Goal: Task Accomplishment & Management: Use online tool/utility

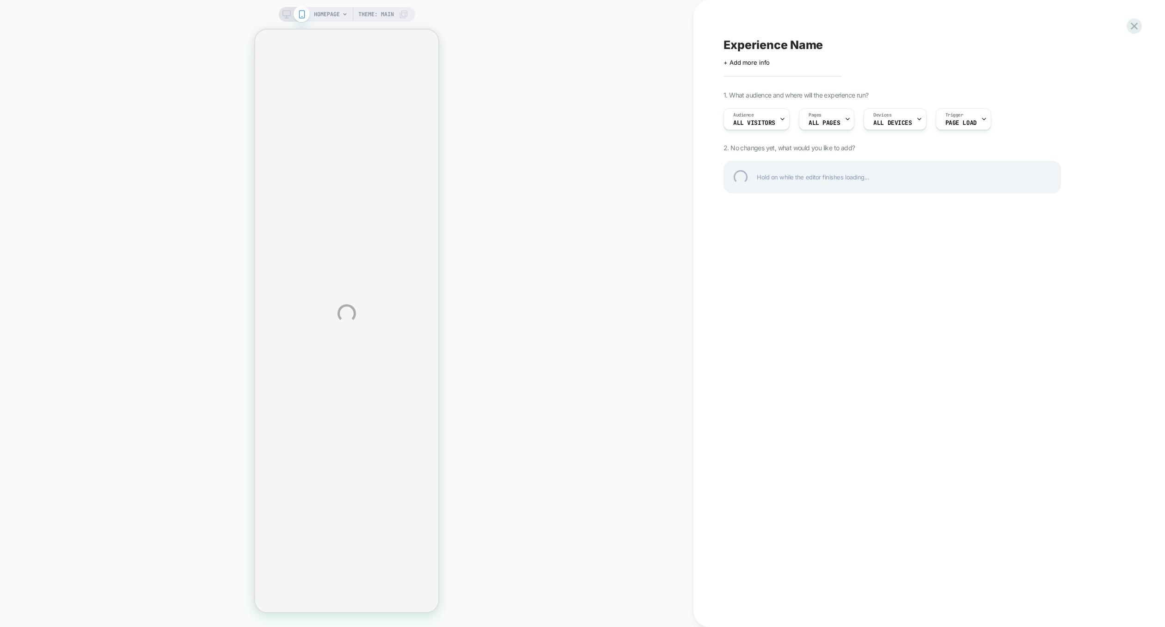
click at [417, 475] on div "HOMEPAGE Theme: MAIN Experience Name Click to edit experience details + Add mor…" at bounding box center [582, 313] width 1165 height 627
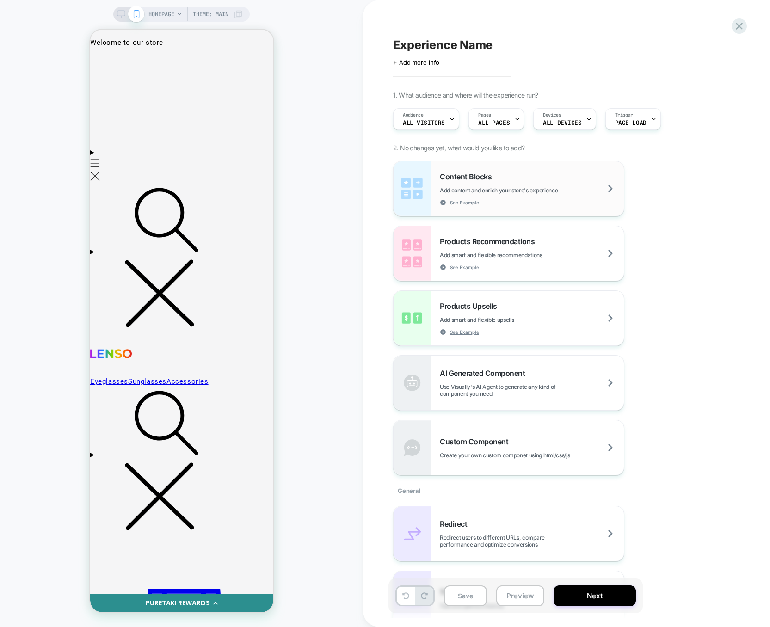
click at [557, 174] on div "Content Blocks Add content and enrich your store's experience See Example" at bounding box center [532, 189] width 184 height 34
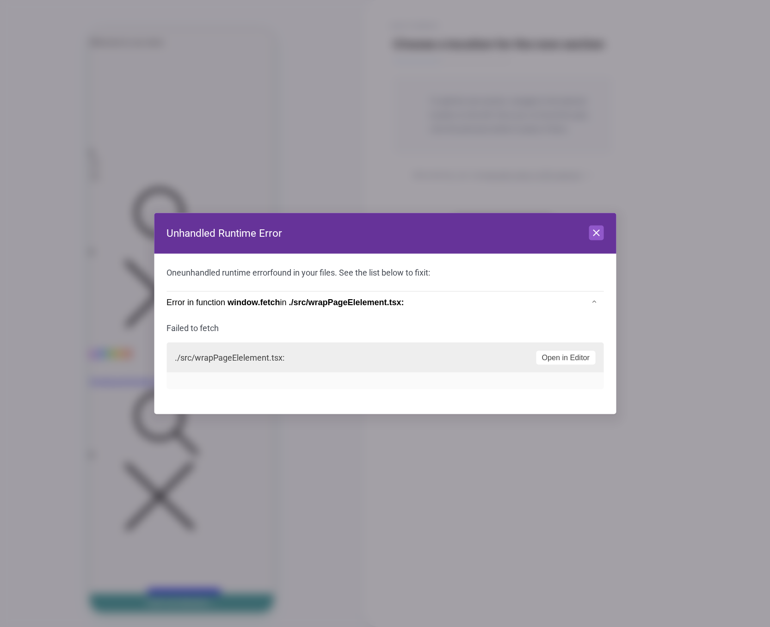
click at [215, 156] on div at bounding box center [385, 313] width 770 height 627
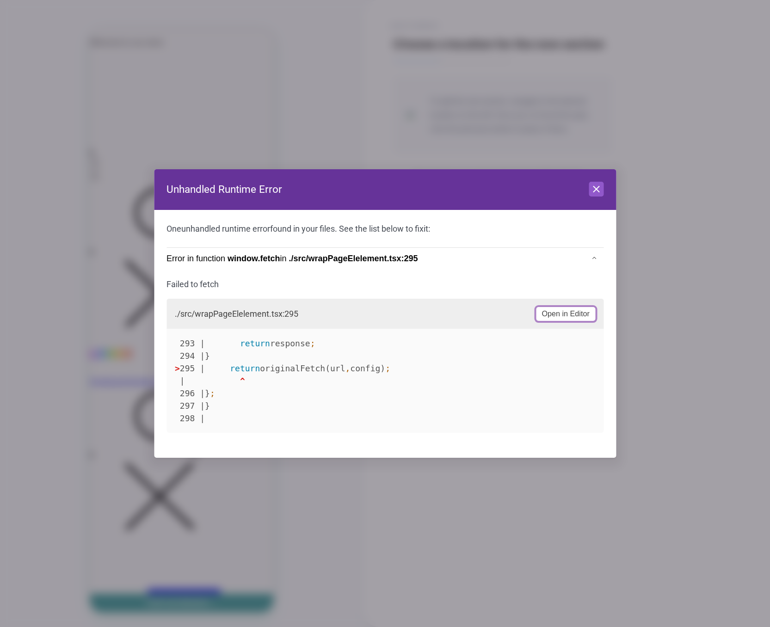
click at [555, 317] on button "Open in Editor" at bounding box center [565, 314] width 59 height 14
click at [600, 190] on icon at bounding box center [595, 189] width 11 height 11
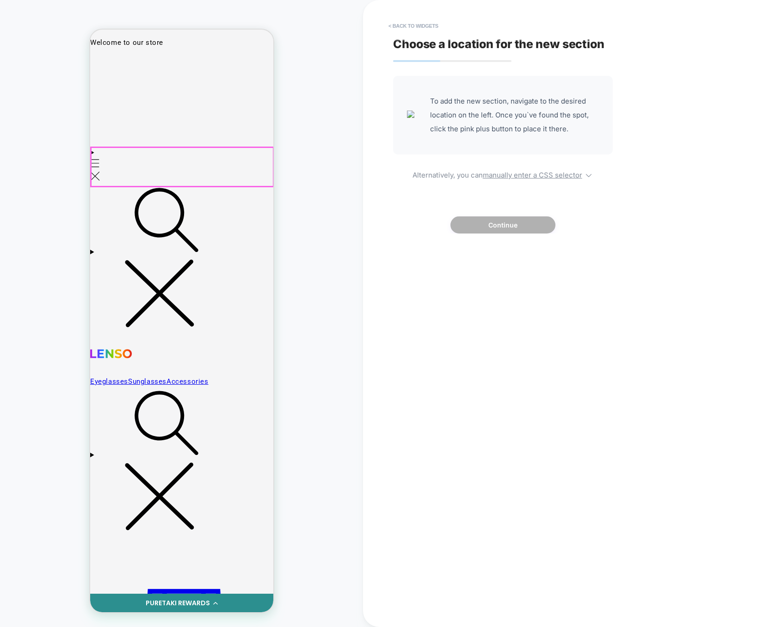
click at [214, 148] on details "Eyeglasses Sunglasses Accessories" at bounding box center [181, 166] width 183 height 38
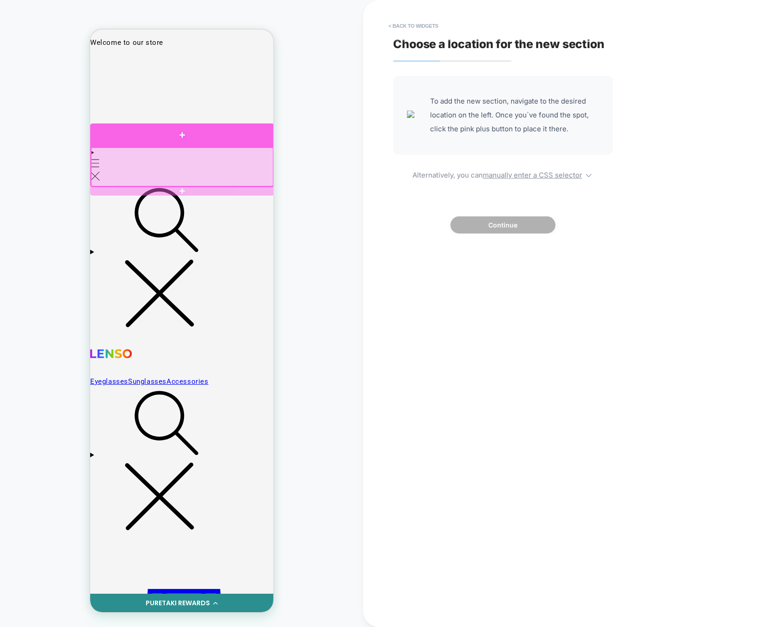
click at [221, 137] on div at bounding box center [182, 135] width 184 height 24
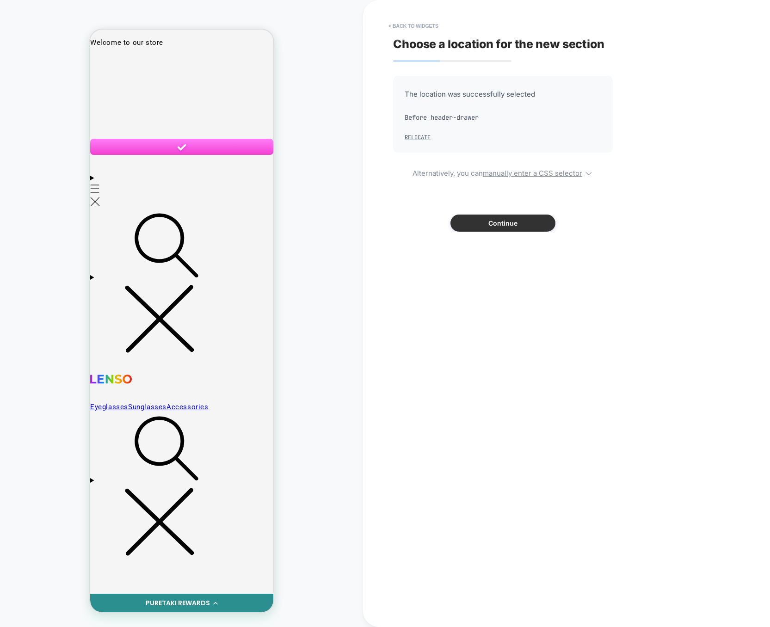
click at [510, 229] on button "Continue" at bounding box center [502, 223] width 105 height 17
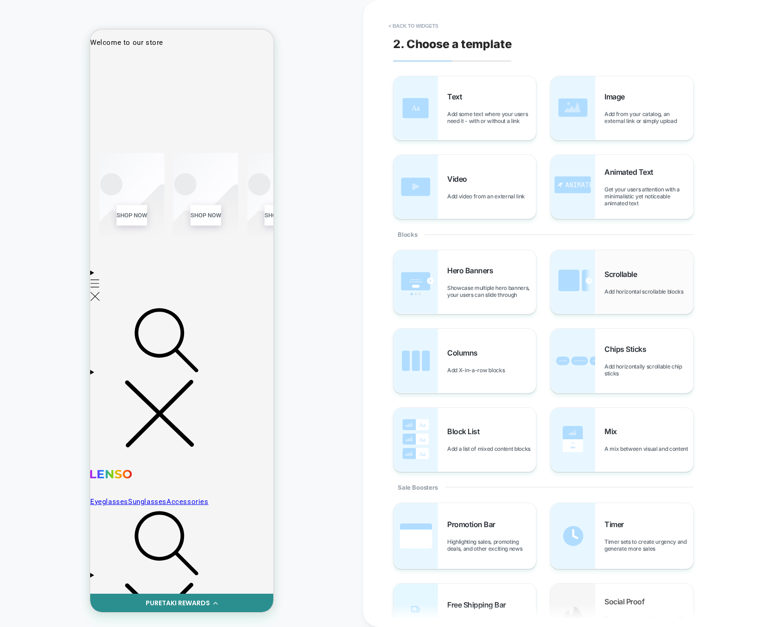
click at [633, 277] on span "Scrollable" at bounding box center [622, 274] width 37 height 9
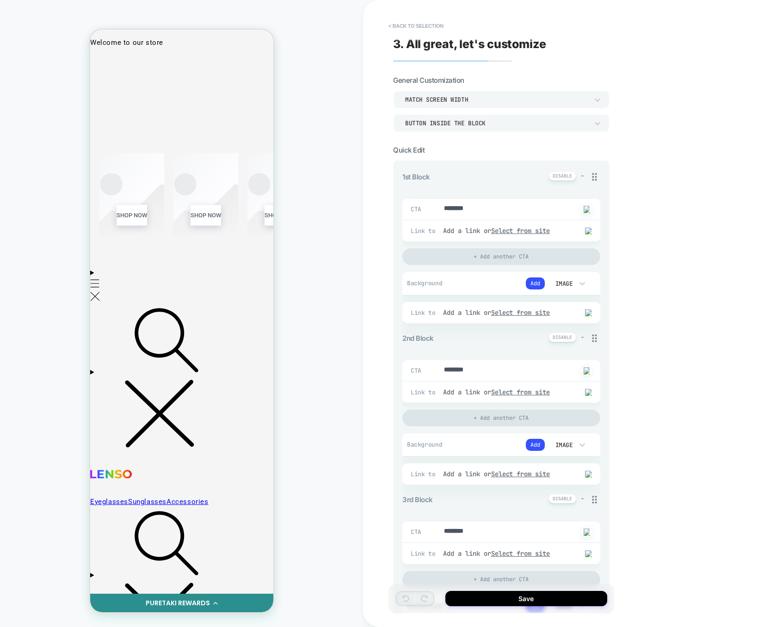
type textarea "*"
drag, startPoint x: 501, startPoint y: 210, endPoint x: 345, endPoint y: 207, distance: 155.8
click at [345, 207] on div "HOMEPAGE Theme: MAIN < Back to selection 3. All great, let's customize General …" at bounding box center [385, 313] width 770 height 627
type textarea "*"
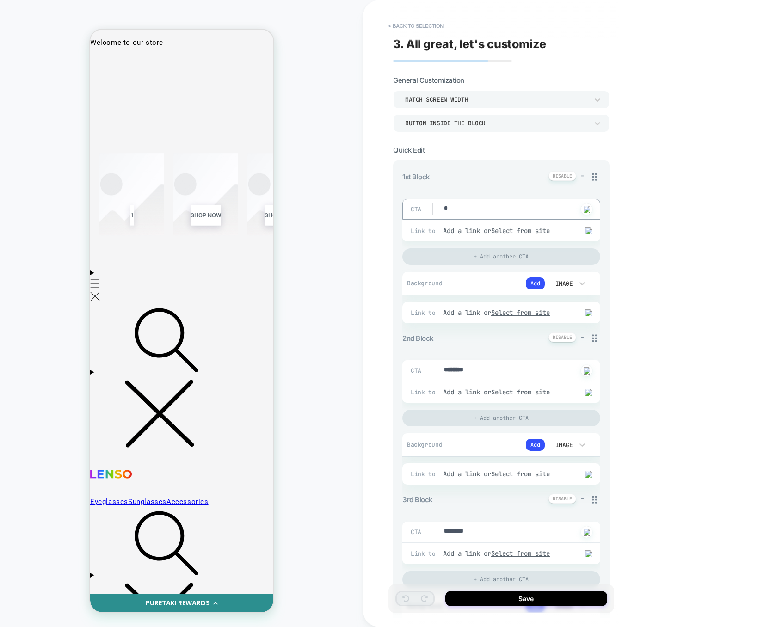
type textarea "*"
drag, startPoint x: 497, startPoint y: 369, endPoint x: 409, endPoint y: 365, distance: 87.9
type textarea "*"
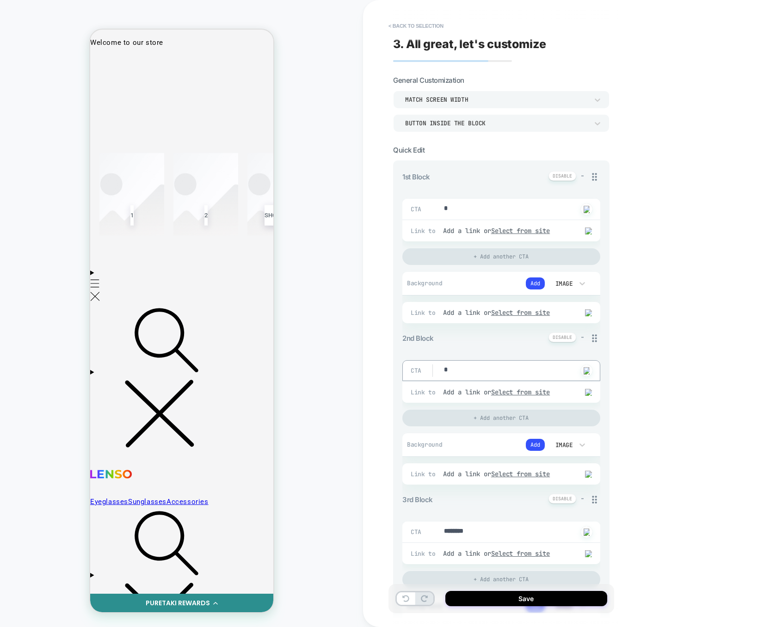
type textarea "*"
click at [479, 528] on div "CTA ******** Click to change to alternative text" at bounding box center [501, 532] width 198 height 21
drag, startPoint x: 484, startPoint y: 528, endPoint x: 409, endPoint y: 527, distance: 74.9
drag, startPoint x: 442, startPoint y: 534, endPoint x: 536, endPoint y: 534, distance: 94.8
click at [536, 534] on div "CTA ******** Click to change to alternative text" at bounding box center [501, 532] width 198 height 21
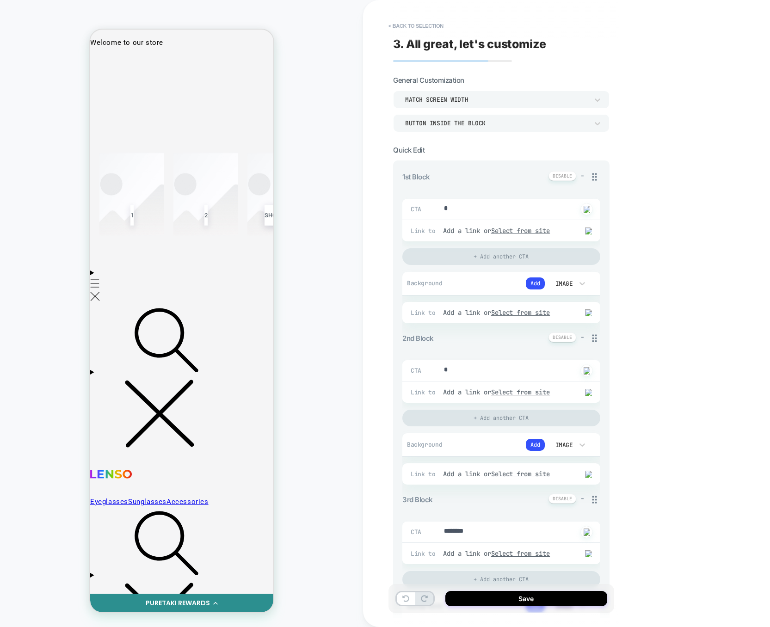
type textarea "*"
drag, startPoint x: 536, startPoint y: 534, endPoint x: 396, endPoint y: 527, distance: 140.7
type textarea "*"
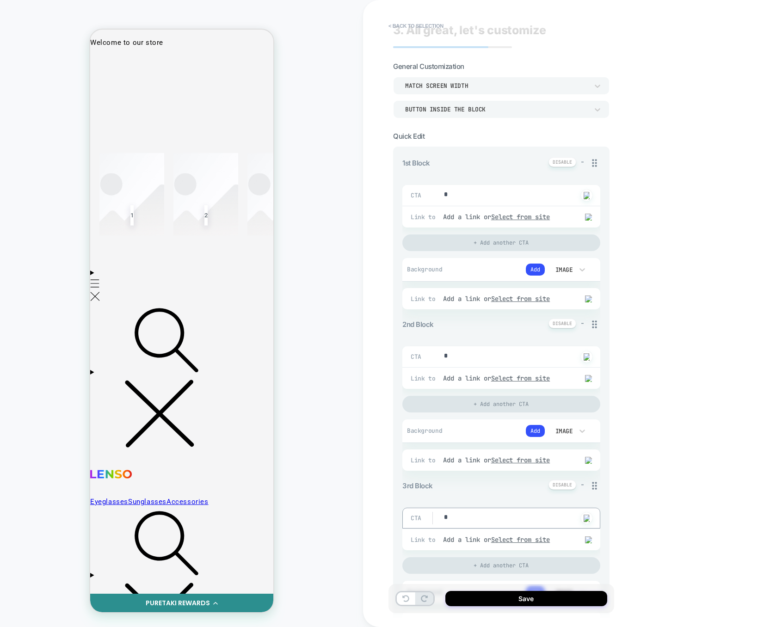
scroll to position [18, 0]
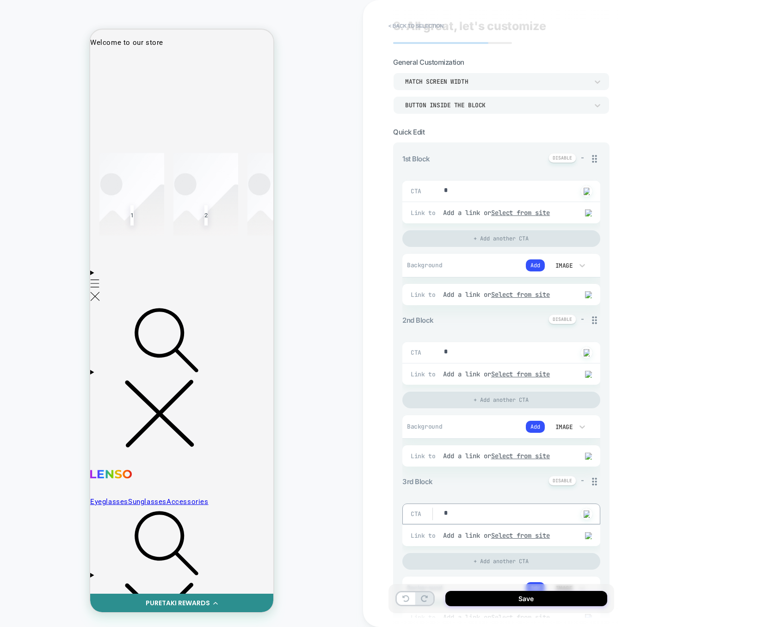
type textarea "*"
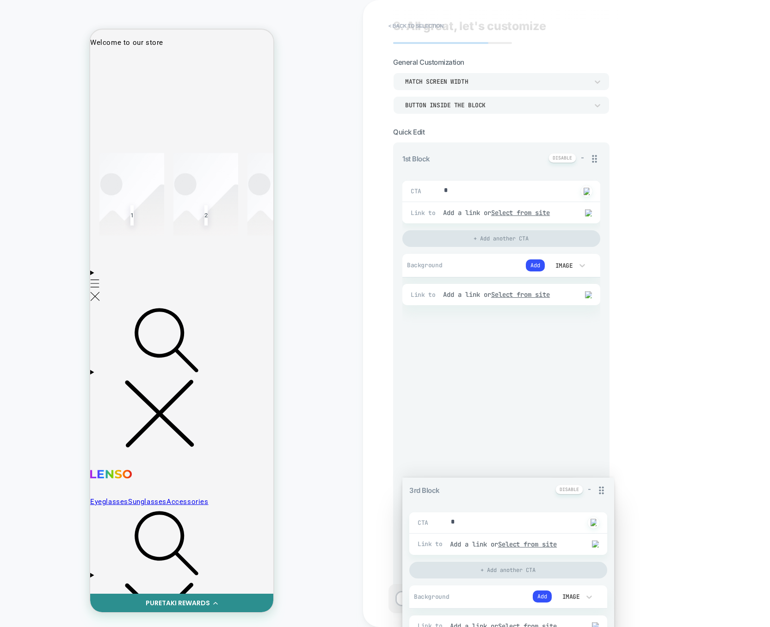
drag, startPoint x: 593, startPoint y: 482, endPoint x: 587, endPoint y: 319, distance: 162.9
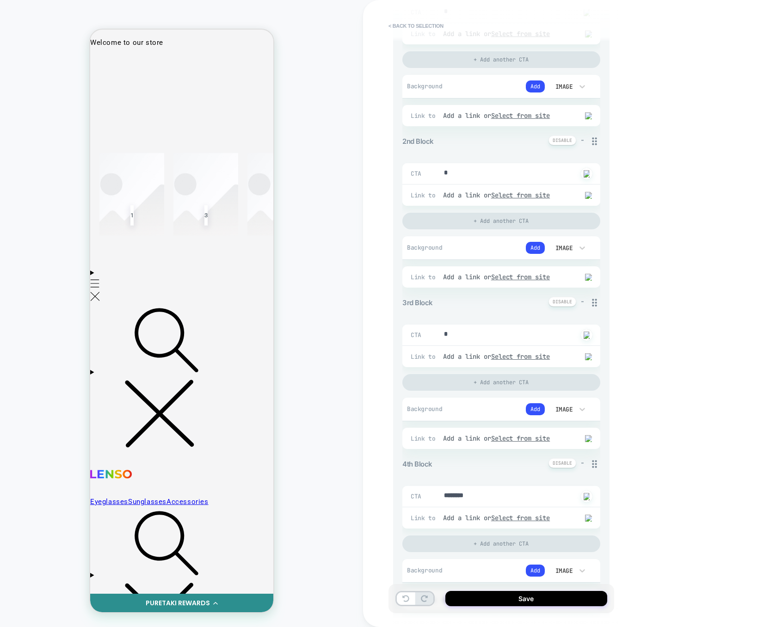
scroll to position [47, 0]
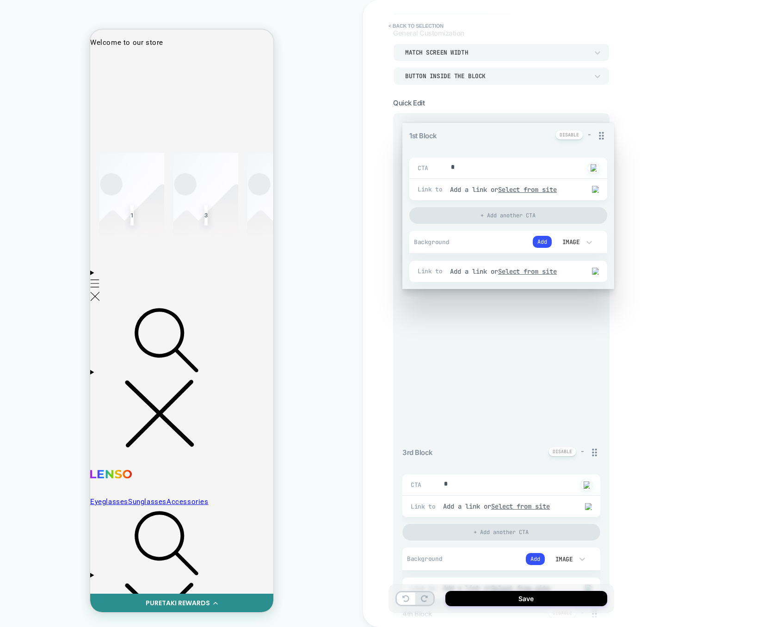
drag, startPoint x: 597, startPoint y: 125, endPoint x: 559, endPoint y: 257, distance: 137.2
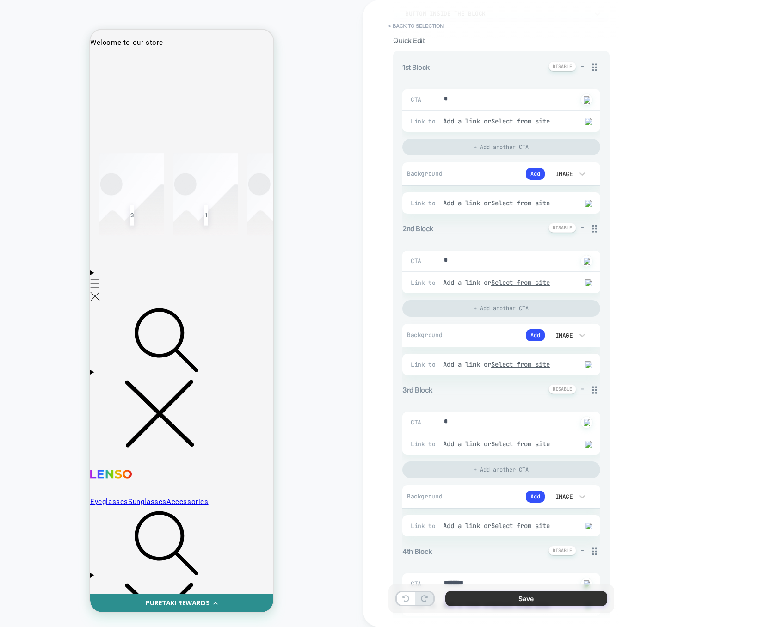
scroll to position [129, 0]
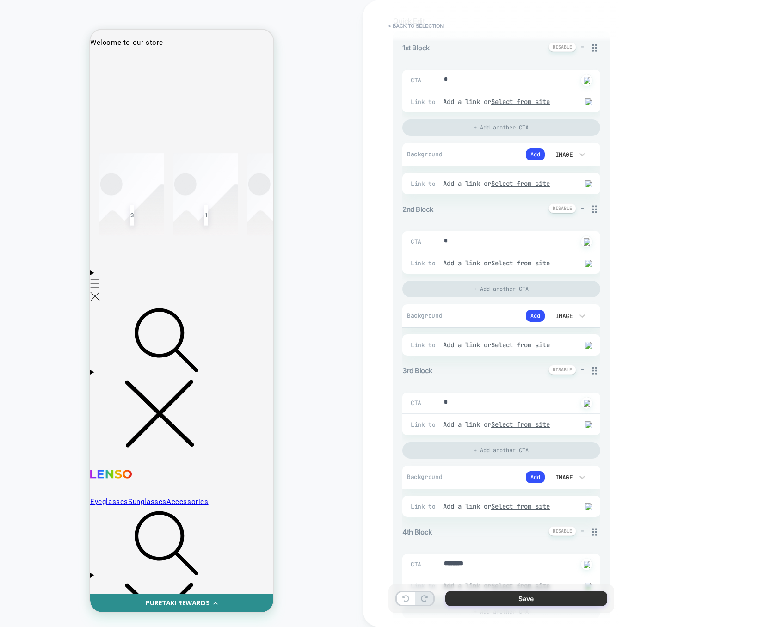
click at [505, 602] on button "Save" at bounding box center [526, 598] width 162 height 15
type textarea "*"
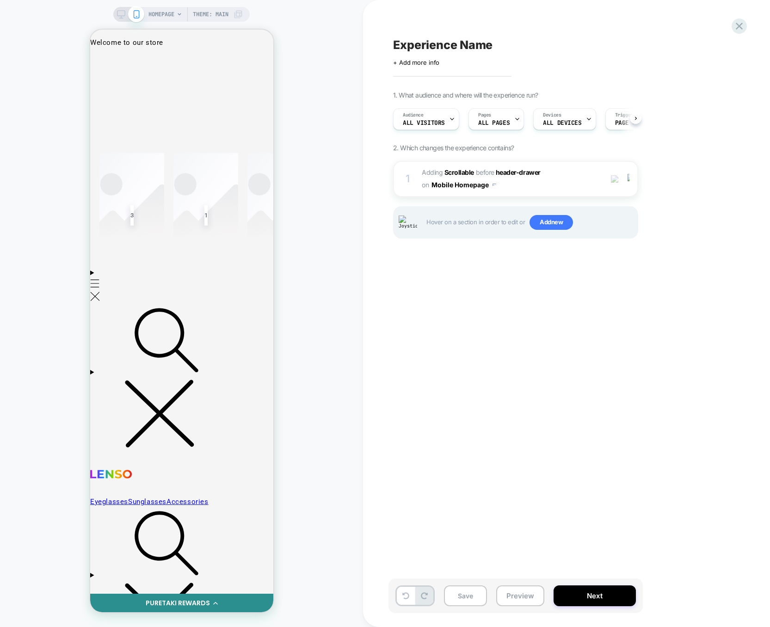
scroll to position [0, 0]
click at [630, 175] on div at bounding box center [629, 179] width 15 height 10
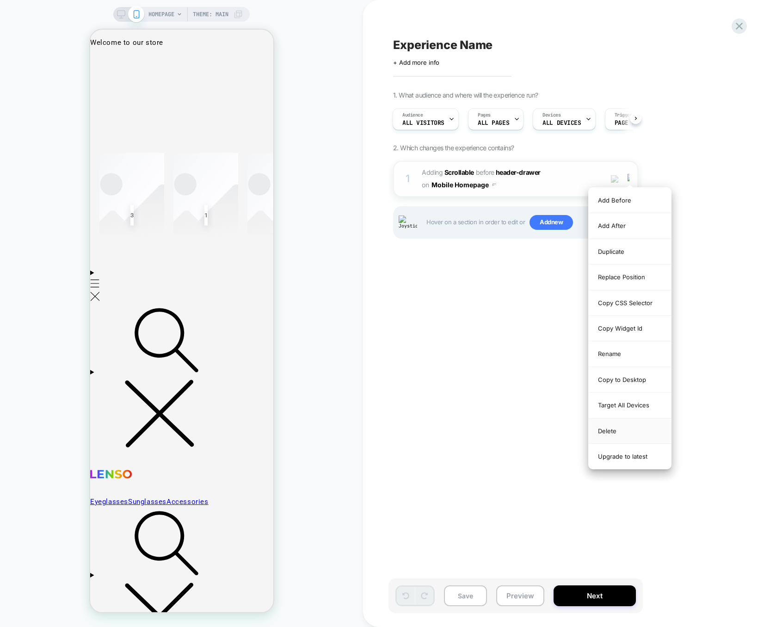
click at [615, 436] on div "Delete" at bounding box center [630, 430] width 82 height 25
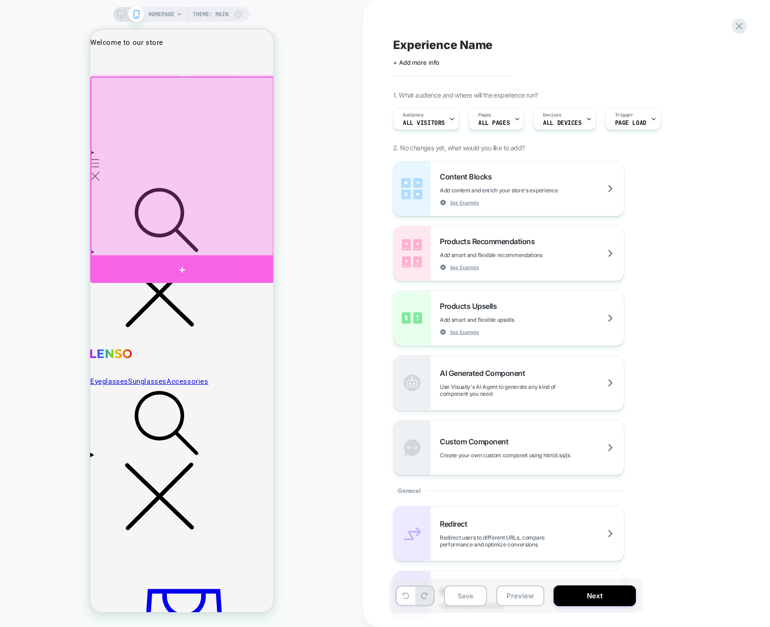
click at [208, 268] on div at bounding box center [182, 270] width 184 height 26
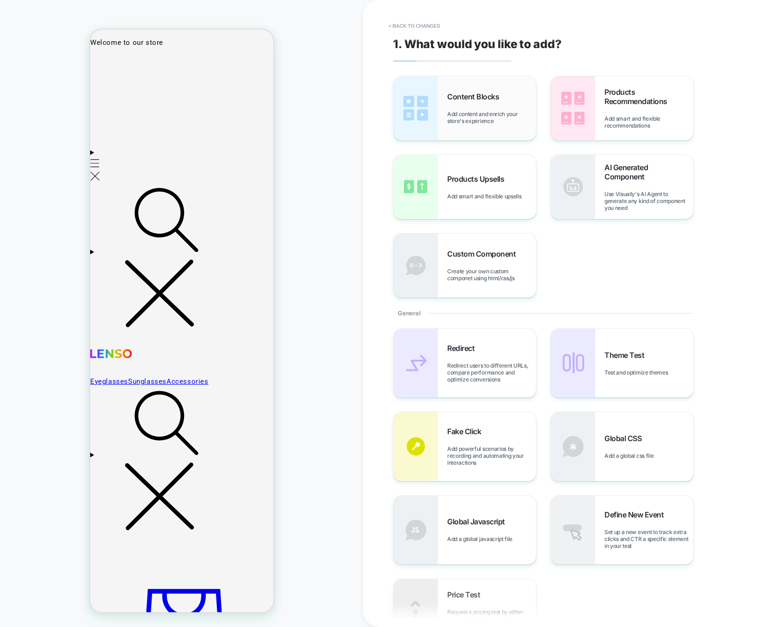
click at [482, 129] on div "Content Blocks Add content and enrich your store's experience" at bounding box center [464, 108] width 142 height 64
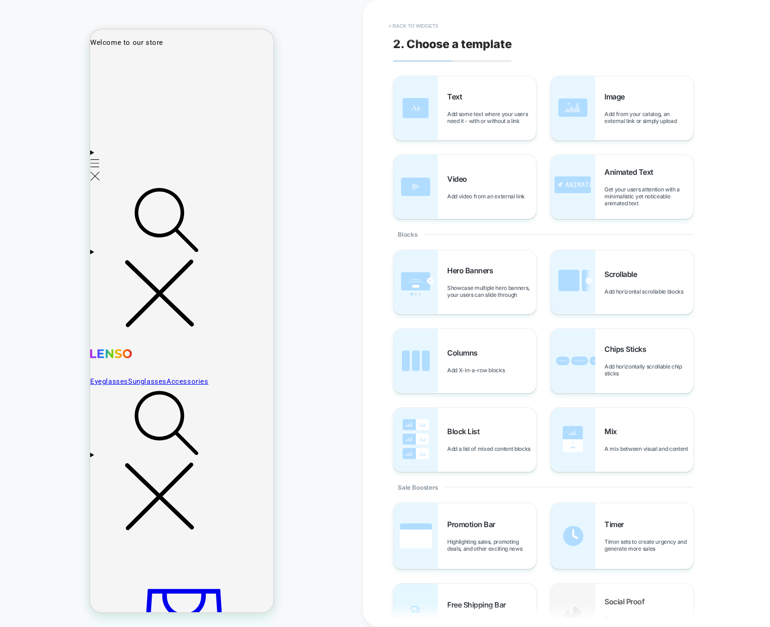
click at [423, 28] on button "< Back to widgets" at bounding box center [413, 25] width 59 height 15
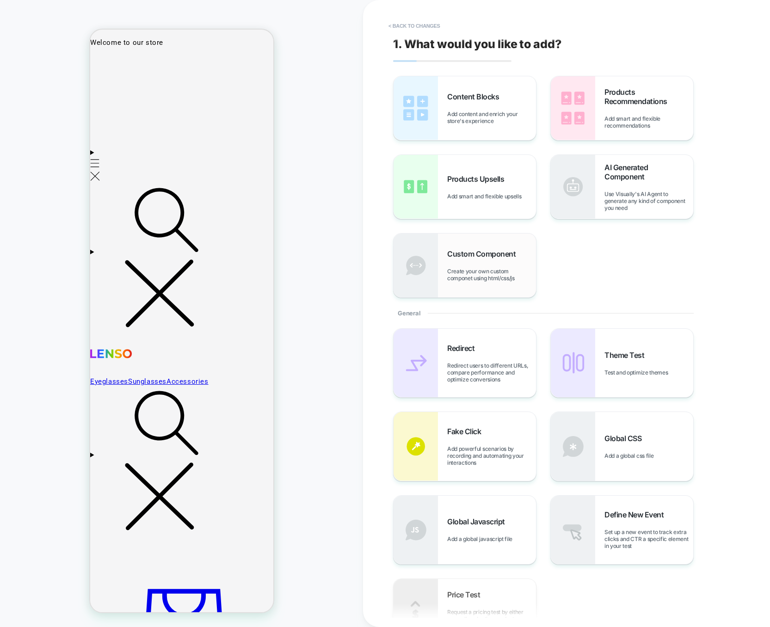
click at [505, 263] on div "Custom Component Create your own custom componet using html/css/js" at bounding box center [491, 265] width 89 height 32
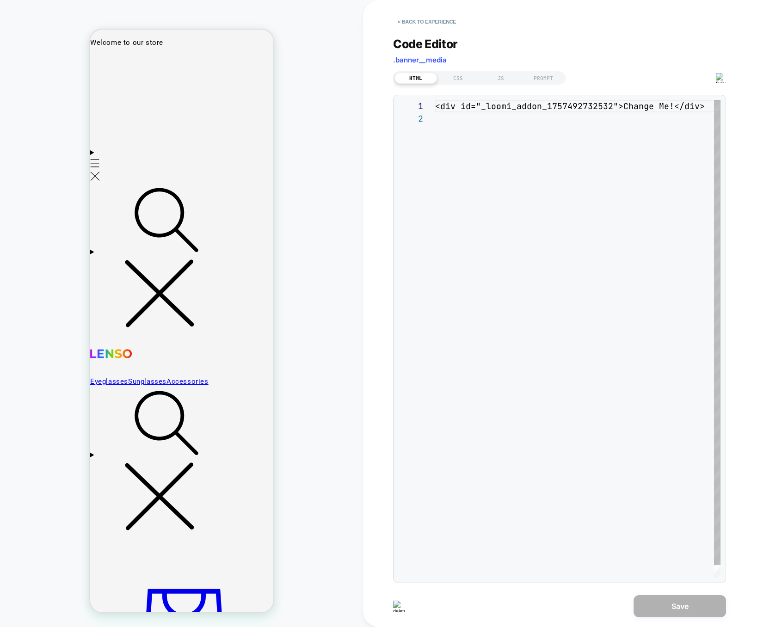
scroll to position [12, 0]
click at [501, 78] on div "JS" at bounding box center [500, 78] width 43 height 11
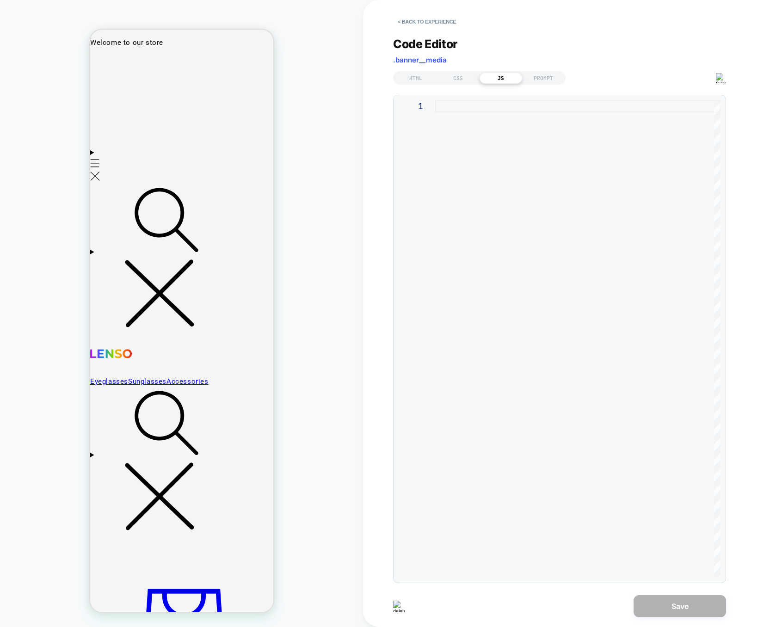
click at [414, 71] on div "HTML CSS JS PROMPT" at bounding box center [479, 77] width 172 height 13
click at [432, 19] on button "< Back to experience" at bounding box center [427, 21] width 68 height 15
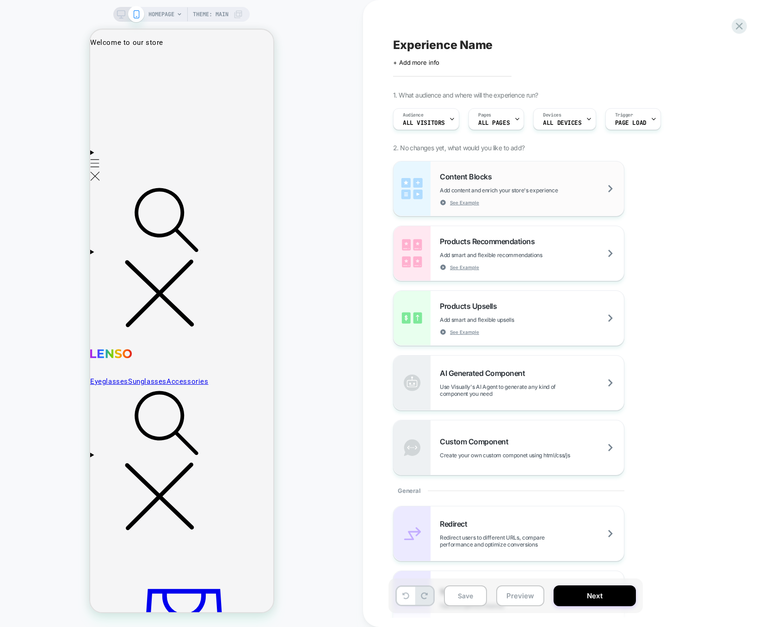
click at [565, 206] on div "Content Blocks Add content and enrich your store's experience See Example" at bounding box center [508, 188] width 230 height 55
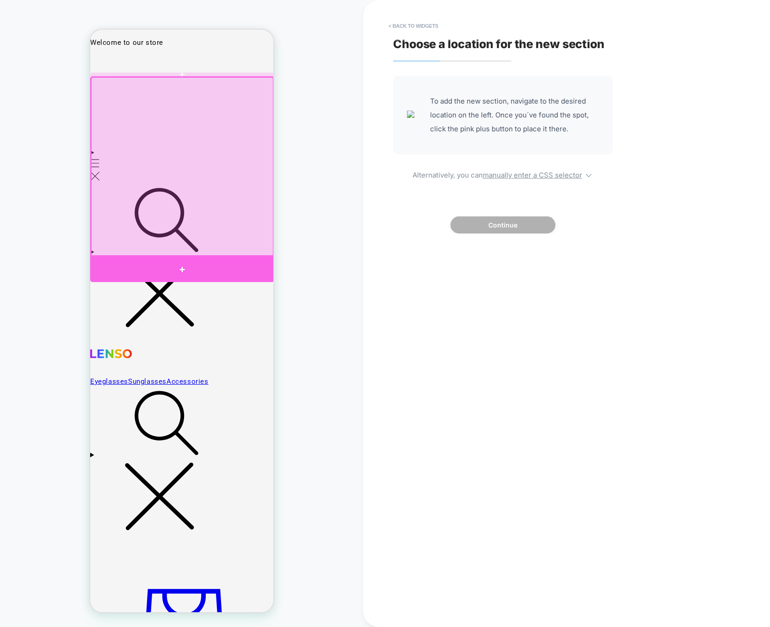
click at [210, 266] on div at bounding box center [182, 270] width 184 height 26
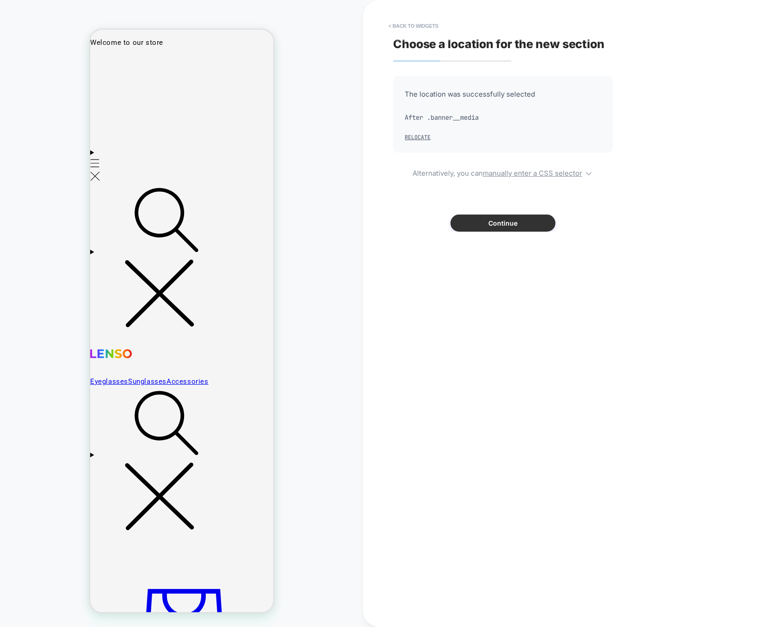
click at [537, 225] on button "Continue" at bounding box center [502, 223] width 105 height 17
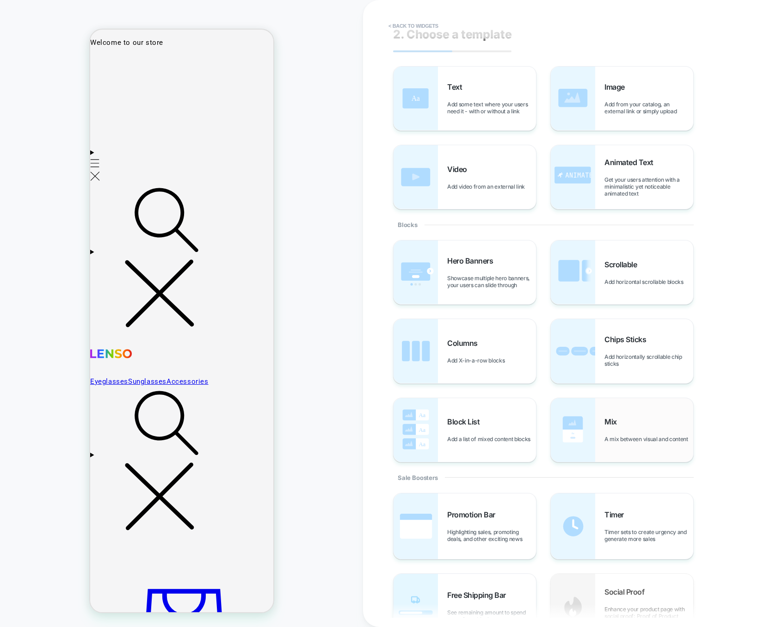
scroll to position [0, 0]
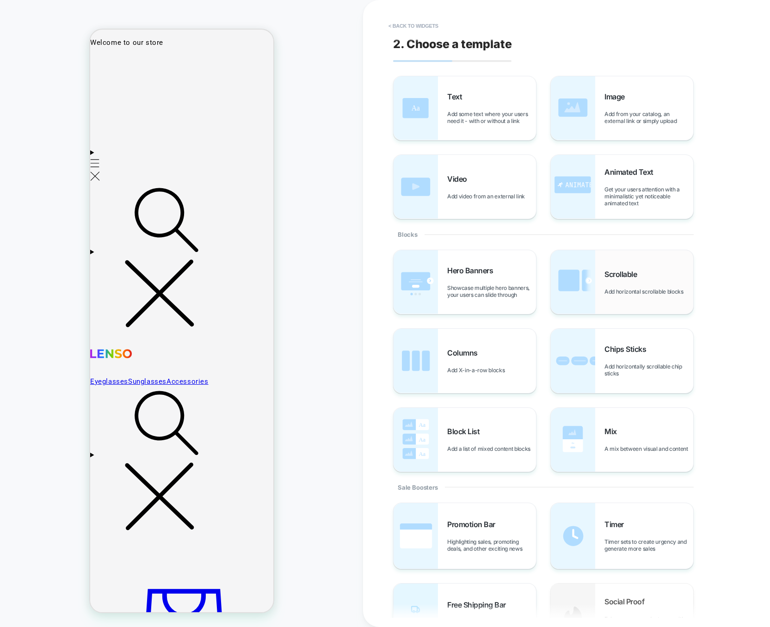
click at [615, 281] on div "Scrollable Add horizontal scrollable blocks" at bounding box center [648, 282] width 89 height 25
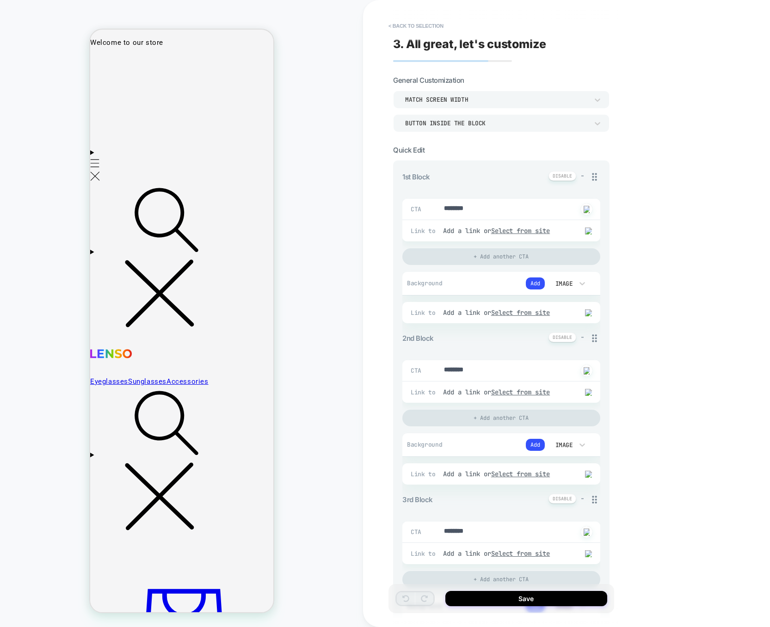
type textarea "*"
drag, startPoint x: 513, startPoint y: 209, endPoint x: 434, endPoint y: 208, distance: 79.1
type textarea "*"
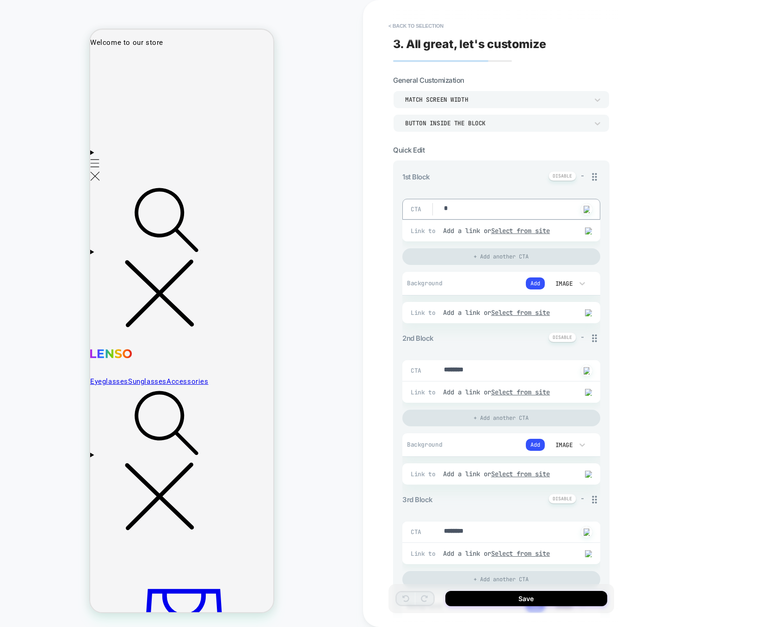
type textarea "*"
drag, startPoint x: 485, startPoint y: 372, endPoint x: 430, endPoint y: 370, distance: 55.5
type textarea "*"
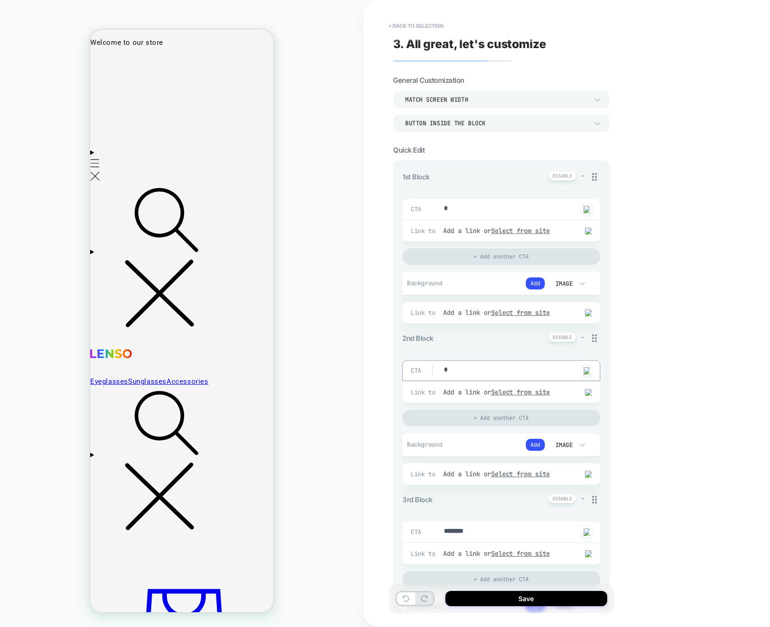
type textarea "*"
drag, startPoint x: 491, startPoint y: 534, endPoint x: 440, endPoint y: 531, distance: 50.9
type textarea "*"
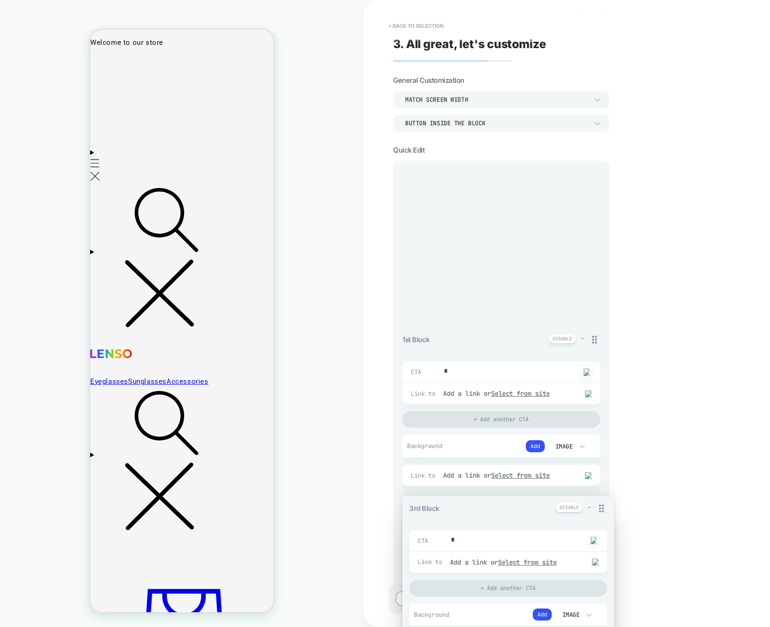
drag, startPoint x: 596, startPoint y: 503, endPoint x: 591, endPoint y: 201, distance: 302.0
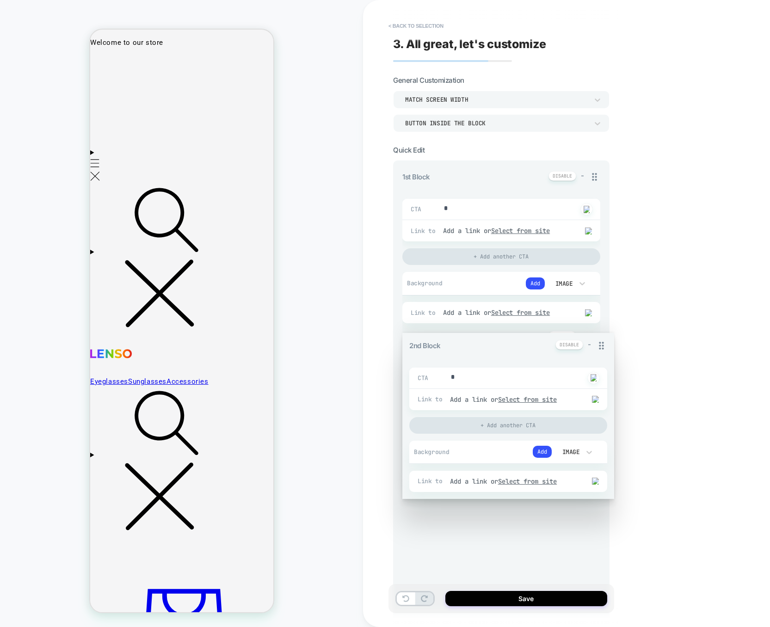
drag, startPoint x: 592, startPoint y: 340, endPoint x: 579, endPoint y: 486, distance: 146.7
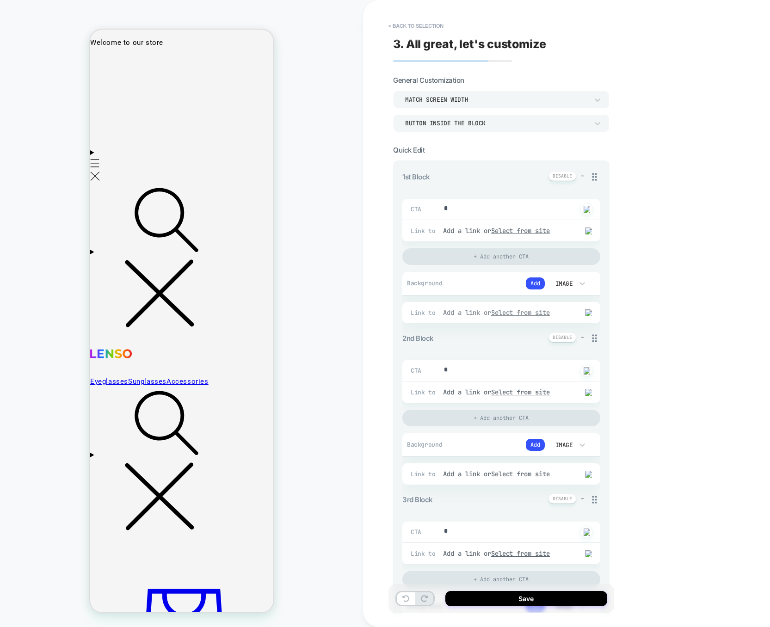
click at [481, 313] on div "Add a link or Select from site" at bounding box center [506, 312] width 126 height 8
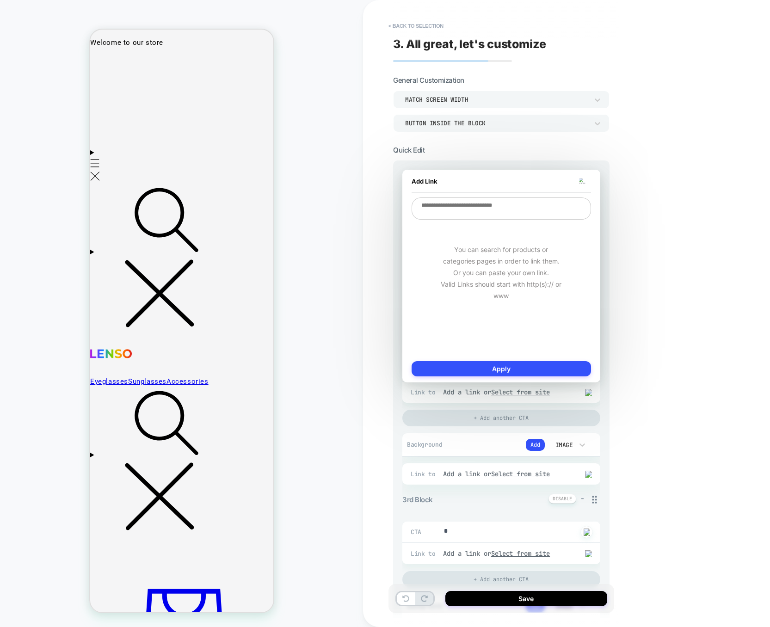
click at [510, 223] on div "You can search for products or categories pages in order to link them. Or you c…" at bounding box center [501, 273] width 179 height 104
click at [510, 218] on textarea at bounding box center [501, 208] width 179 height 22
type textarea "*"
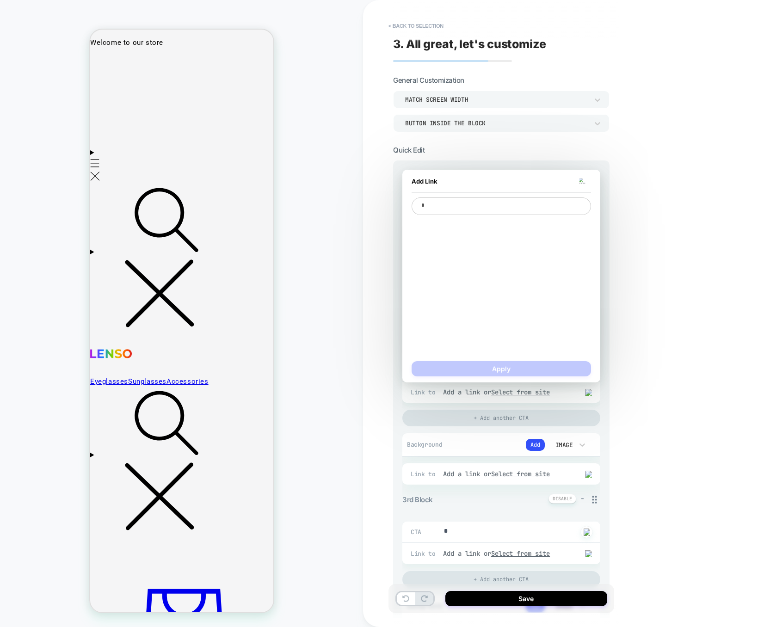
type textarea "*"
click at [461, 221] on span "Homepage" at bounding box center [501, 225] width 170 height 8
type textarea "*"
type textarea "**********"
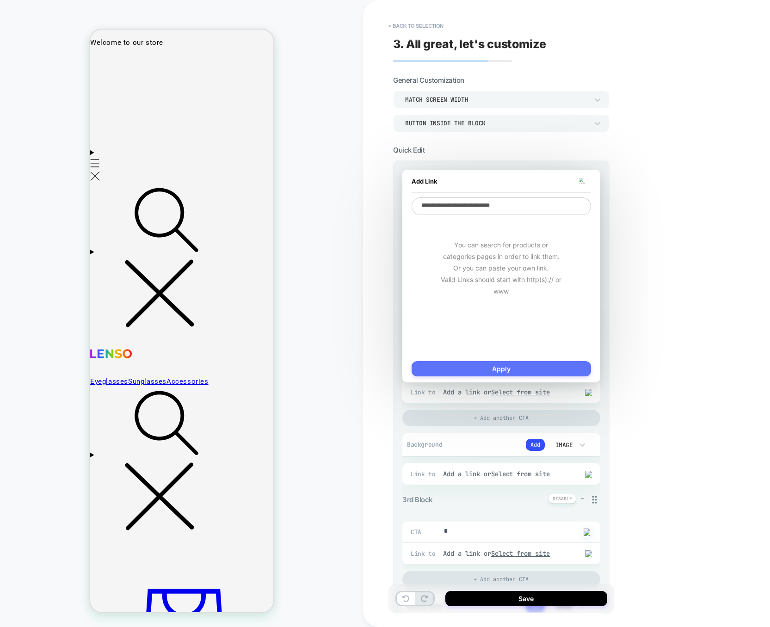
click at [504, 369] on button "Apply" at bounding box center [501, 368] width 179 height 15
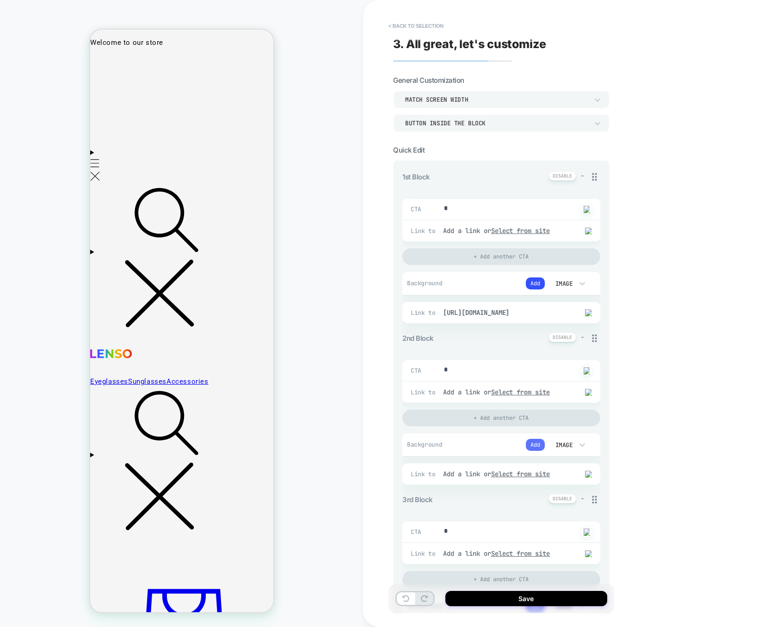
click at [535, 449] on button "Add" at bounding box center [535, 445] width 19 height 12
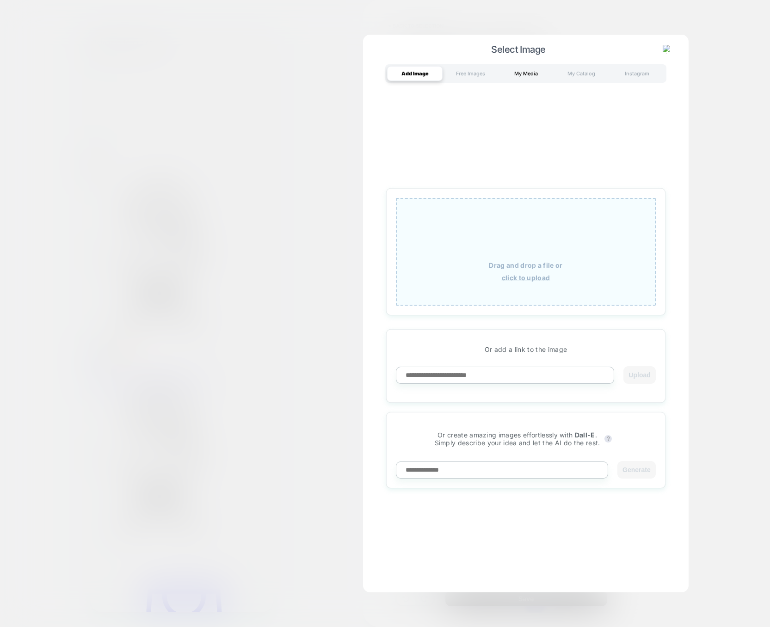
click at [509, 74] on div "My Media" at bounding box center [525, 73] width 55 height 15
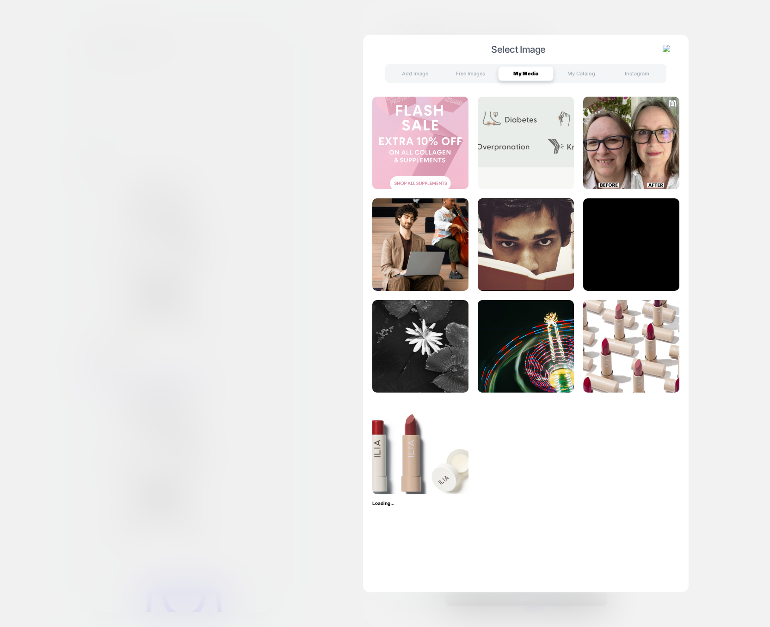
click at [633, 153] on img at bounding box center [631, 143] width 96 height 92
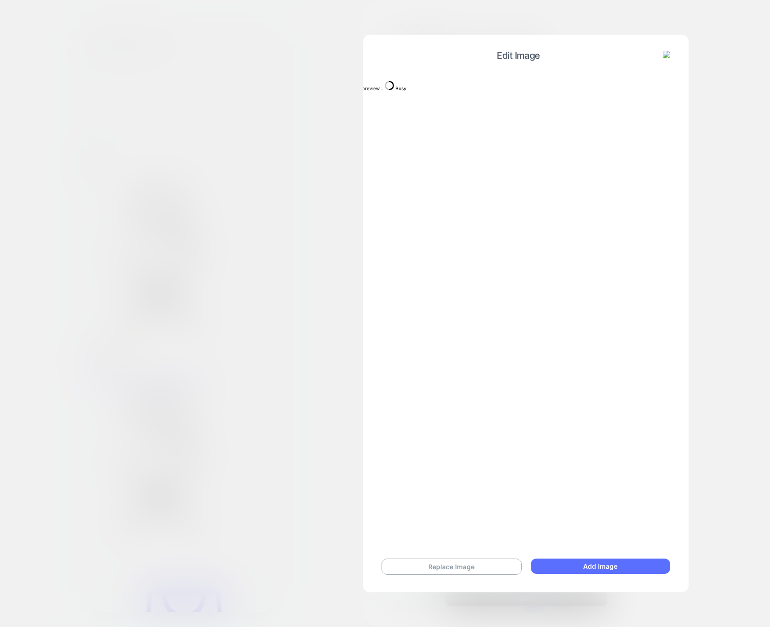
click at [600, 566] on button "Add Image" at bounding box center [600, 566] width 139 height 15
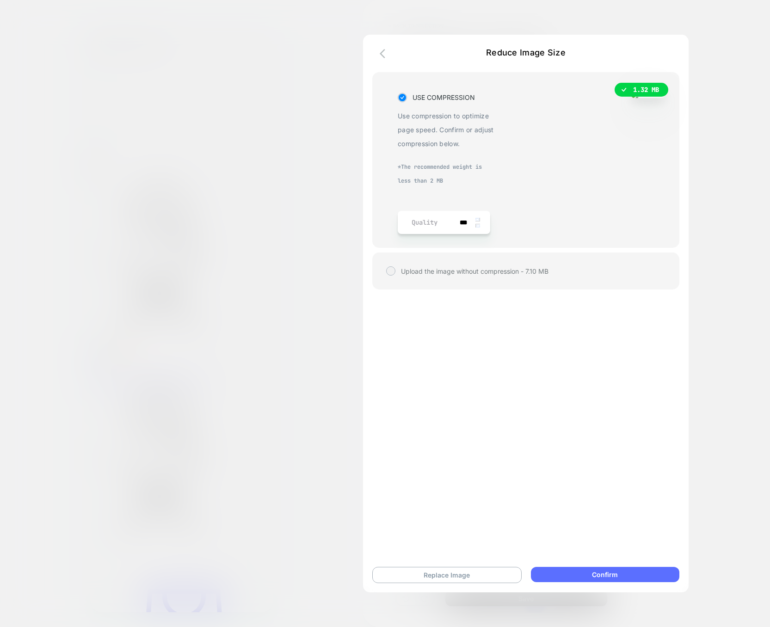
click at [582, 571] on button "Confirm" at bounding box center [605, 574] width 148 height 15
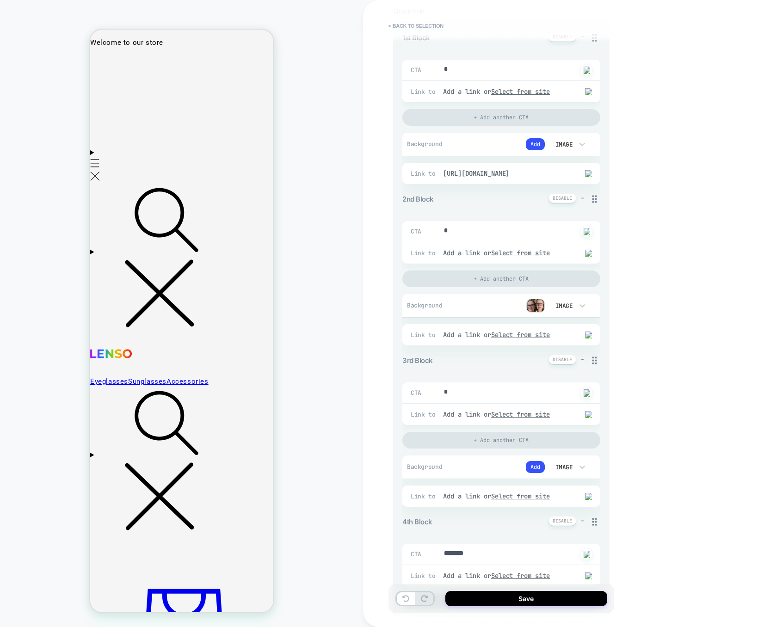
scroll to position [146, 0]
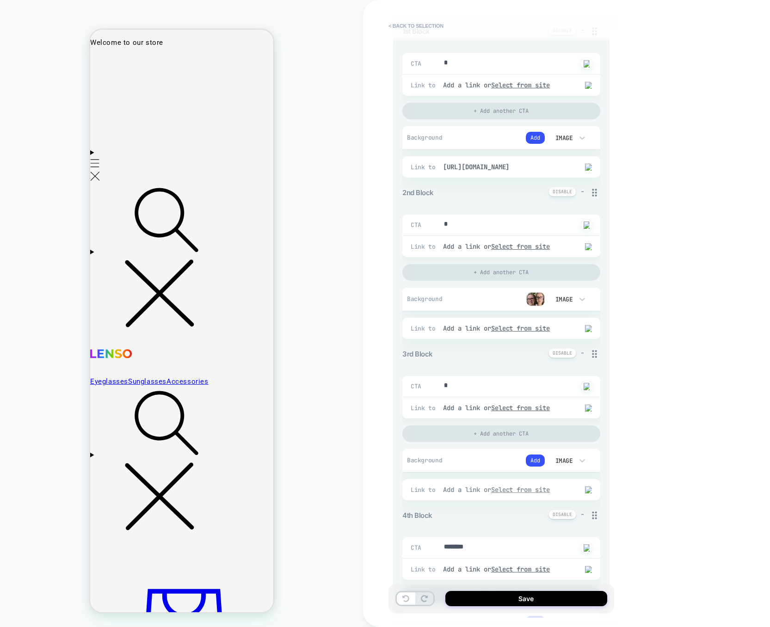
click at [478, 494] on div "Add a link or Select from site" at bounding box center [506, 489] width 126 height 8
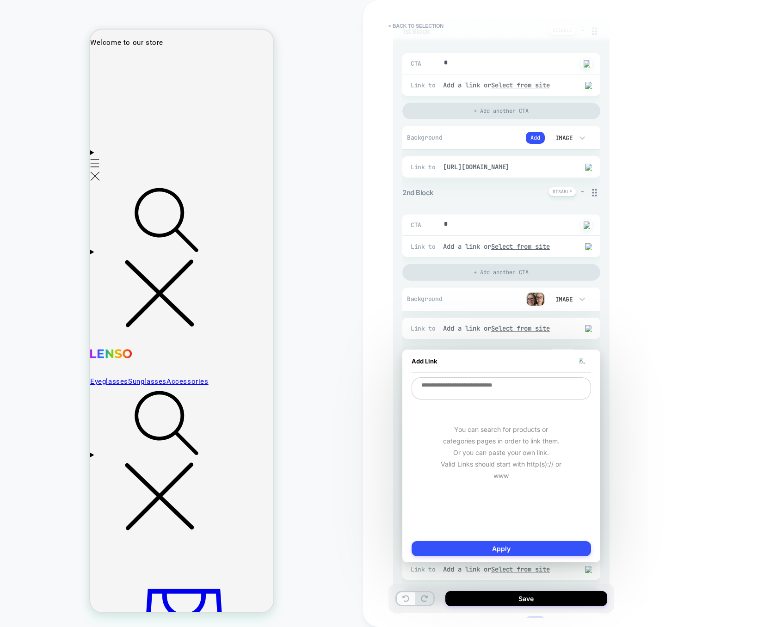
click at [496, 393] on textarea at bounding box center [501, 388] width 179 height 22
type textarea "*"
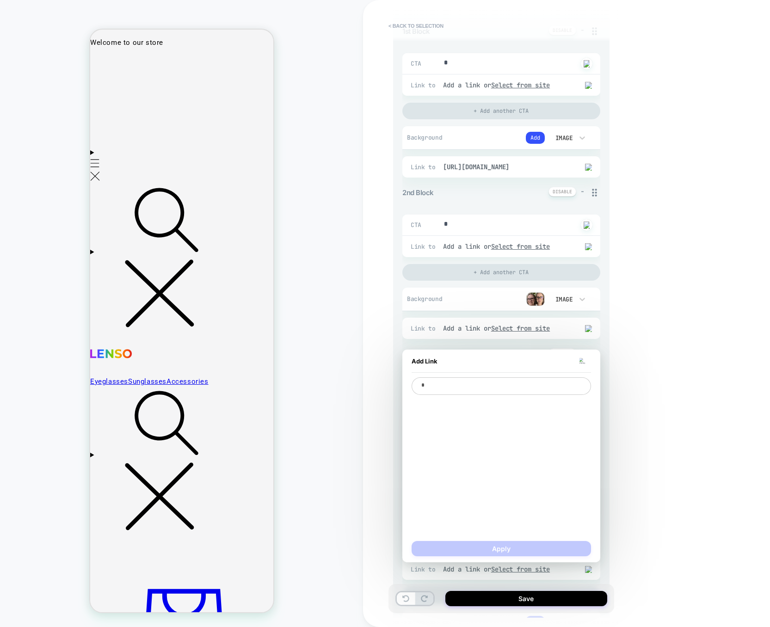
type textarea "*"
click at [440, 476] on span "Activewear (Category)" at bounding box center [501, 475] width 170 height 8
type textarea "*"
type textarea "**********"
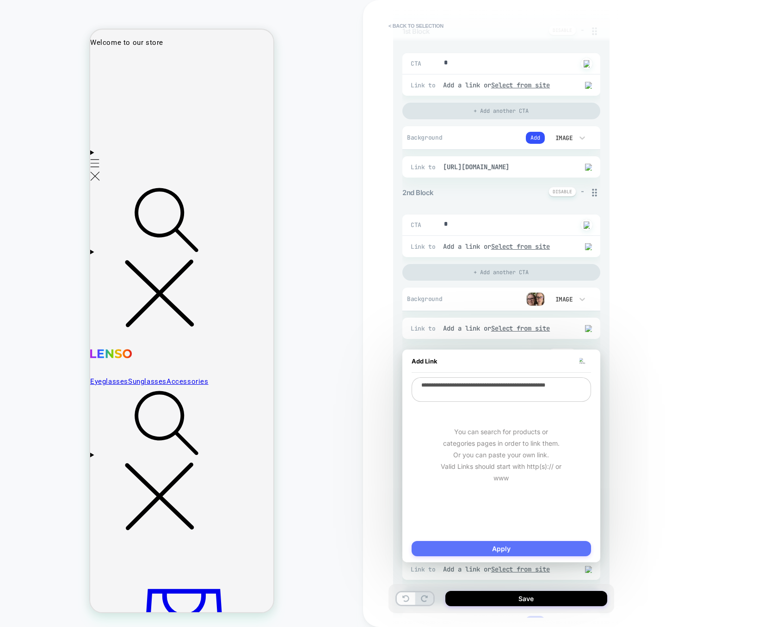
click at [504, 542] on button "Apply" at bounding box center [501, 548] width 179 height 15
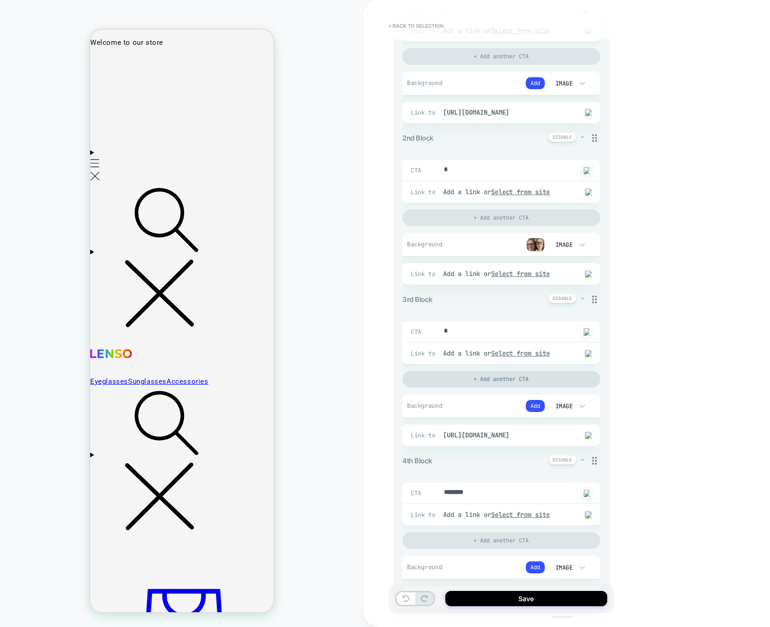
scroll to position [202, 0]
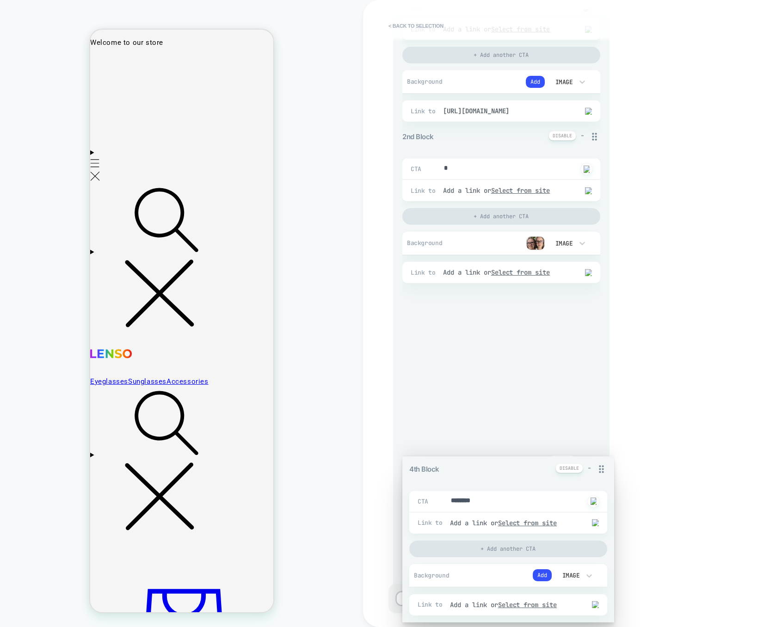
drag, startPoint x: 595, startPoint y: 459, endPoint x: 593, endPoint y: 336, distance: 122.5
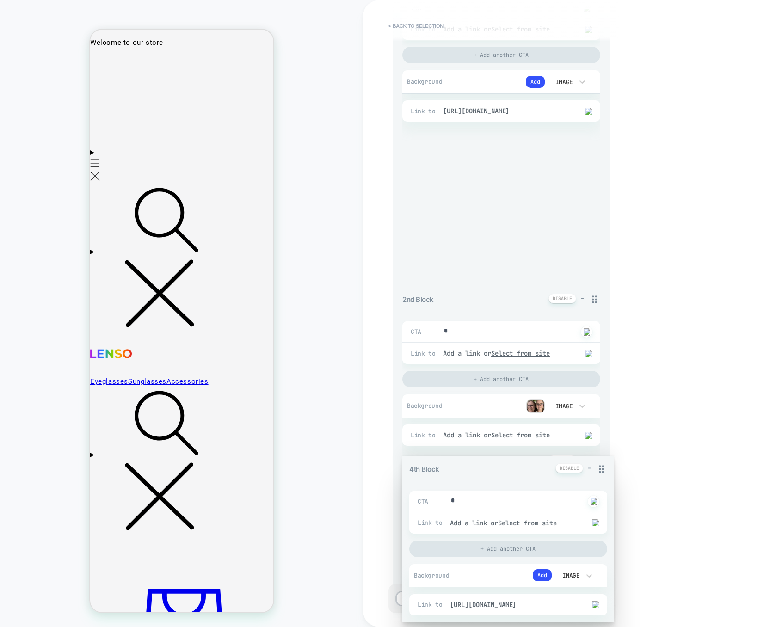
drag, startPoint x: 593, startPoint y: 460, endPoint x: 567, endPoint y: 179, distance: 281.9
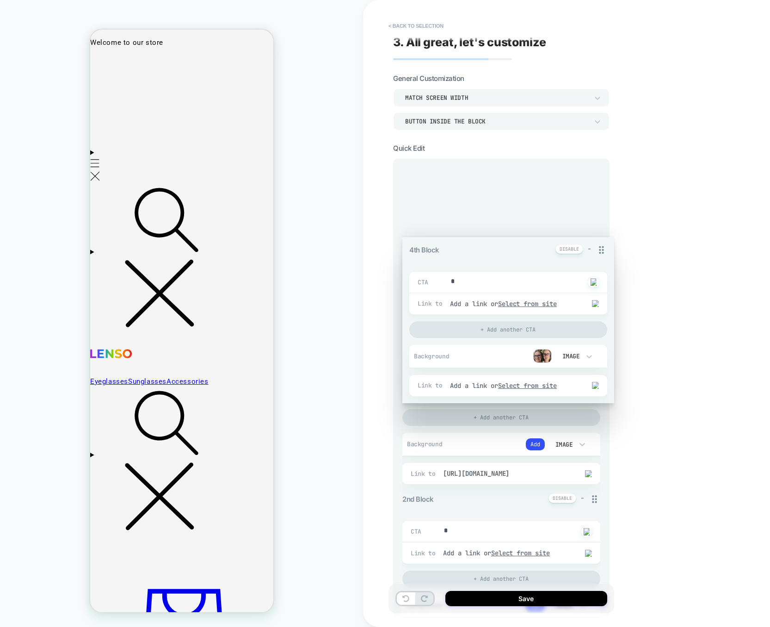
drag, startPoint x: 597, startPoint y: 464, endPoint x: 580, endPoint y: 105, distance: 358.7
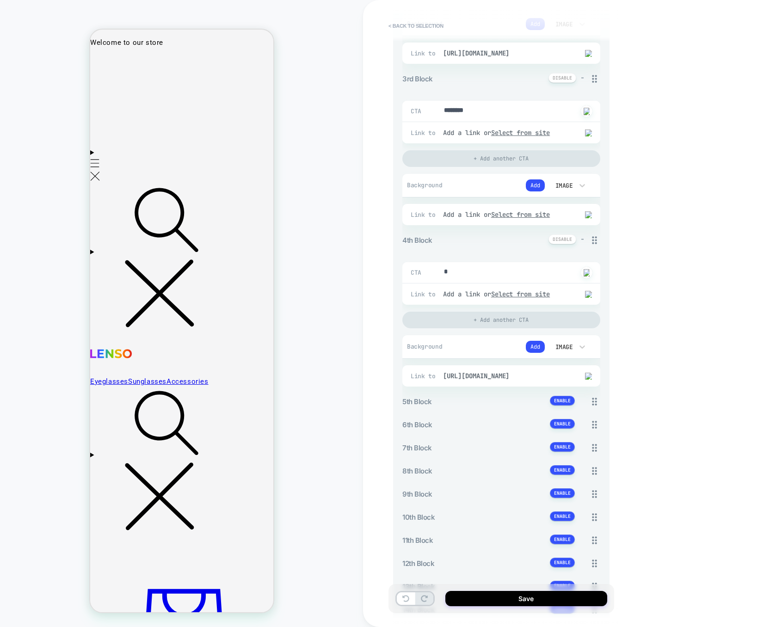
type textarea "*"
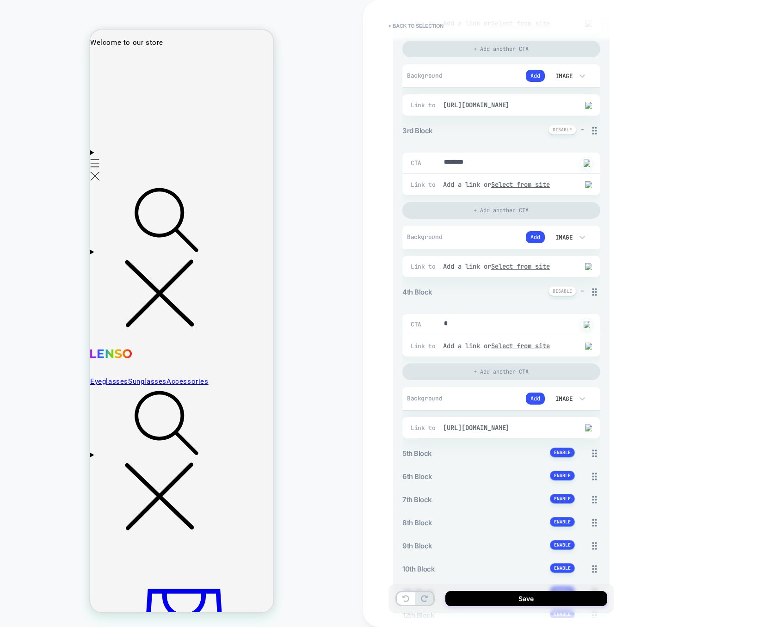
scroll to position [371, 0]
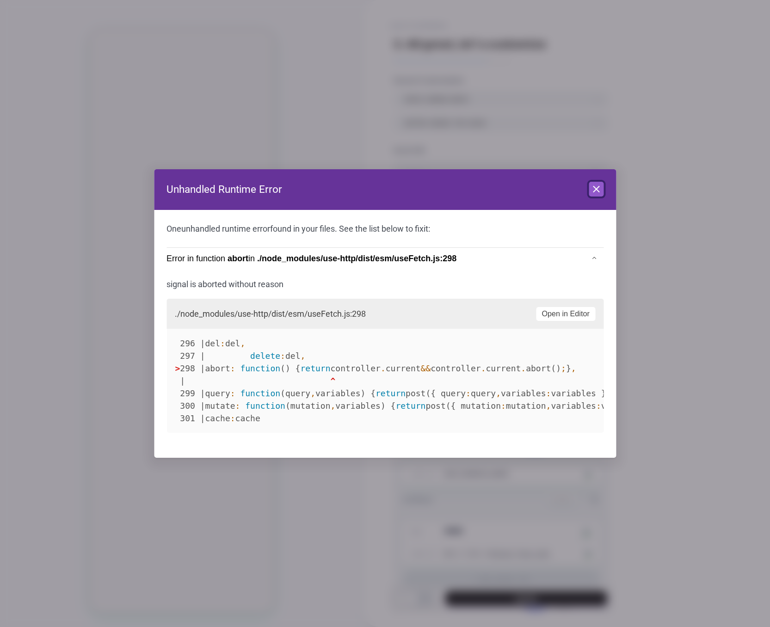
click at [601, 190] on icon at bounding box center [595, 189] width 11 height 11
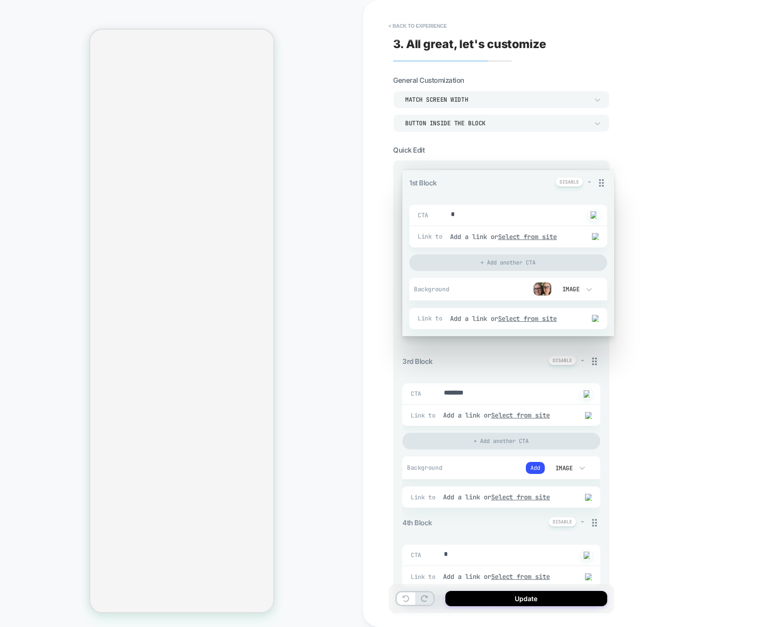
drag, startPoint x: 597, startPoint y: 176, endPoint x: 727, endPoint y: 173, distance: 130.0
drag, startPoint x: 595, startPoint y: 173, endPoint x: 630, endPoint y: 154, distance: 39.9
drag, startPoint x: 596, startPoint y: 178, endPoint x: 597, endPoint y: 194, distance: 16.7
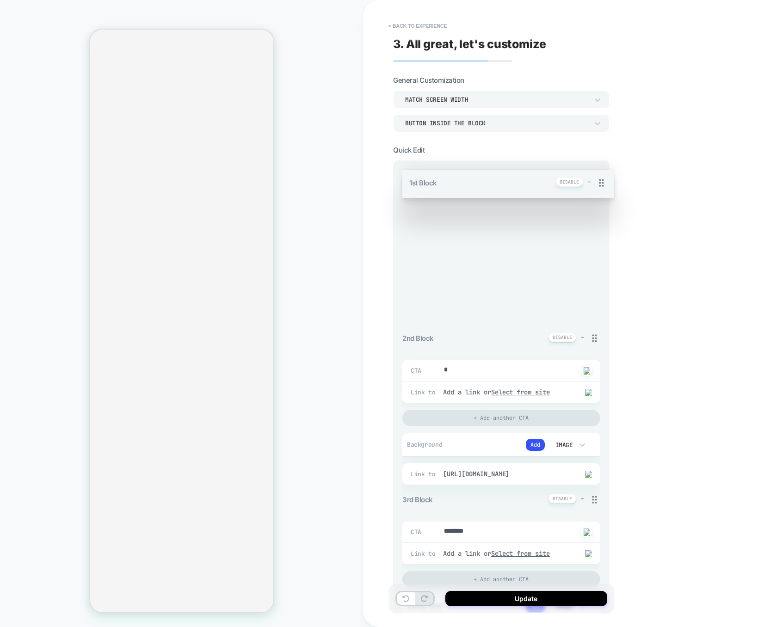
drag, startPoint x: 594, startPoint y: 178, endPoint x: 581, endPoint y: 246, distance: 68.8
click at [580, 246] on div "1st Block - CTA * Click to change to alternative text Link to Add a link or Sel…" at bounding box center [501, 621] width 198 height 900
drag, startPoint x: 596, startPoint y: 178, endPoint x: 586, endPoint y: 212, distance: 35.6
click at [587, 212] on div "1st Block - CTA * Click to change to alternative text Link to Add a link or Sel…" at bounding box center [501, 621] width 198 height 900
click at [592, 180] on div "1st Block - CTA * Click to change to alternative text Link to Add a link or Sel…" at bounding box center [501, 621] width 198 height 900
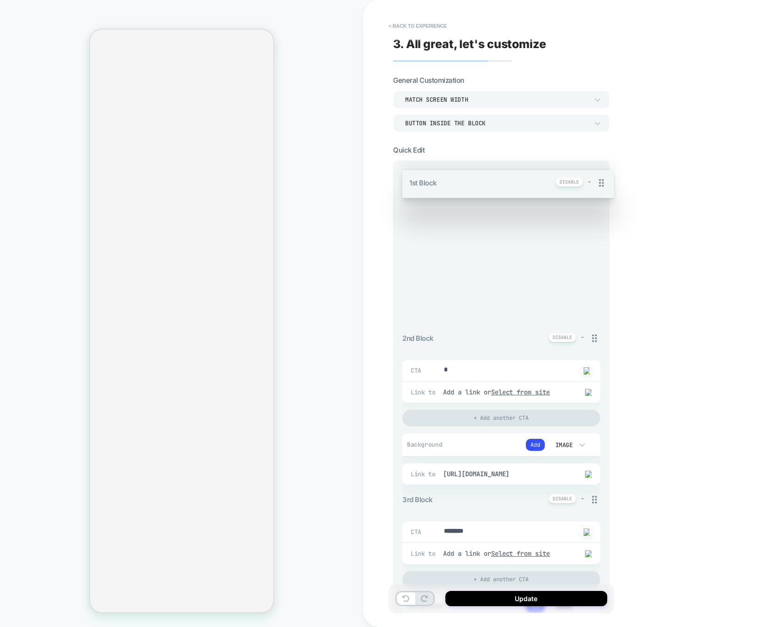
click at [595, 173] on div "1st Block - CTA * Click to change to alternative text Link to Add a link or Sel…" at bounding box center [501, 621] width 198 height 900
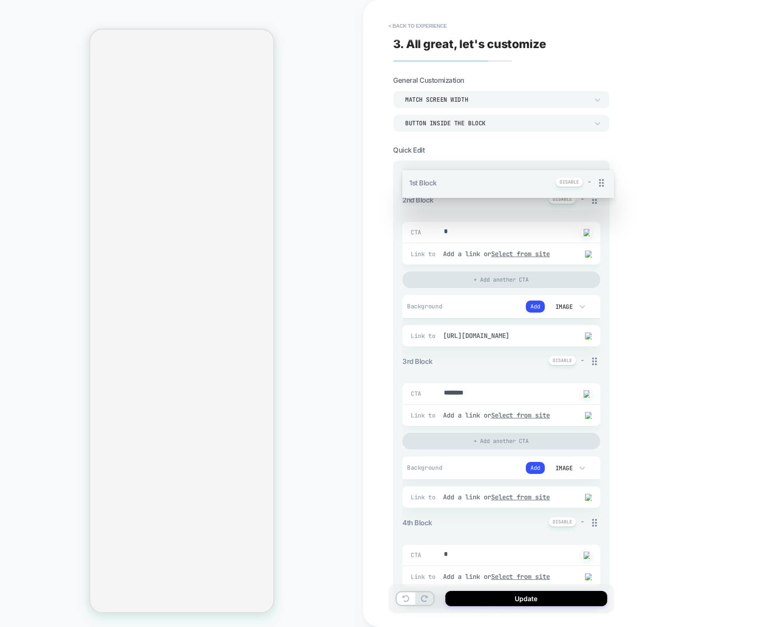
drag, startPoint x: 597, startPoint y: 178, endPoint x: 588, endPoint y: 183, distance: 10.3
click at [588, 183] on div "1st Block - CTA * Click to change to alternative text Link to Add a link or Sel…" at bounding box center [501, 552] width 198 height 762
drag, startPoint x: 596, startPoint y: 176, endPoint x: 595, endPoint y: 194, distance: 17.6
click at [594, 194] on div "1st Block - CTA * Click to change to alternative text Link to Add a link or Sel…" at bounding box center [501, 552] width 198 height 762
drag, startPoint x: 599, startPoint y: 176, endPoint x: 593, endPoint y: 175, distance: 5.6
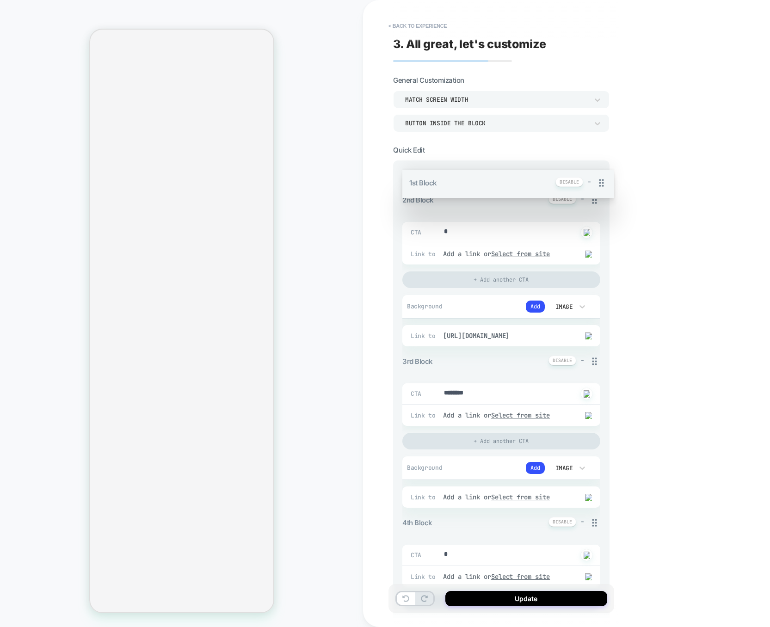
click at [593, 175] on div "1st Block - CTA * Click to change to alternative text Link to Add a link or Sel…" at bounding box center [501, 552] width 198 height 762
drag, startPoint x: 596, startPoint y: 177, endPoint x: 594, endPoint y: 217, distance: 39.8
click at [593, 217] on div "1st Block - CTA * Click to change to alternative text Link to Add a link or Sel…" at bounding box center [501, 552] width 198 height 762
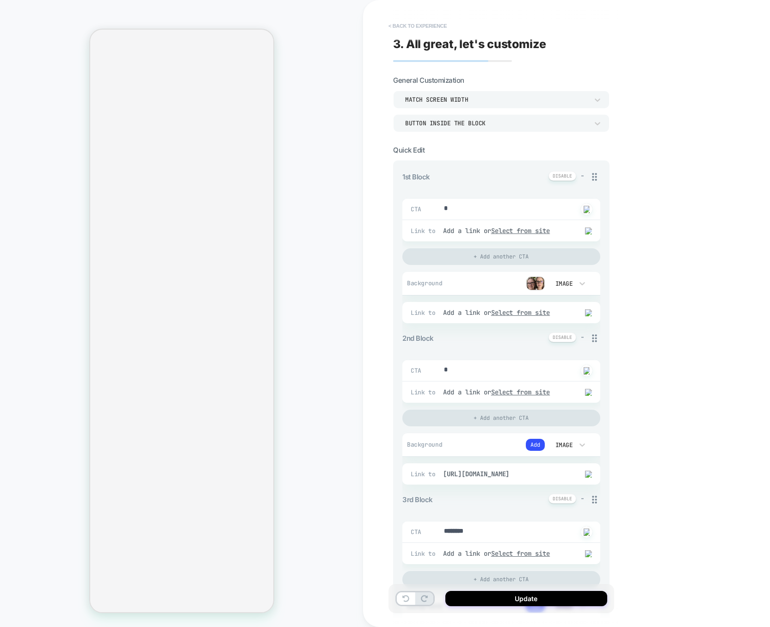
click at [422, 25] on button "< Back to experience" at bounding box center [418, 25] width 68 height 15
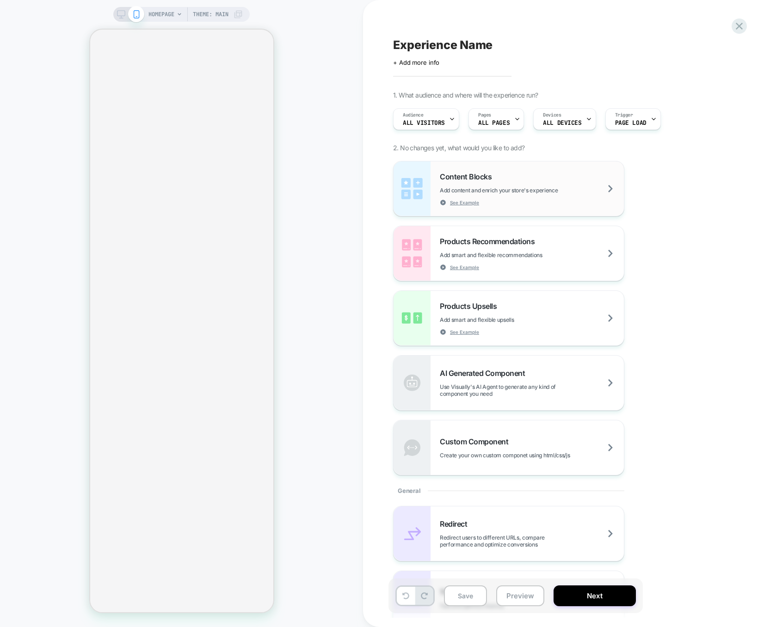
click at [553, 190] on span "Add content and enrich your store's experience" at bounding box center [522, 190] width 164 height 7
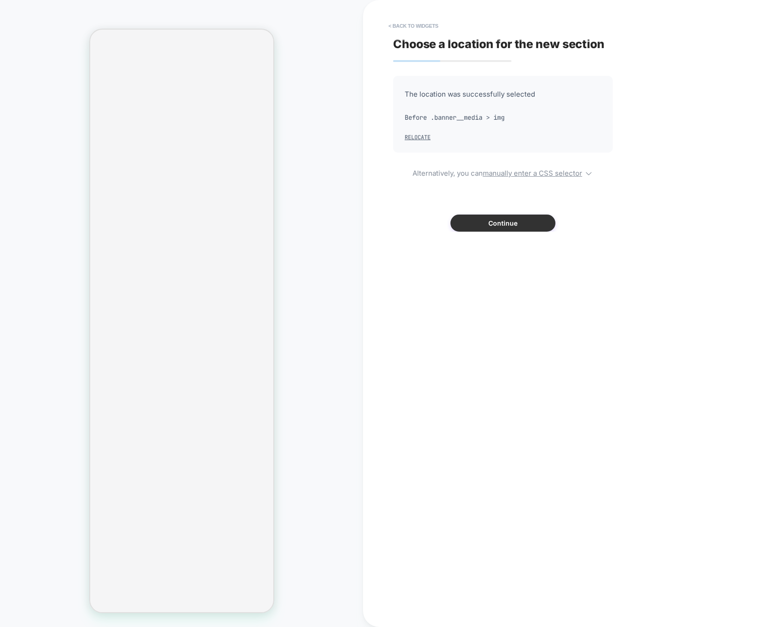
click at [541, 218] on button "Continue" at bounding box center [502, 223] width 105 height 17
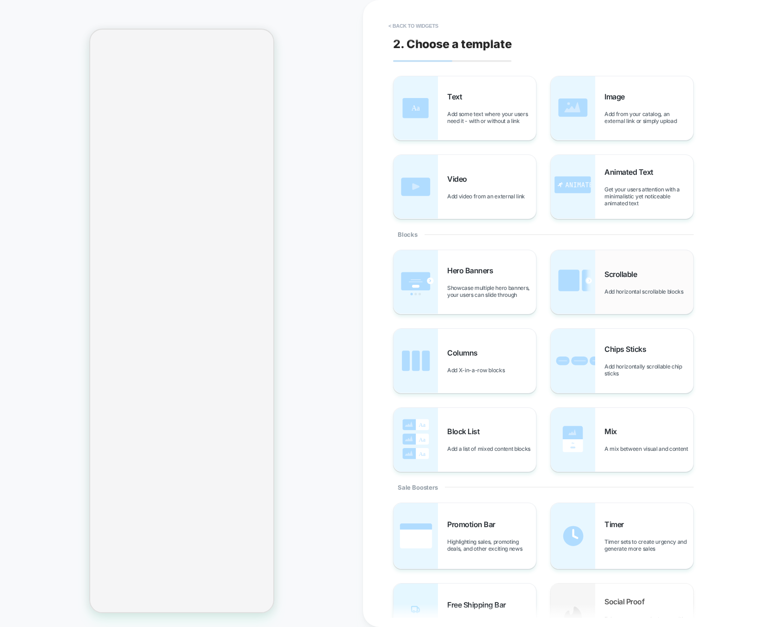
click at [626, 278] on span "Scrollable" at bounding box center [622, 274] width 37 height 9
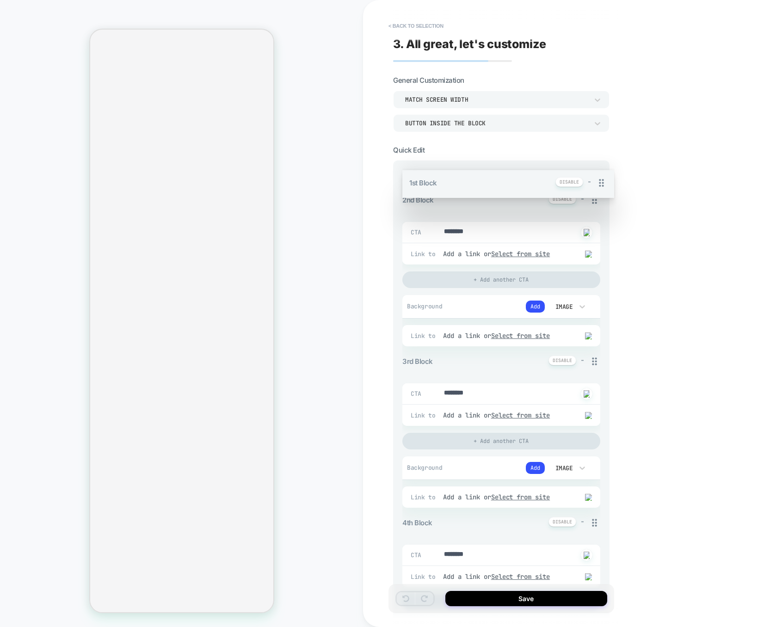
drag, startPoint x: 599, startPoint y: 176, endPoint x: 585, endPoint y: 203, distance: 30.8
click at [585, 203] on div "1st Block - CTA ******** Click to change to alternative text Link to Add a link…" at bounding box center [501, 552] width 198 height 762
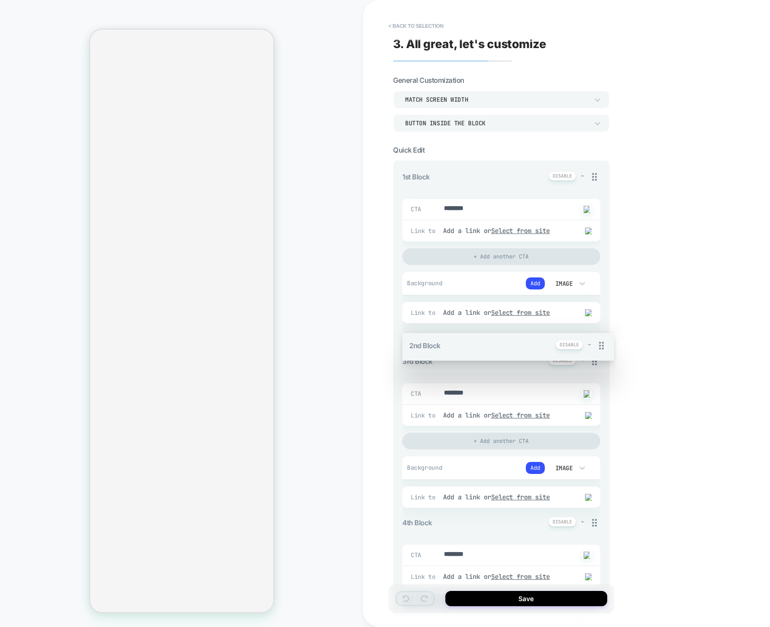
drag, startPoint x: 599, startPoint y: 342, endPoint x: 597, endPoint y: 333, distance: 9.0
click at [597, 333] on div "1st Block - CTA ******** Click to change to alternative text Link to Add a link…" at bounding box center [501, 552] width 198 height 762
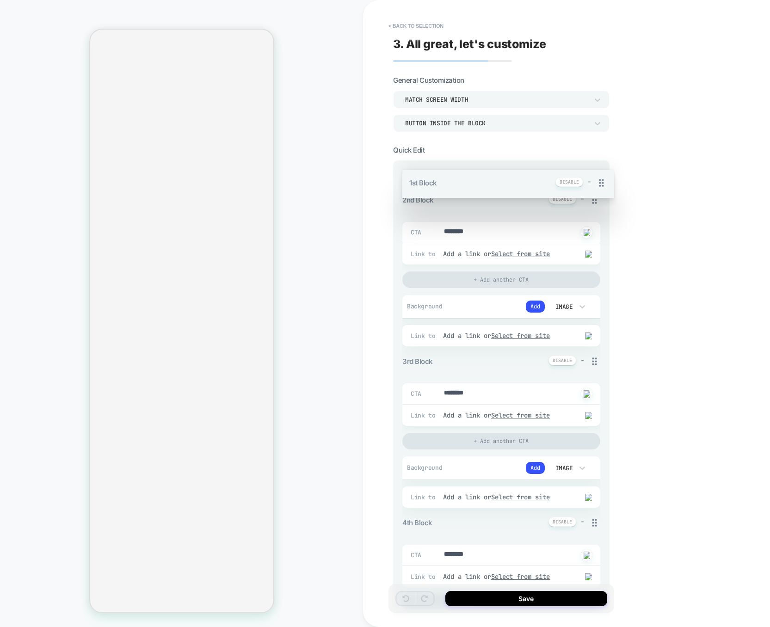
drag, startPoint x: 596, startPoint y: 175, endPoint x: 571, endPoint y: 217, distance: 48.7
click at [571, 217] on div "1st Block - CTA ******** Click to change to alternative text Link to Add a link…" at bounding box center [501, 552] width 198 height 762
drag, startPoint x: 594, startPoint y: 178, endPoint x: 590, endPoint y: 195, distance: 17.5
click at [590, 195] on div "1st Block - CTA ******** Click to change to alternative text Link to Add a link…" at bounding box center [501, 552] width 198 height 762
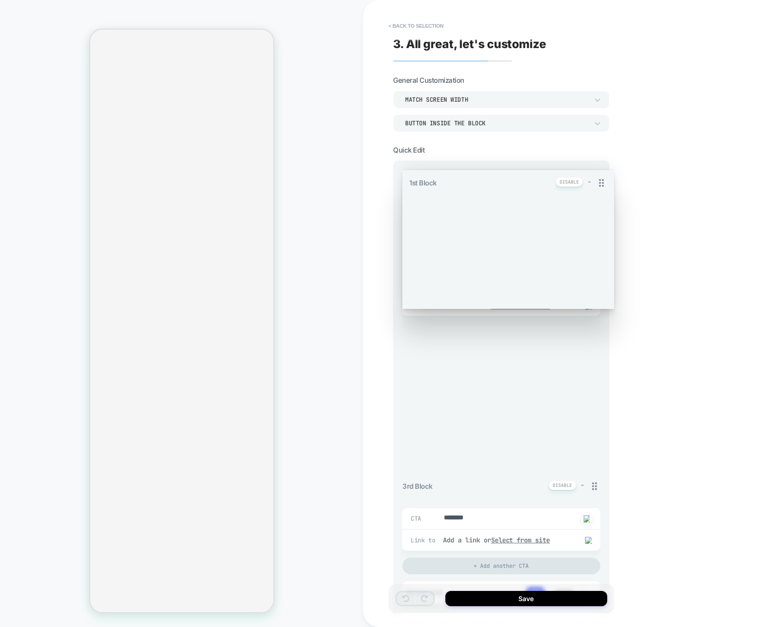
drag, startPoint x: 596, startPoint y: 175, endPoint x: 587, endPoint y: 352, distance: 177.3
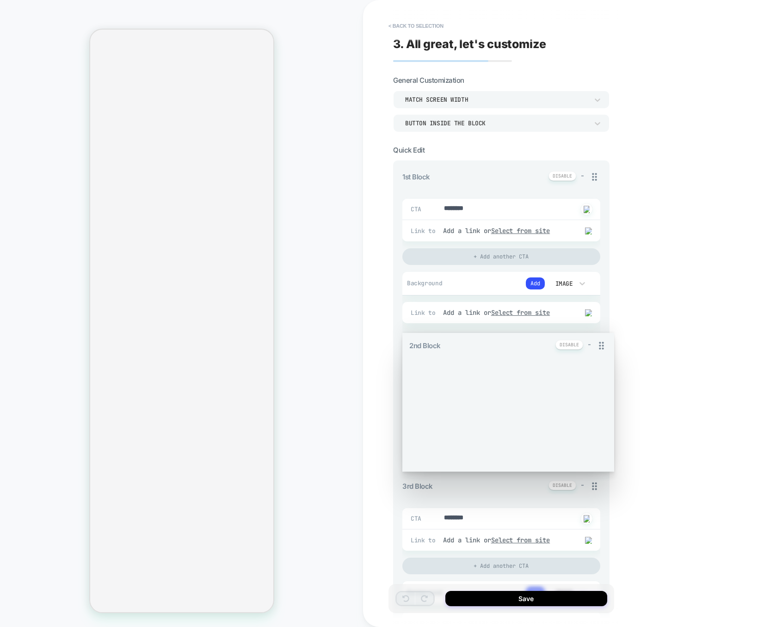
drag, startPoint x: 596, startPoint y: 335, endPoint x: 596, endPoint y: 317, distance: 18.1
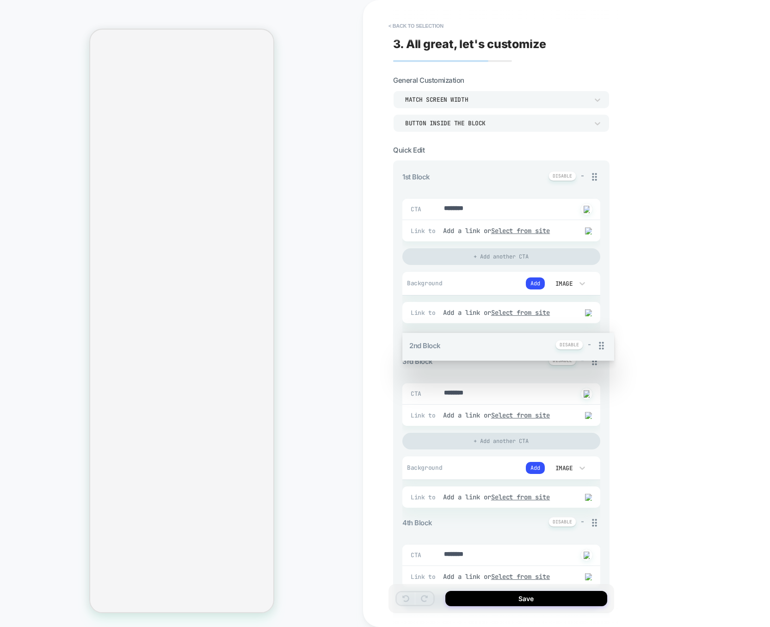
drag, startPoint x: 594, startPoint y: 338, endPoint x: 585, endPoint y: 328, distance: 12.8
click at [585, 329] on div "1st Block - CTA ******** Click to change to alternative text Link to Add a link…" at bounding box center [501, 552] width 198 height 762
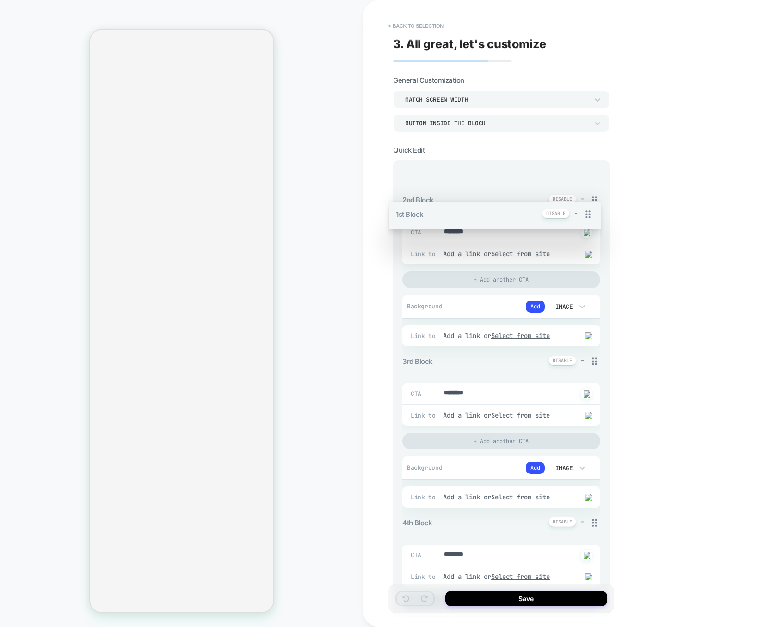
type textarea "*"
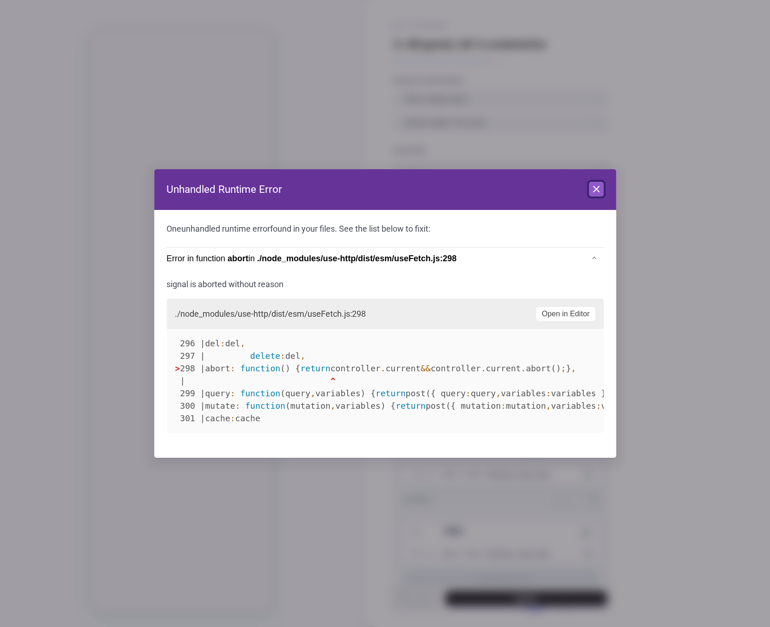
click at [593, 191] on icon at bounding box center [596, 189] width 6 height 6
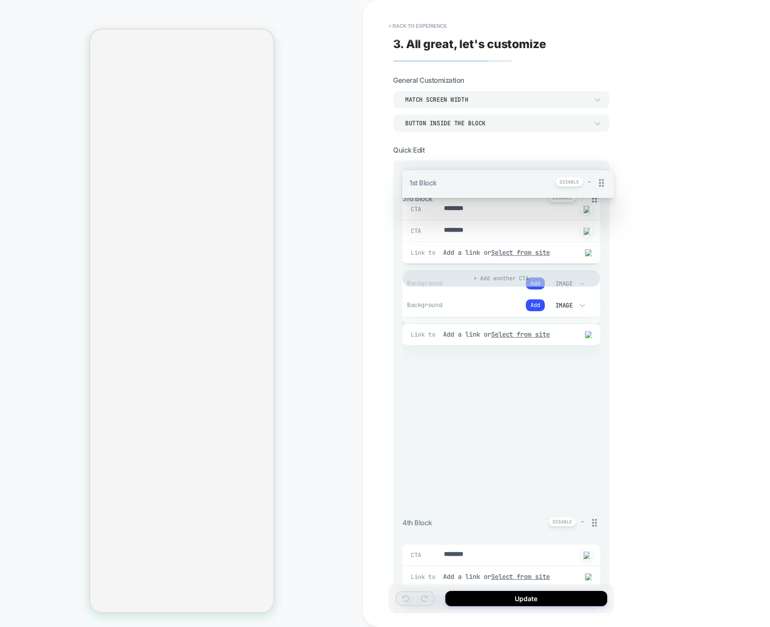
drag, startPoint x: 593, startPoint y: 177, endPoint x: 591, endPoint y: 480, distance: 303.8
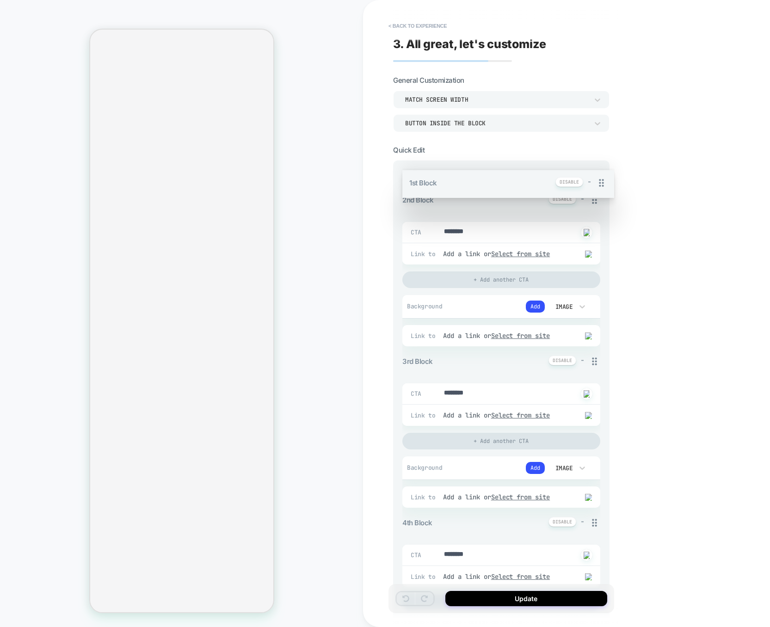
drag, startPoint x: 596, startPoint y: 176, endPoint x: 584, endPoint y: 181, distance: 12.2
click at [584, 181] on div "1st Block - CTA ******** Click to change to alternative text Link to Add a link…" at bounding box center [501, 552] width 198 height 762
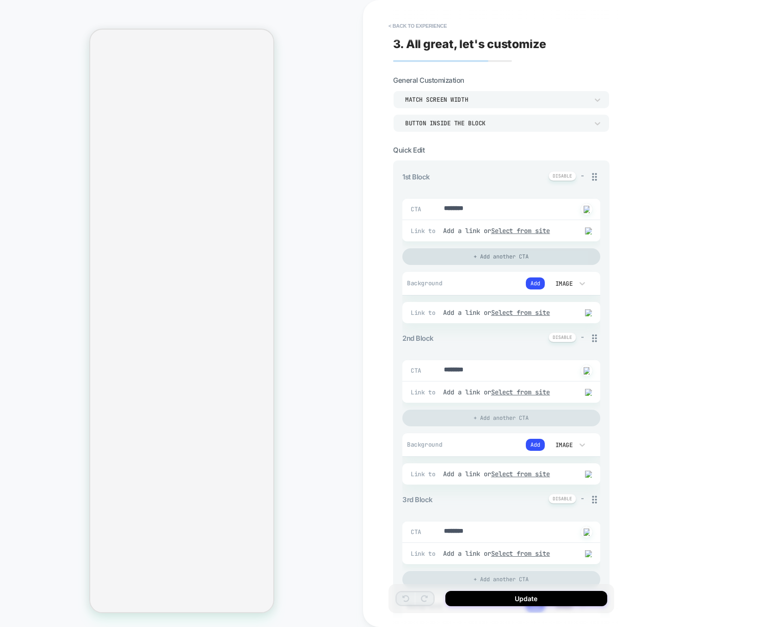
click at [499, 258] on div "+ Add another CTA" at bounding box center [501, 256] width 198 height 17
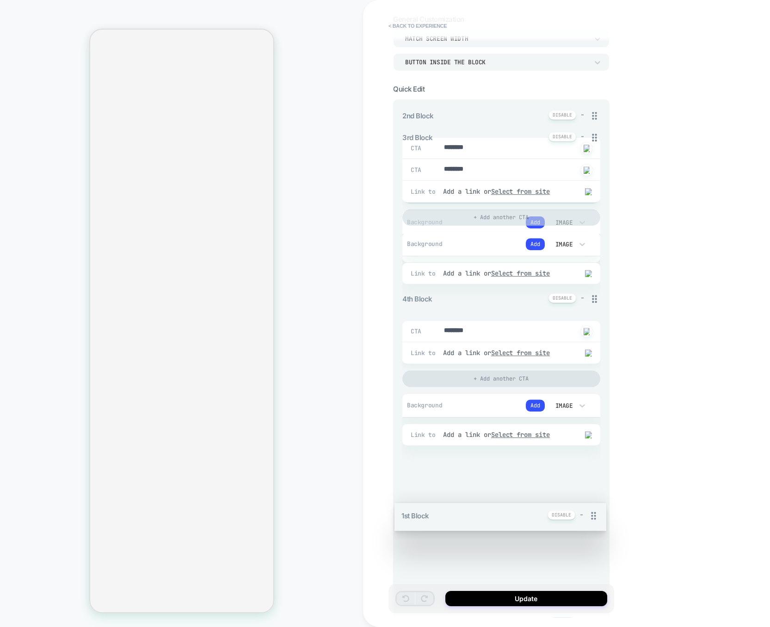
scroll to position [68, 0]
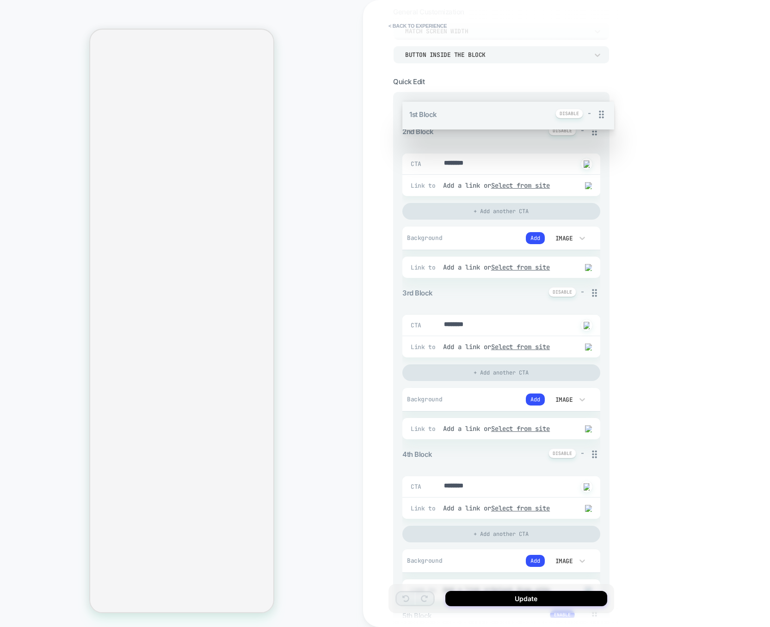
drag, startPoint x: 594, startPoint y: 176, endPoint x: 589, endPoint y: 129, distance: 47.0
click at [589, 129] on div "1st Block - CTA ******** Click to change to alternative text Link to Add a link…" at bounding box center [501, 484] width 198 height 762
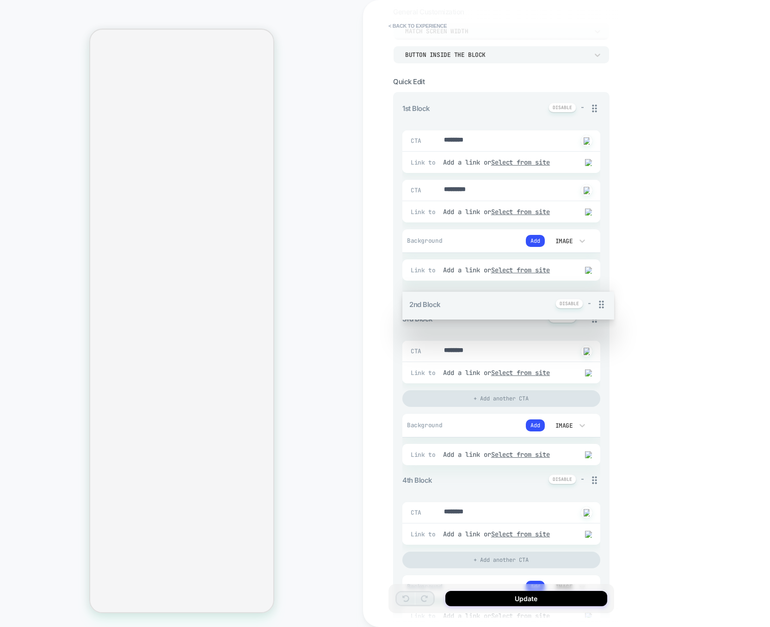
drag, startPoint x: 598, startPoint y: 299, endPoint x: 594, endPoint y: 253, distance: 46.0
click at [593, 254] on div "1st Block - CTA ******** Click to change to alternative text Link to Add a link…" at bounding box center [501, 496] width 198 height 787
drag, startPoint x: 596, startPoint y: 299, endPoint x: 593, endPoint y: 273, distance: 25.5
click at [593, 275] on div "1st Block - CTA ******** Click to change to alternative text Link to Add a link…" at bounding box center [501, 496] width 198 height 787
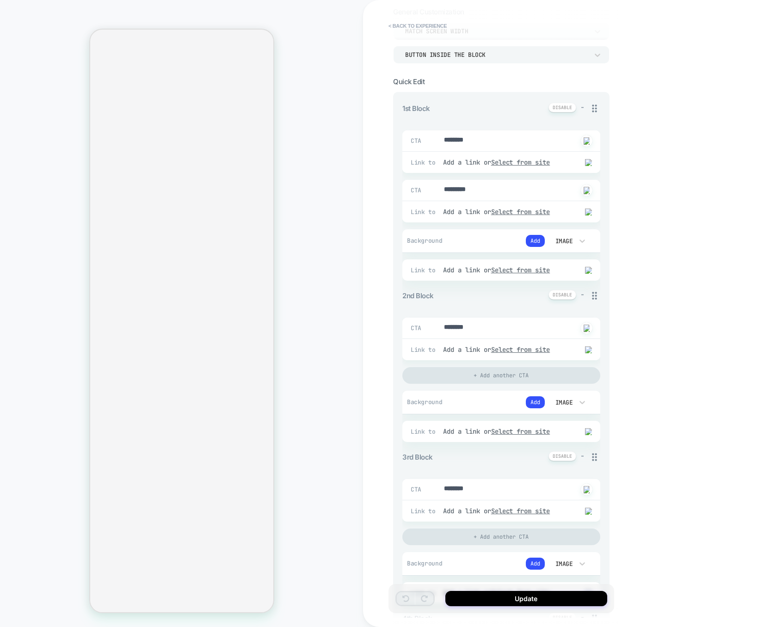
click at [599, 288] on div "1st Block - CTA ******** Click to change to alternative text Link to Add a link…" at bounding box center [501, 566] width 198 height 926
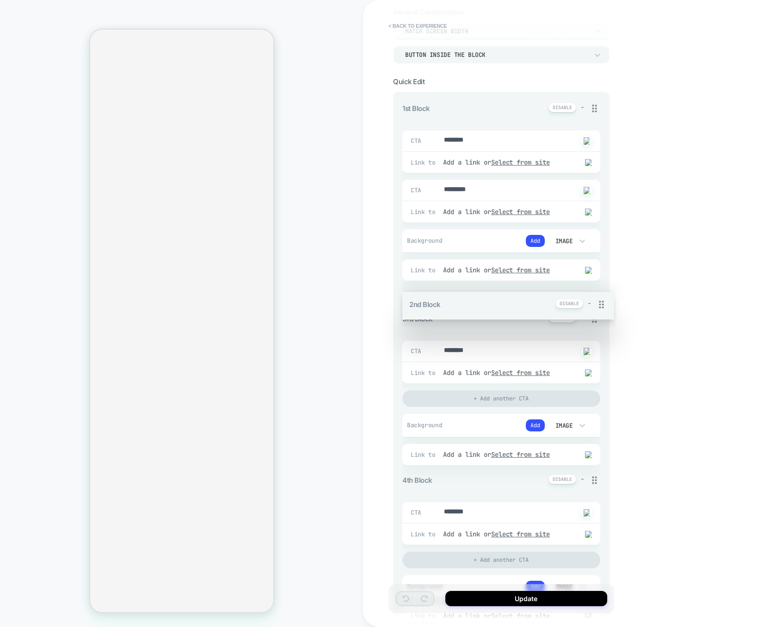
drag, startPoint x: 598, startPoint y: 296, endPoint x: 564, endPoint y: 321, distance: 42.0
click at [564, 321] on div "1st Block - CTA ******** Click to change to alternative text Link to Add a link…" at bounding box center [501, 496] width 198 height 787
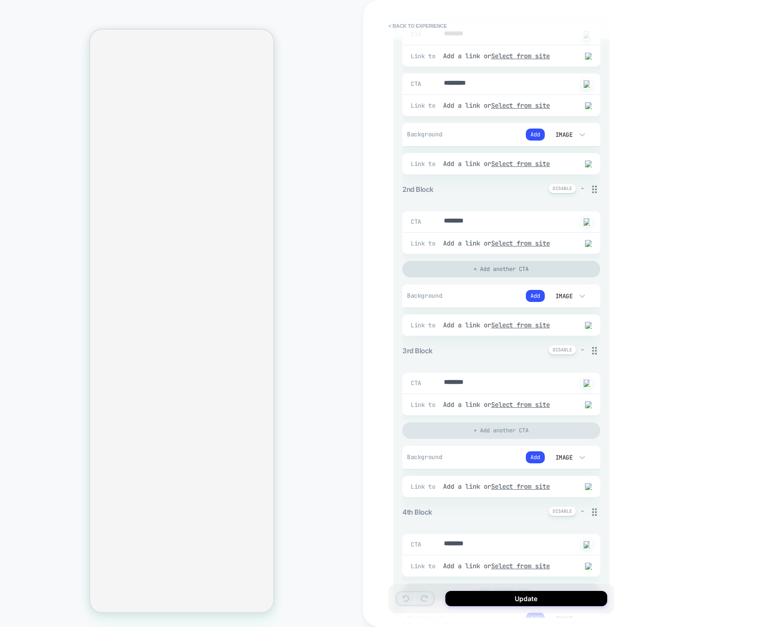
scroll to position [174, 0]
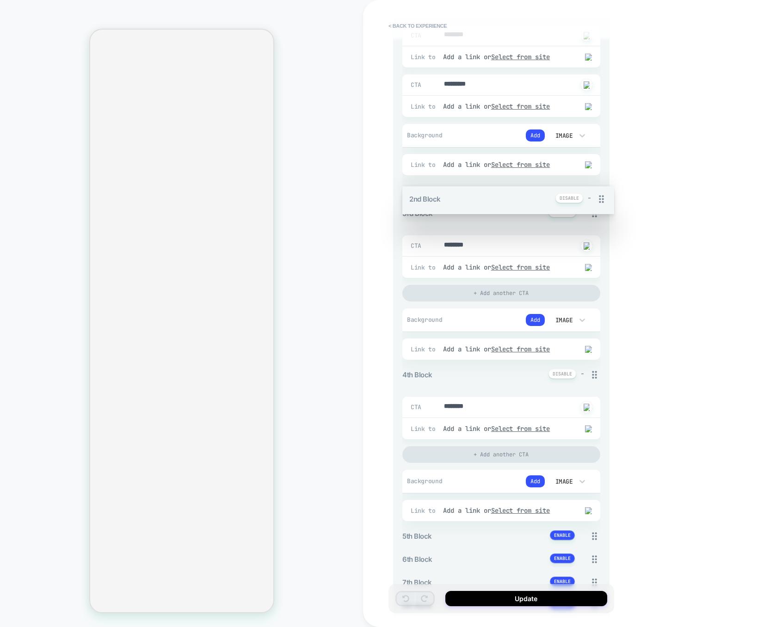
drag, startPoint x: 595, startPoint y: 191, endPoint x: 592, endPoint y: 187, distance: 5.4
click at [592, 189] on div "1st Block - CTA ******** Click to change to alternative text Link to Add a link…" at bounding box center [501, 390] width 198 height 787
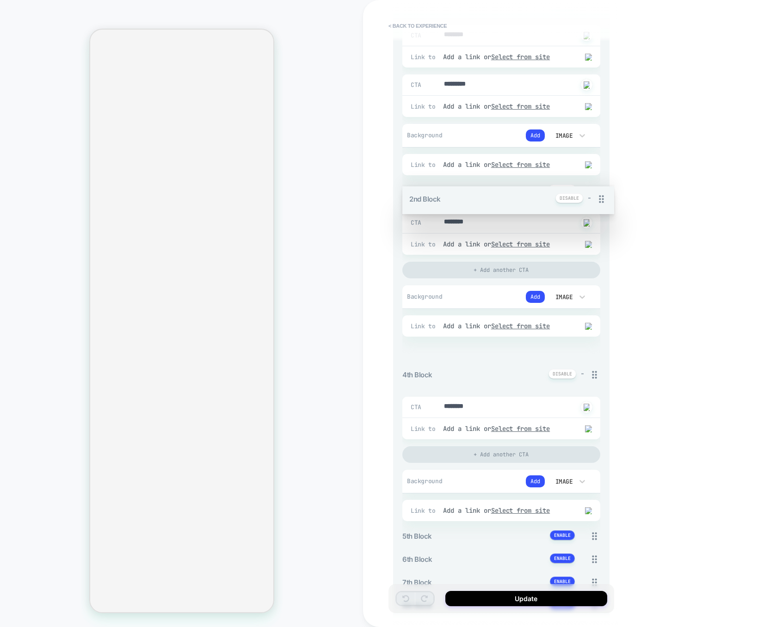
drag, startPoint x: 594, startPoint y: 194, endPoint x: 577, endPoint y: 344, distance: 151.6
drag, startPoint x: 592, startPoint y: 194, endPoint x: 582, endPoint y: 341, distance: 147.4
drag, startPoint x: 595, startPoint y: 194, endPoint x: 585, endPoint y: 307, distance: 112.8
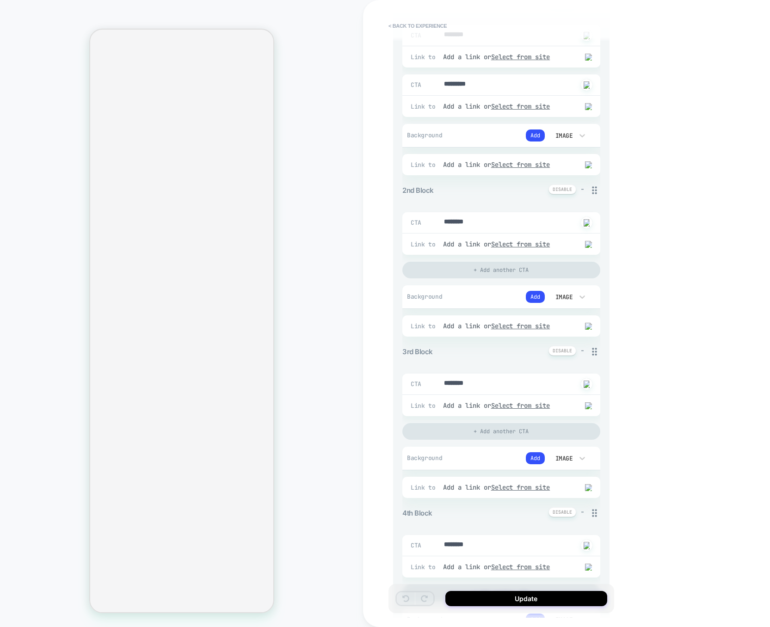
type textarea "*"
type textarea "*********"
type textarea "*"
type textarea "**********"
type textarea "*"
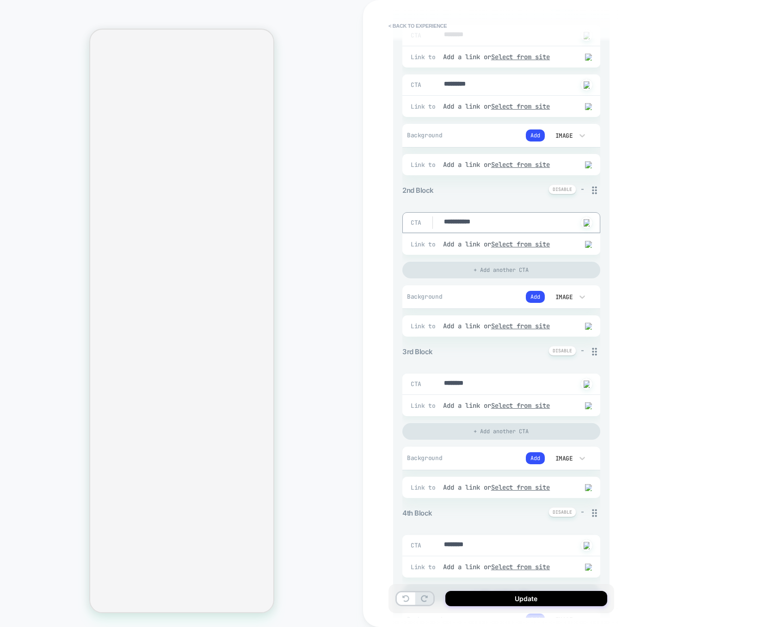
type textarea "**********"
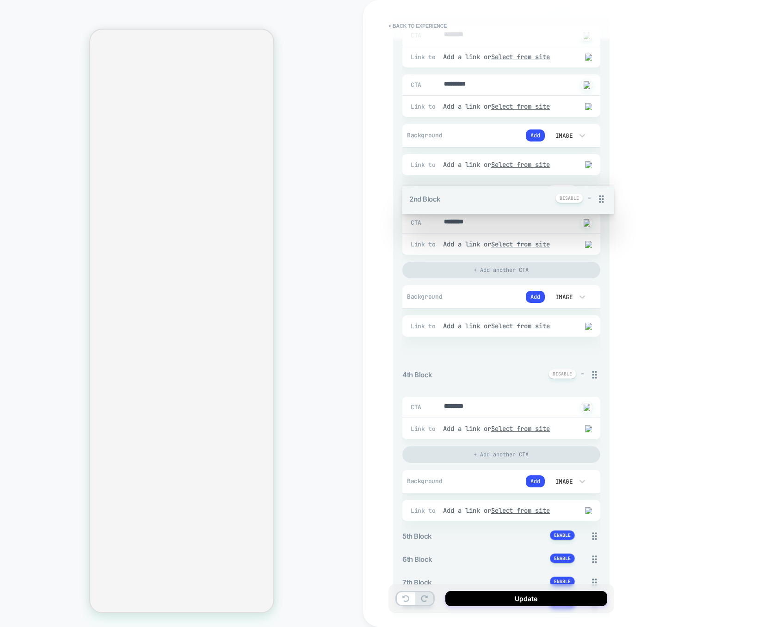
drag, startPoint x: 598, startPoint y: 192, endPoint x: 596, endPoint y: 329, distance: 136.4
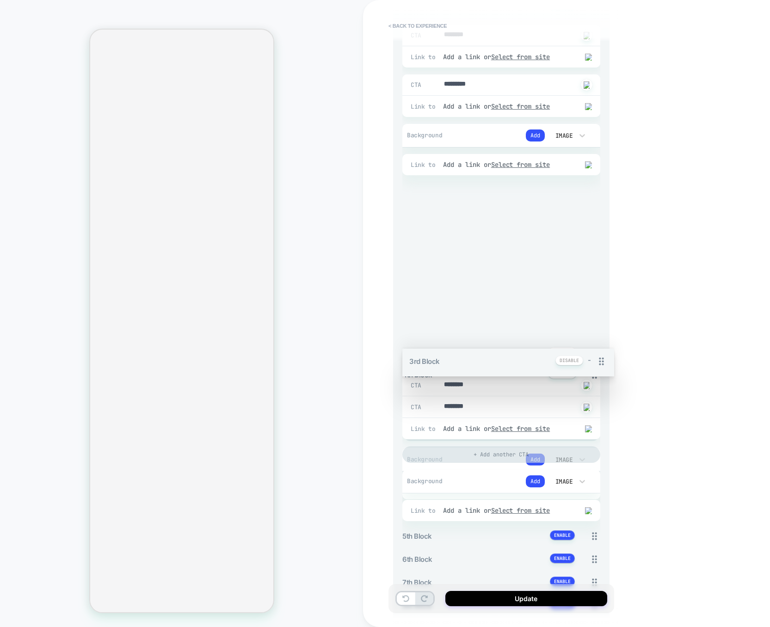
drag, startPoint x: 593, startPoint y: 343, endPoint x: 586, endPoint y: 252, distance: 90.4
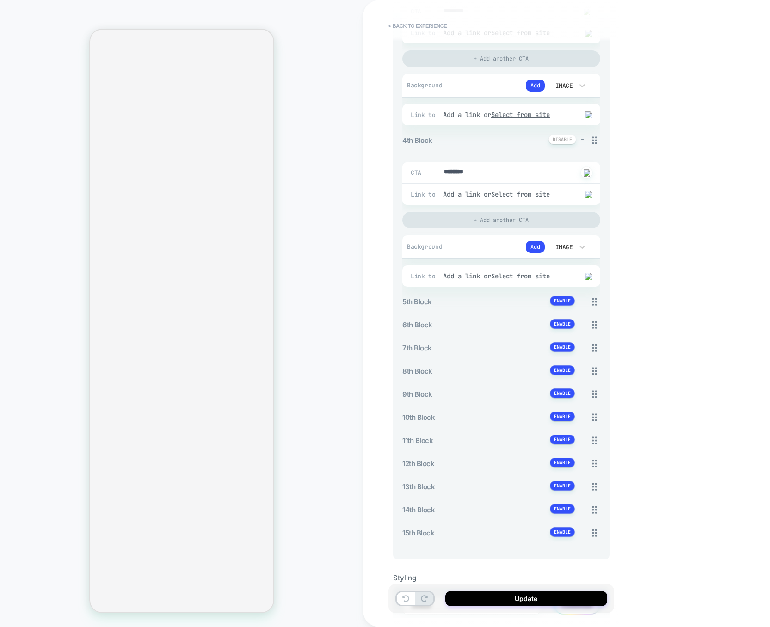
scroll to position [542, 0]
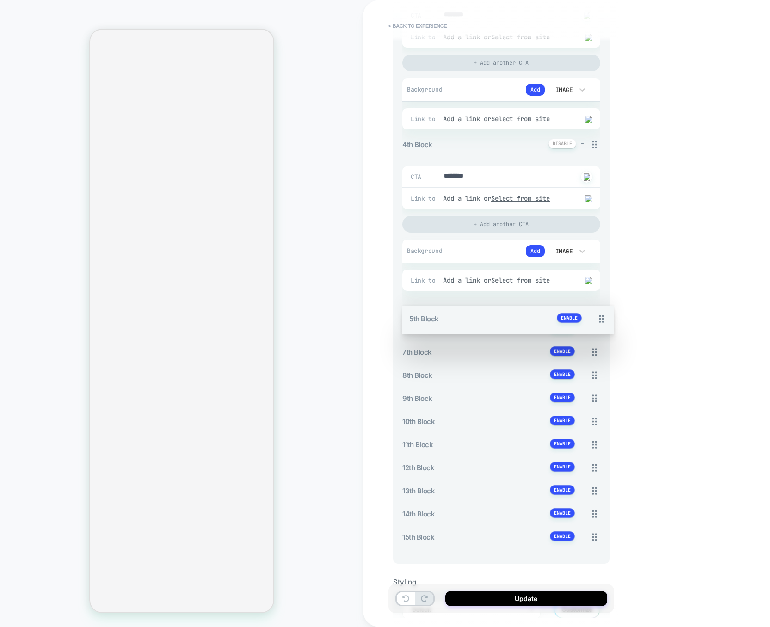
drag, startPoint x: 594, startPoint y: 312, endPoint x: 576, endPoint y: 279, distance: 37.2
click at [576, 280] on div "**********" at bounding box center [501, 92] width 198 height 926
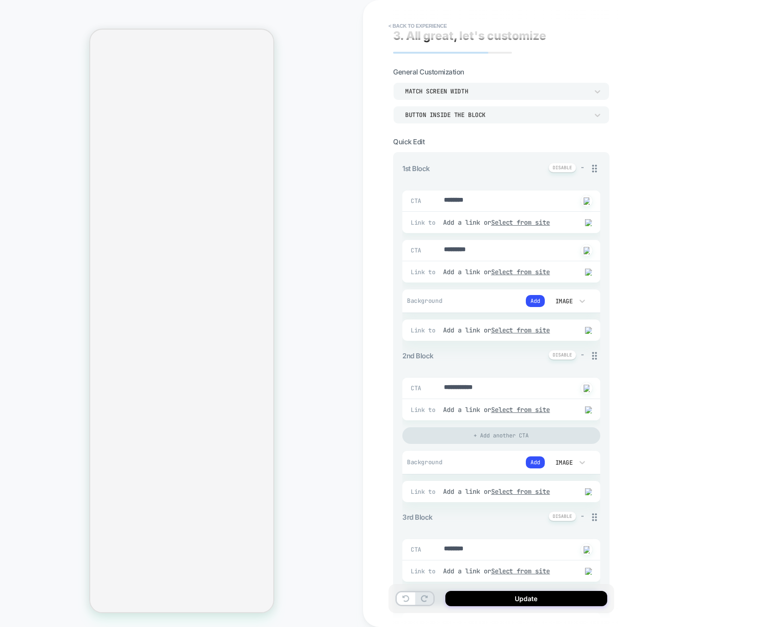
scroll to position [7, 0]
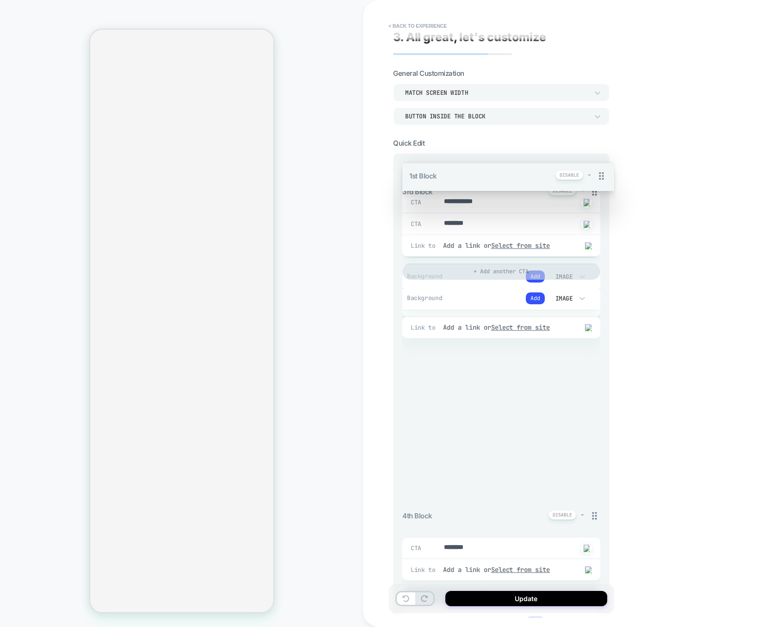
drag, startPoint x: 596, startPoint y: 172, endPoint x: 568, endPoint y: 461, distance: 290.3
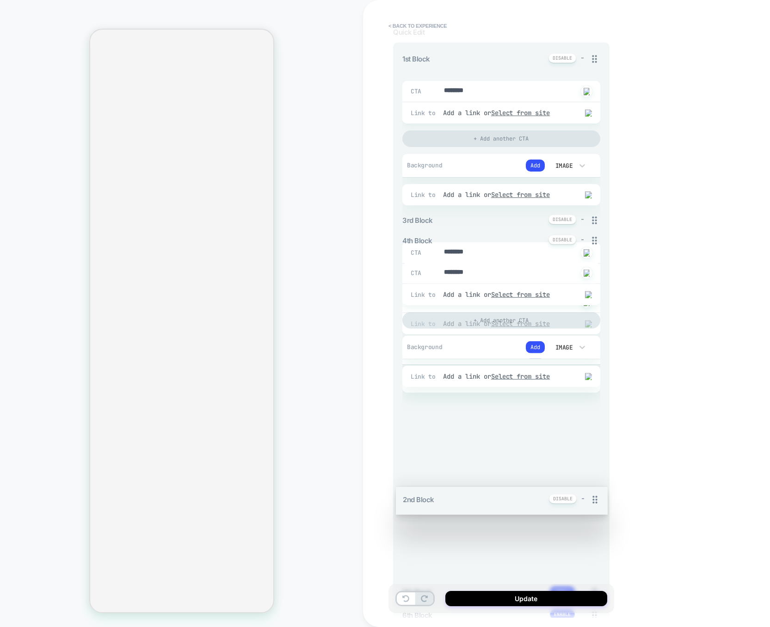
scroll to position [118, 0]
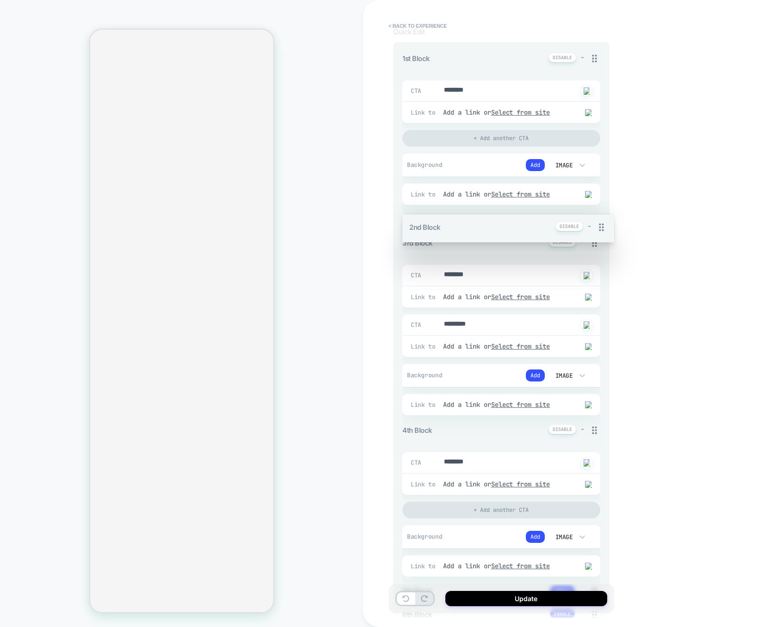
drag, startPoint x: 592, startPoint y: 336, endPoint x: 580, endPoint y: 260, distance: 76.8
click at [580, 259] on div "**********" at bounding box center [501, 446] width 198 height 787
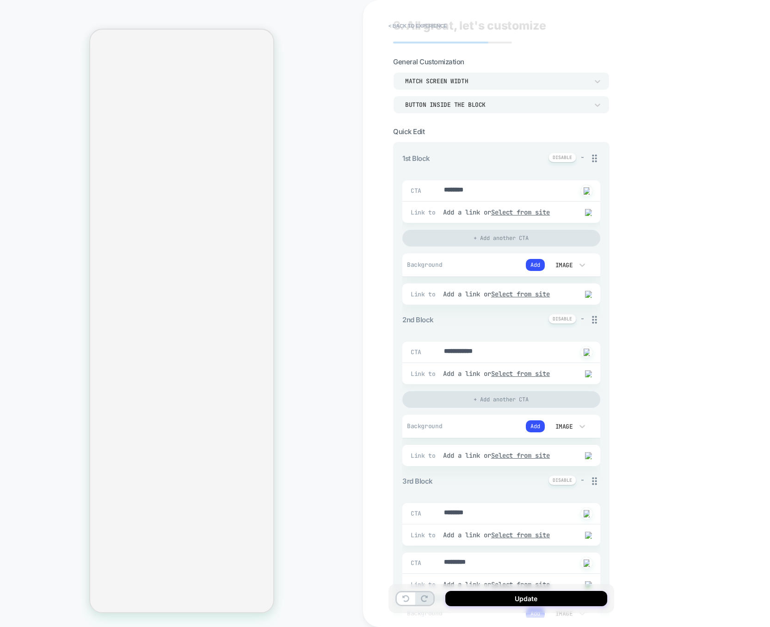
scroll to position [18, 0]
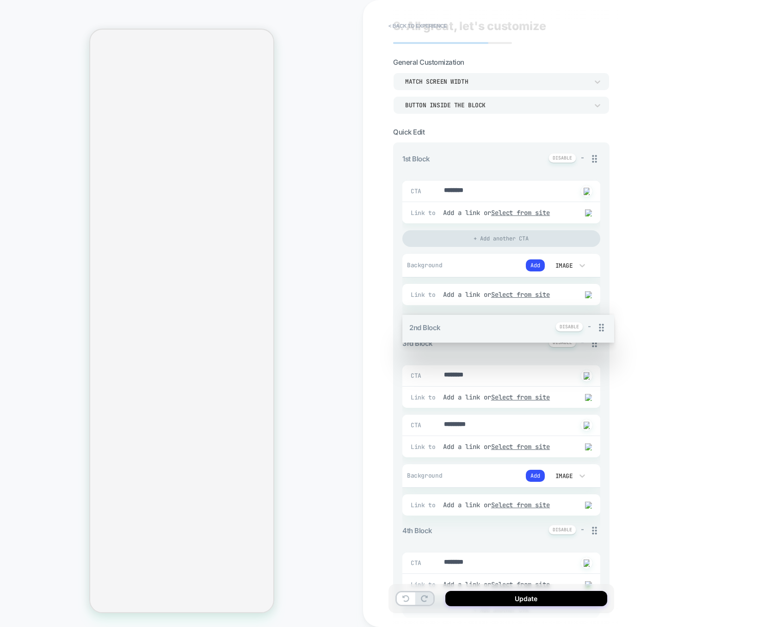
click at [594, 318] on div "**********" at bounding box center [501, 546] width 198 height 787
click at [591, 318] on div "**********" at bounding box center [501, 546] width 198 height 787
click at [590, 320] on div "**********" at bounding box center [501, 546] width 198 height 787
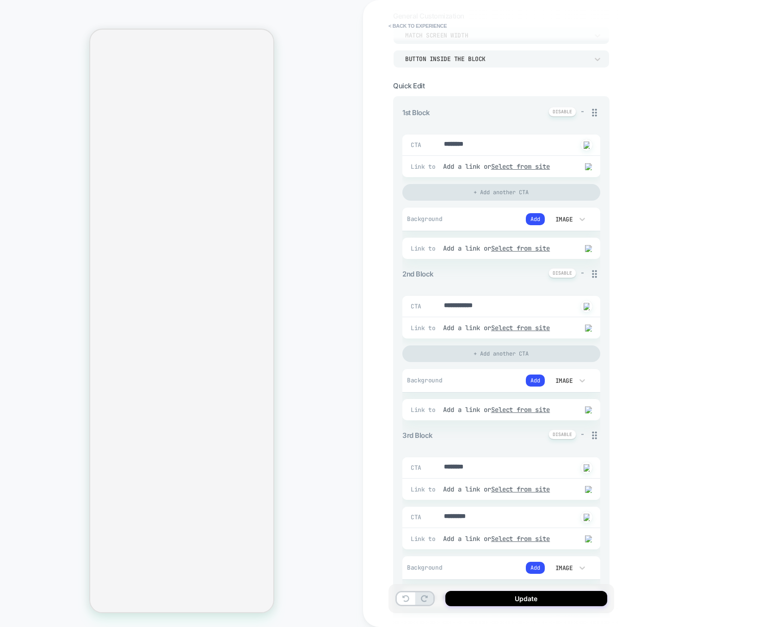
scroll to position [0, 0]
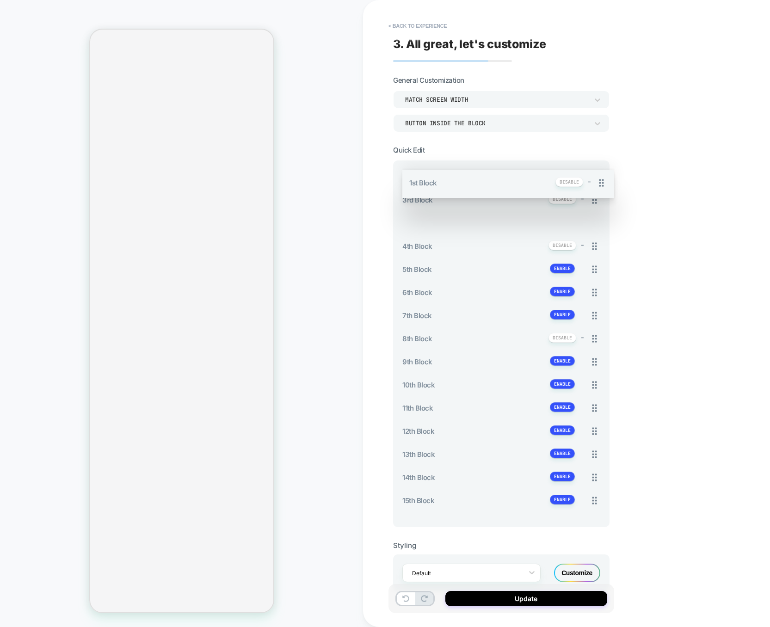
drag, startPoint x: 593, startPoint y: 176, endPoint x: 569, endPoint y: 215, distance: 46.3
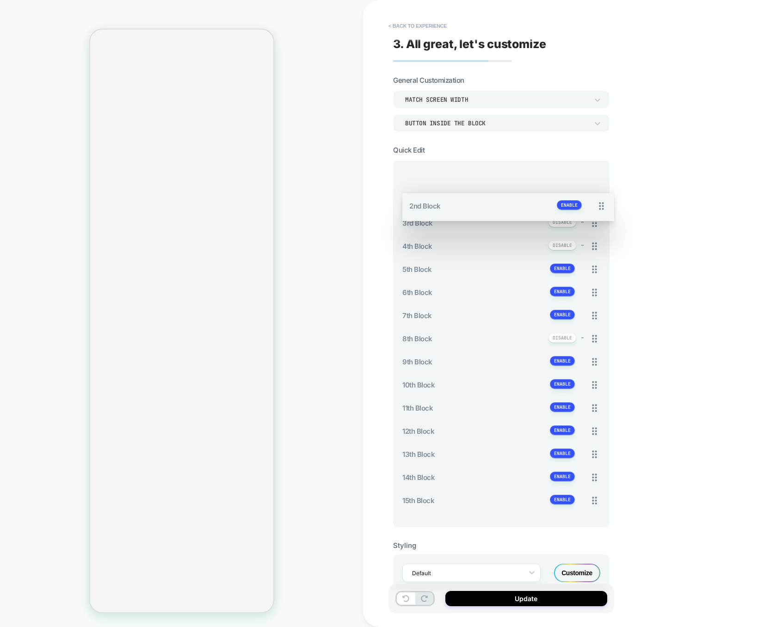
drag, startPoint x: 595, startPoint y: 369, endPoint x: 584, endPoint y: 330, distance: 40.1
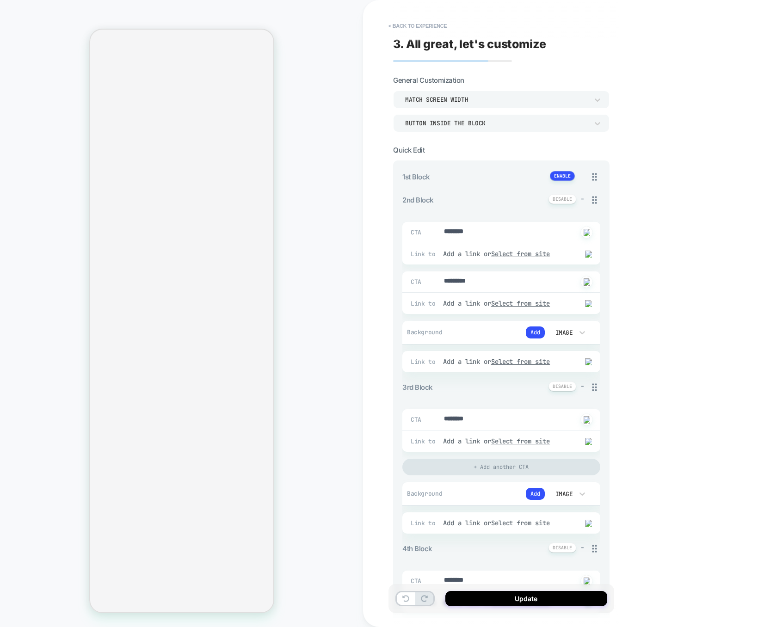
click at [555, 180] on div "+" at bounding box center [575, 177] width 50 height 12
click at [559, 176] on button at bounding box center [562, 176] width 25 height 10
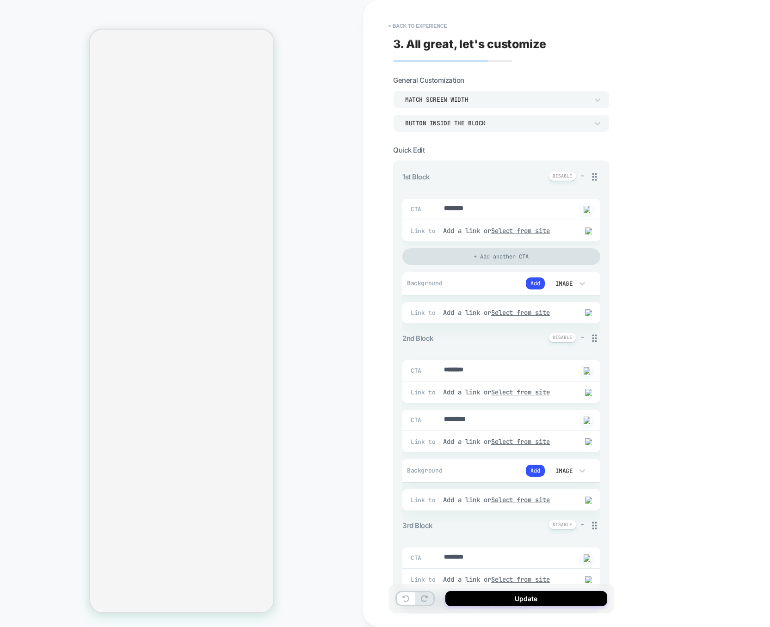
click at [507, 255] on div "+ Add another CTA" at bounding box center [501, 256] width 198 height 17
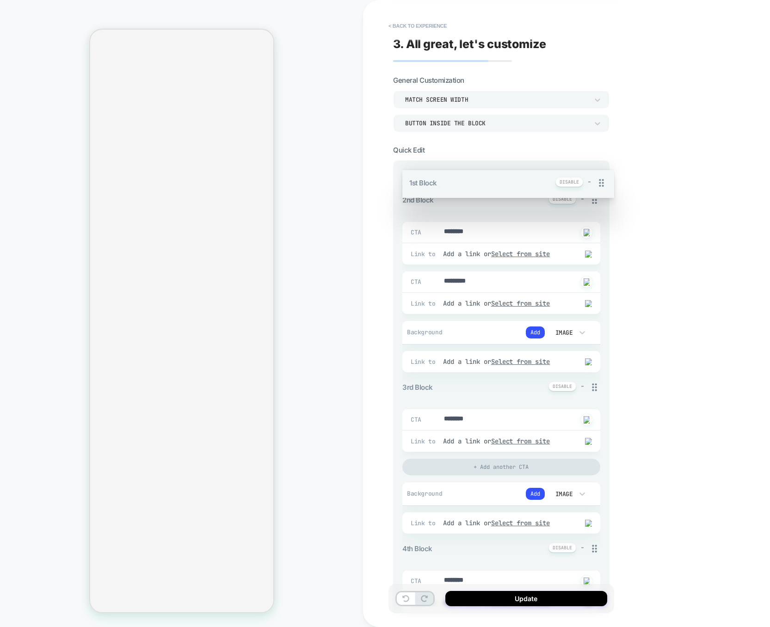
drag, startPoint x: 599, startPoint y: 172, endPoint x: 591, endPoint y: 188, distance: 18.2
click at [591, 188] on div "1st Block - CTA ******** Click to change to alternative text Link to Add a link…" at bounding box center [501, 634] width 198 height 926
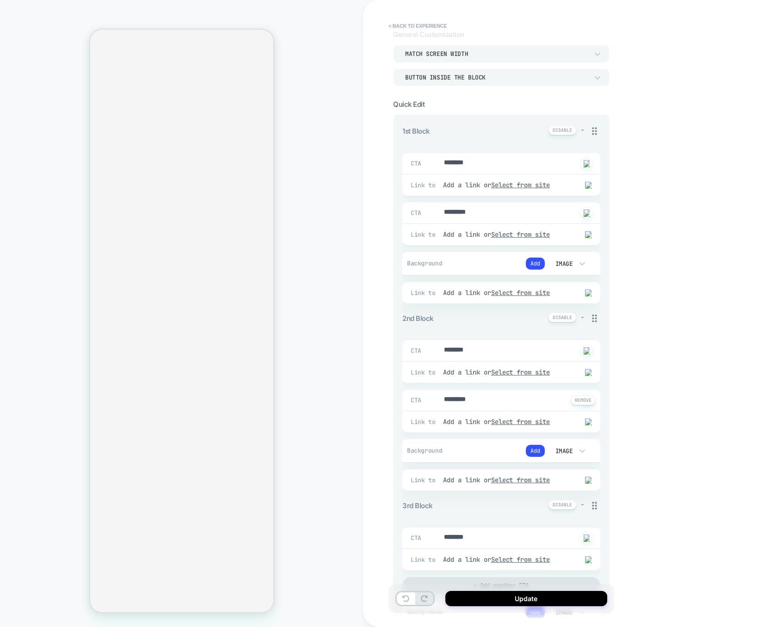
scroll to position [48, 0]
click at [583, 403] on button at bounding box center [583, 398] width 25 height 10
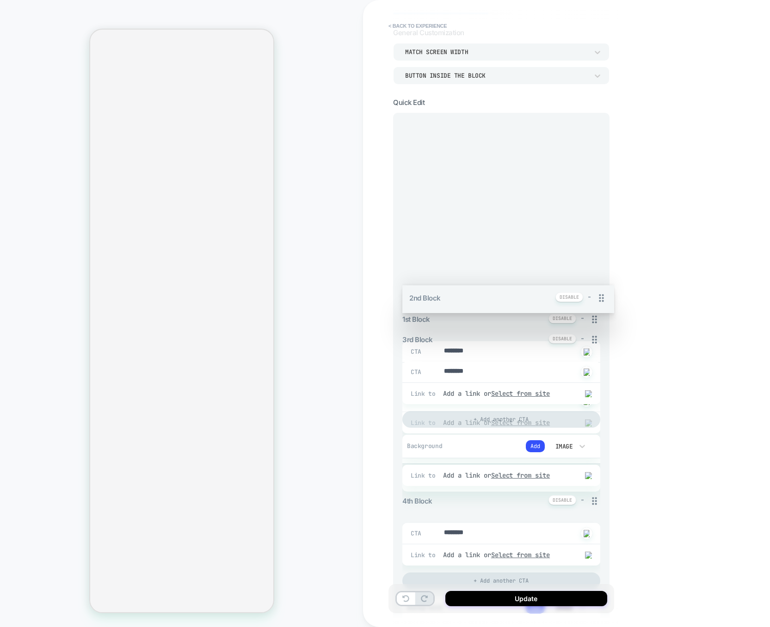
drag, startPoint x: 594, startPoint y: 318, endPoint x: 587, endPoint y: 171, distance: 147.7
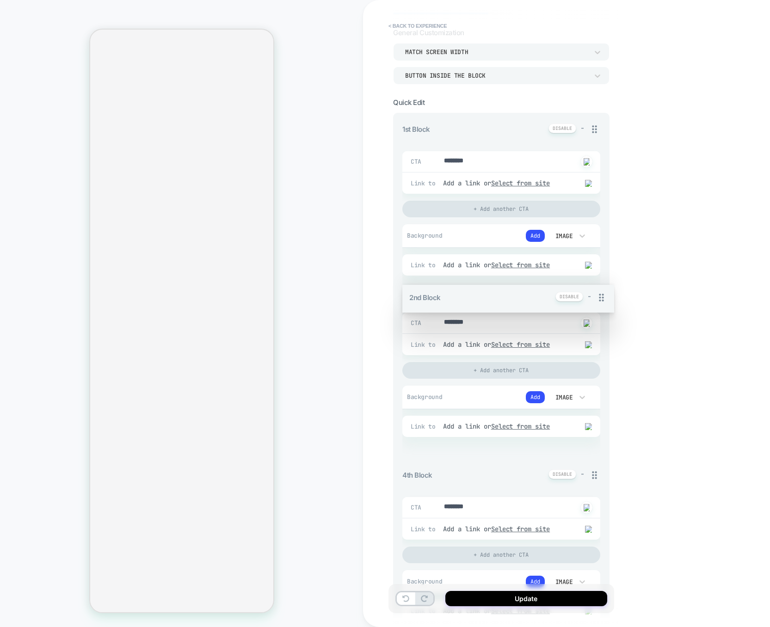
drag, startPoint x: 592, startPoint y: 289, endPoint x: 573, endPoint y: 439, distance: 150.5
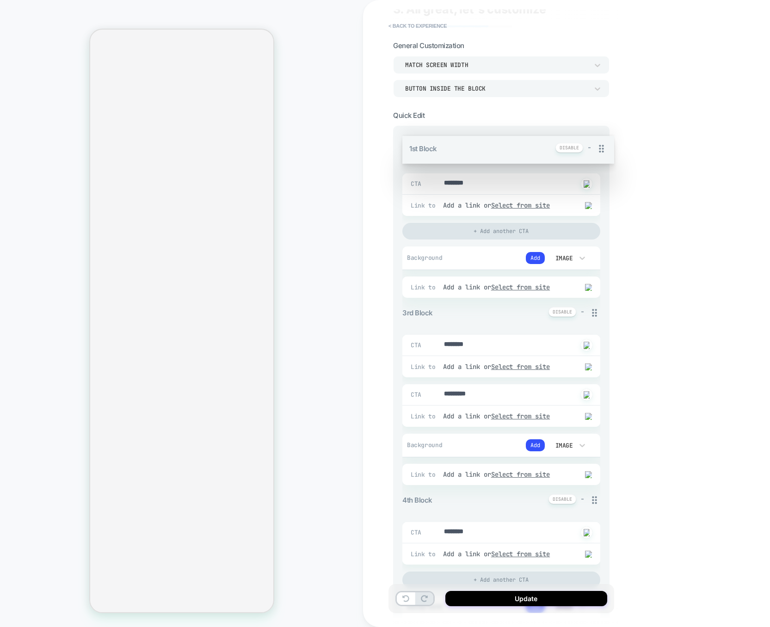
drag, startPoint x: 593, startPoint y: 128, endPoint x: 590, endPoint y: 111, distance: 17.9
click at [590, 136] on div "1st Block - CTA ******** Click to change to alternative text Link to Add a link…" at bounding box center [501, 592] width 198 height 912
drag, startPoint x: 594, startPoint y: 145, endPoint x: 590, endPoint y: 176, distance: 31.1
click at [590, 177] on div "1st Block - CTA ******** Click to change to alternative text Link to Add a link…" at bounding box center [501, 593] width 198 height 912
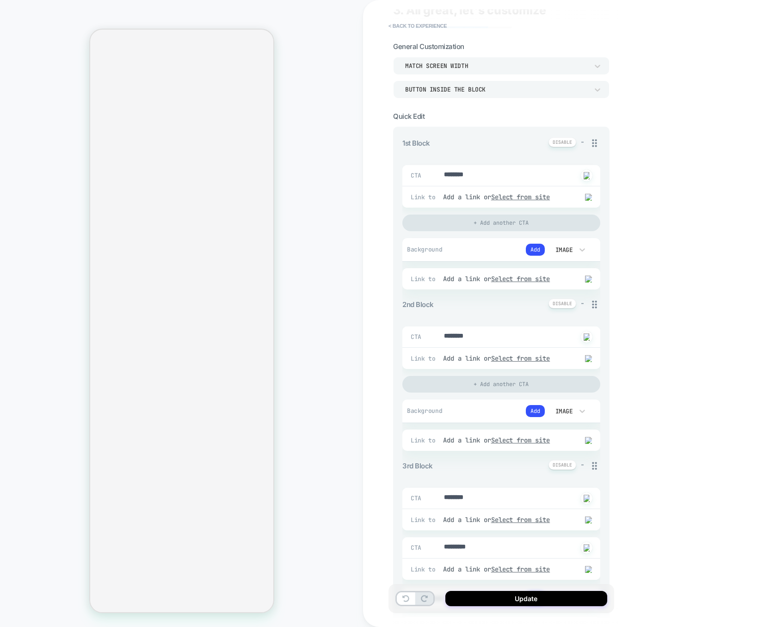
type textarea "*"
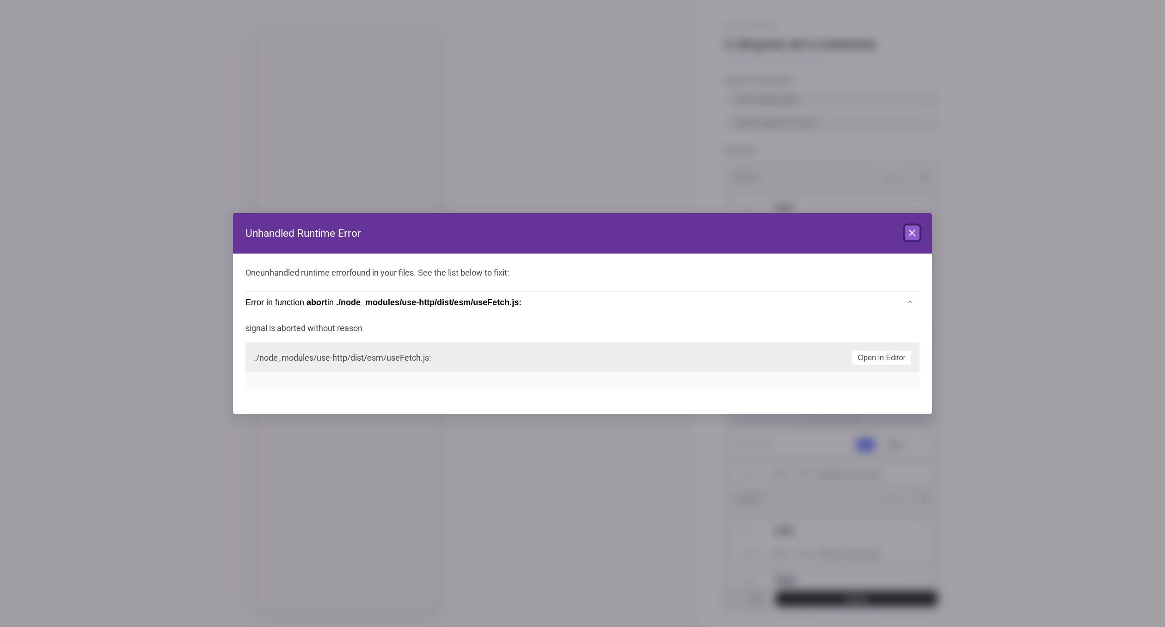
click at [916, 233] on icon at bounding box center [912, 232] width 11 height 11
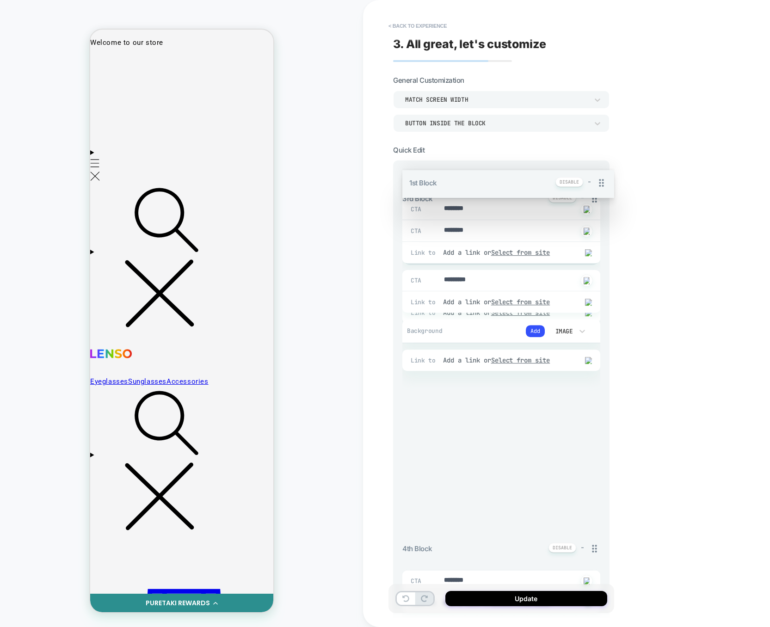
drag, startPoint x: 596, startPoint y: 178, endPoint x: 553, endPoint y: 426, distance: 251.4
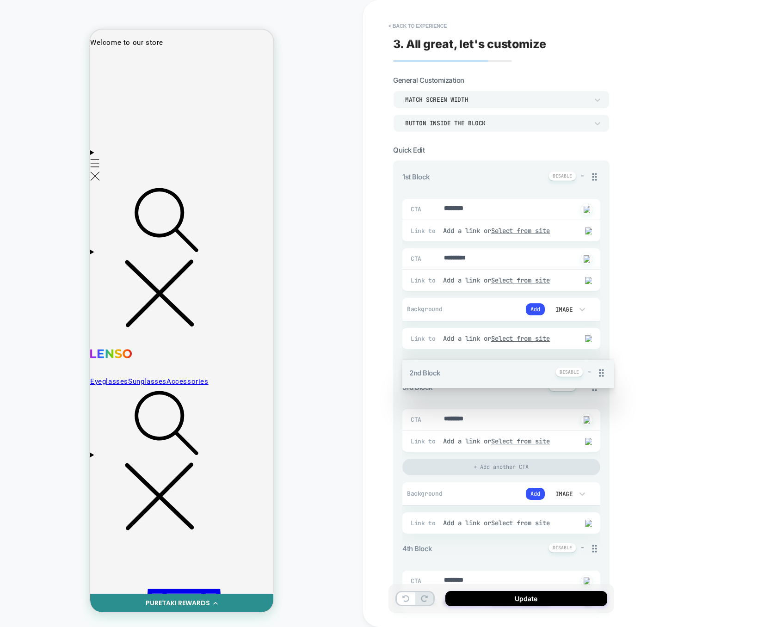
drag, startPoint x: 591, startPoint y: 367, endPoint x: 584, endPoint y: 366, distance: 7.1
click at [584, 369] on div "1st Block - CTA ******** Click to change to alternative text Link to Add a link…" at bounding box center [501, 634] width 198 height 926
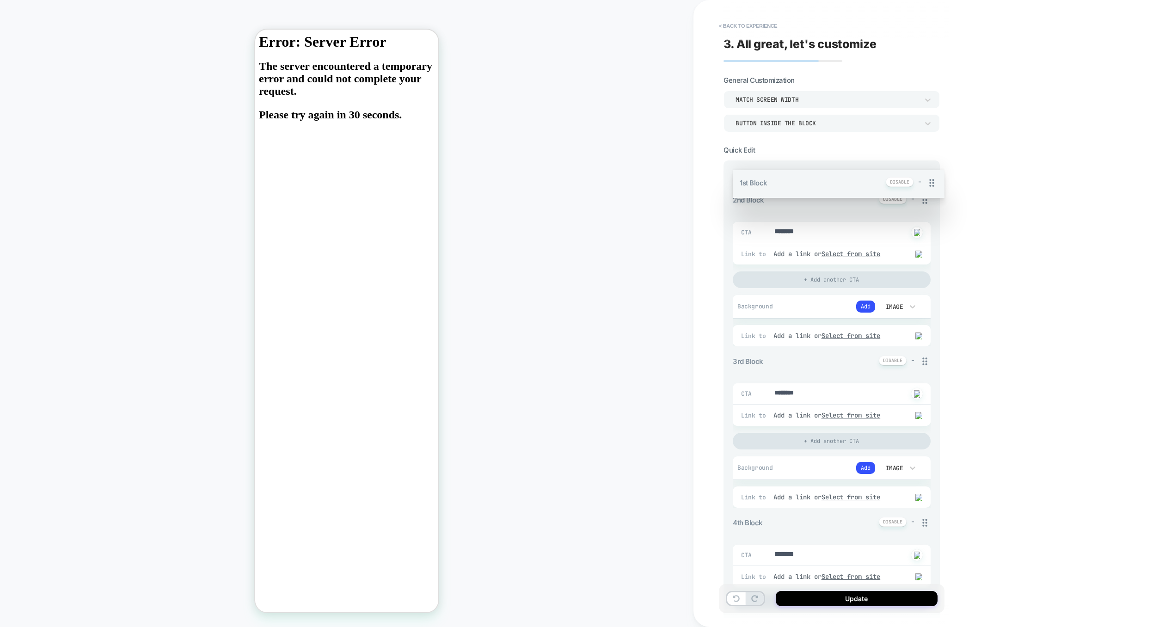
drag, startPoint x: 926, startPoint y: 174, endPoint x: 927, endPoint y: 140, distance: 34.7
click at [927, 171] on div "1st Block - CTA ******** Click to change to alternative text Link to Add a link…" at bounding box center [832, 621] width 198 height 900
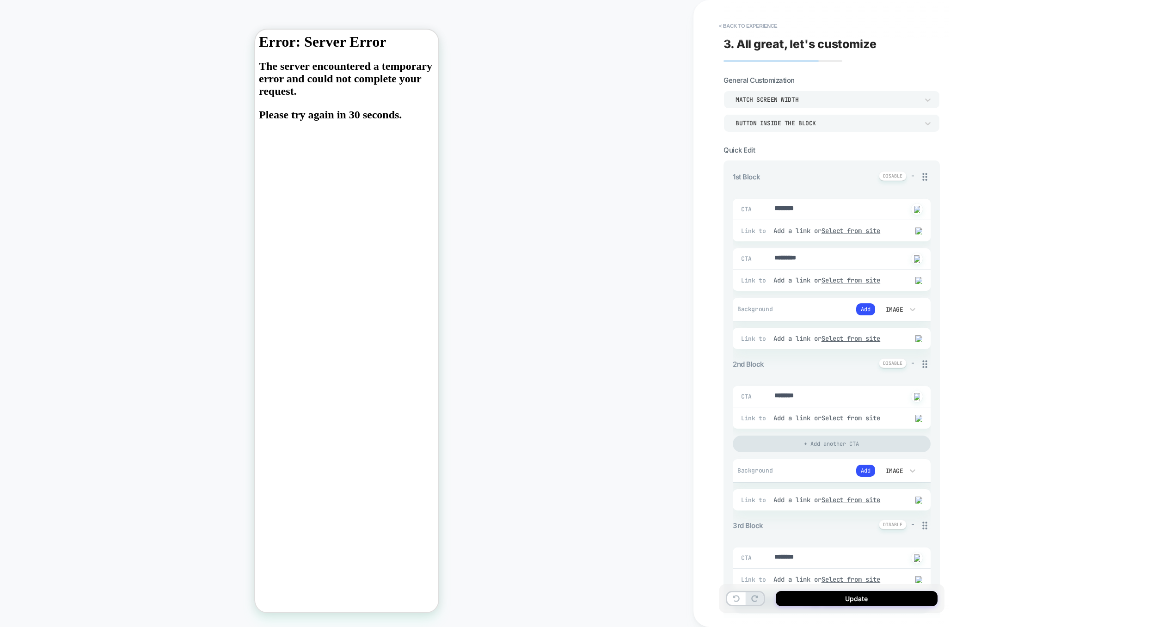
click at [556, 78] on div "HOMEPAGE Theme: MAIN" at bounding box center [347, 313] width 694 height 608
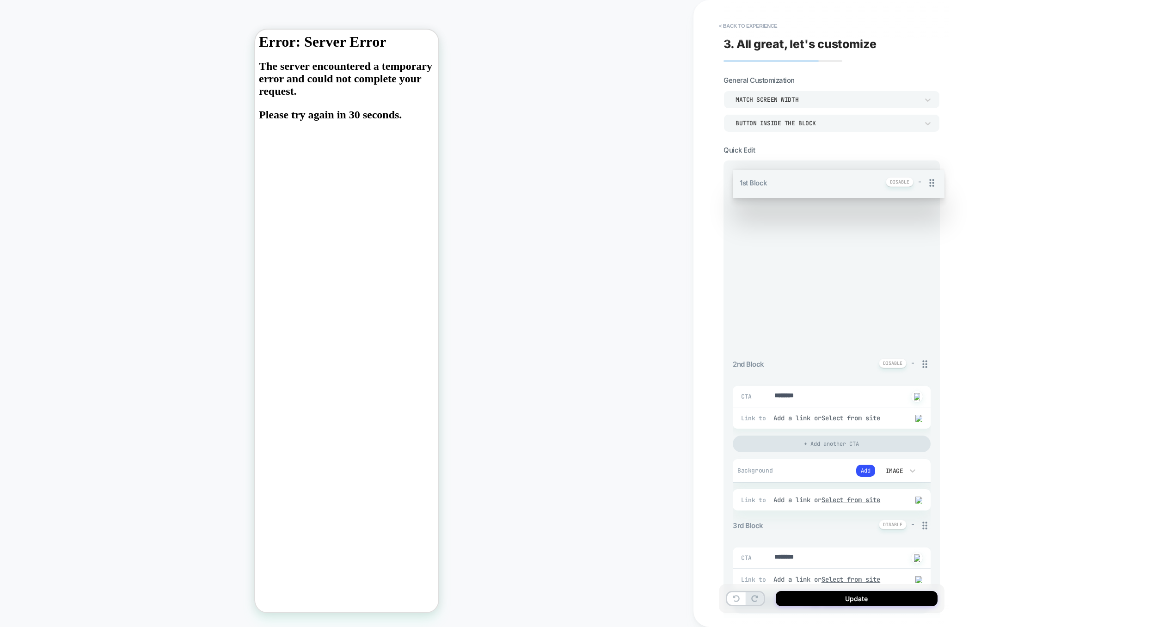
drag, startPoint x: 924, startPoint y: 177, endPoint x: 921, endPoint y: 241, distance: 64.3
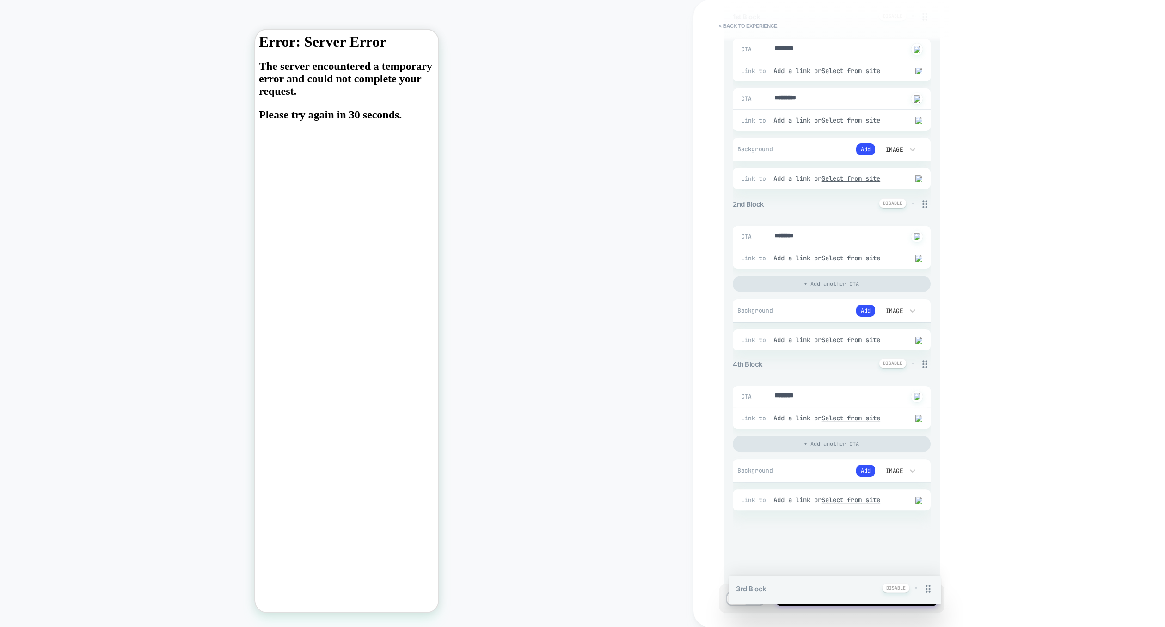
scroll to position [178, 0]
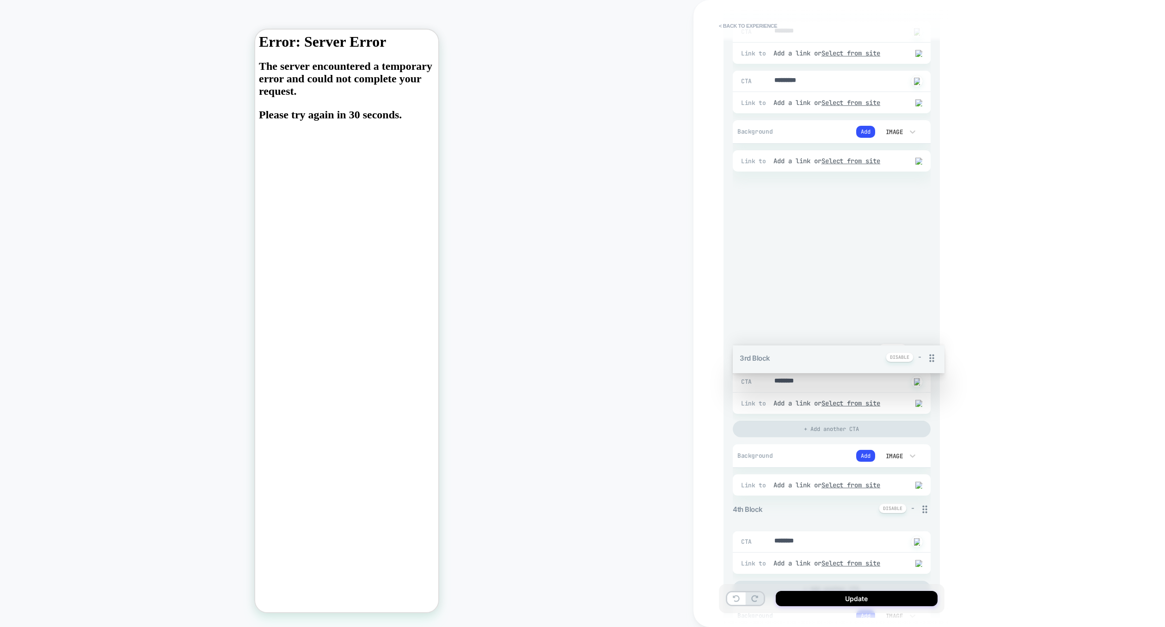
drag, startPoint x: 925, startPoint y: 482, endPoint x: 915, endPoint y: 259, distance: 222.6
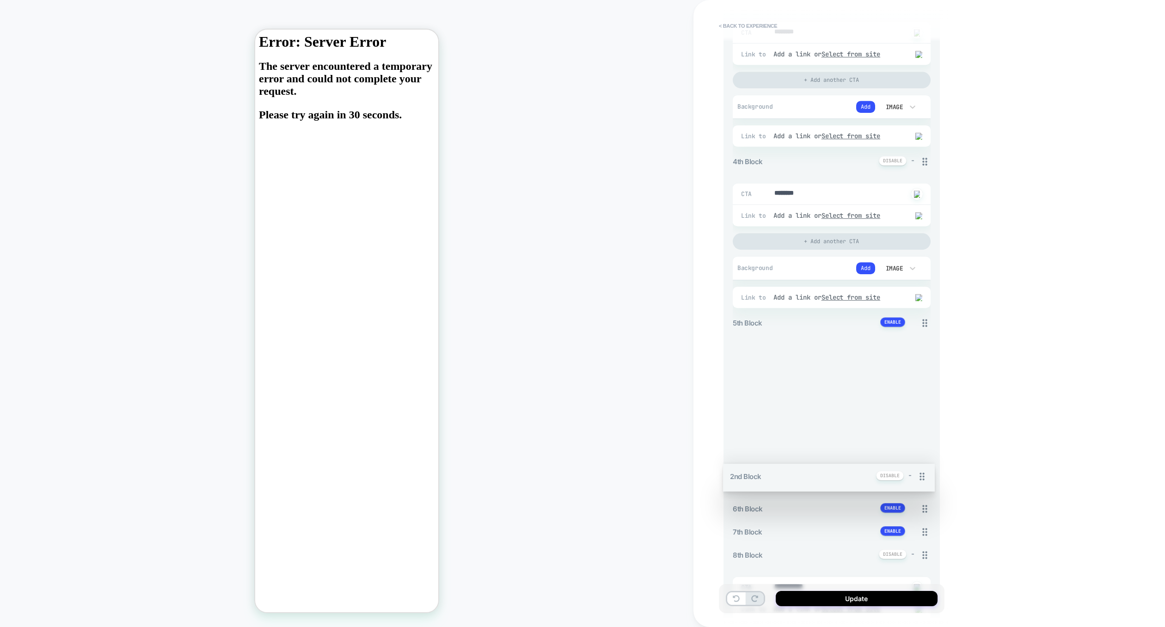
scroll to position [365, 0]
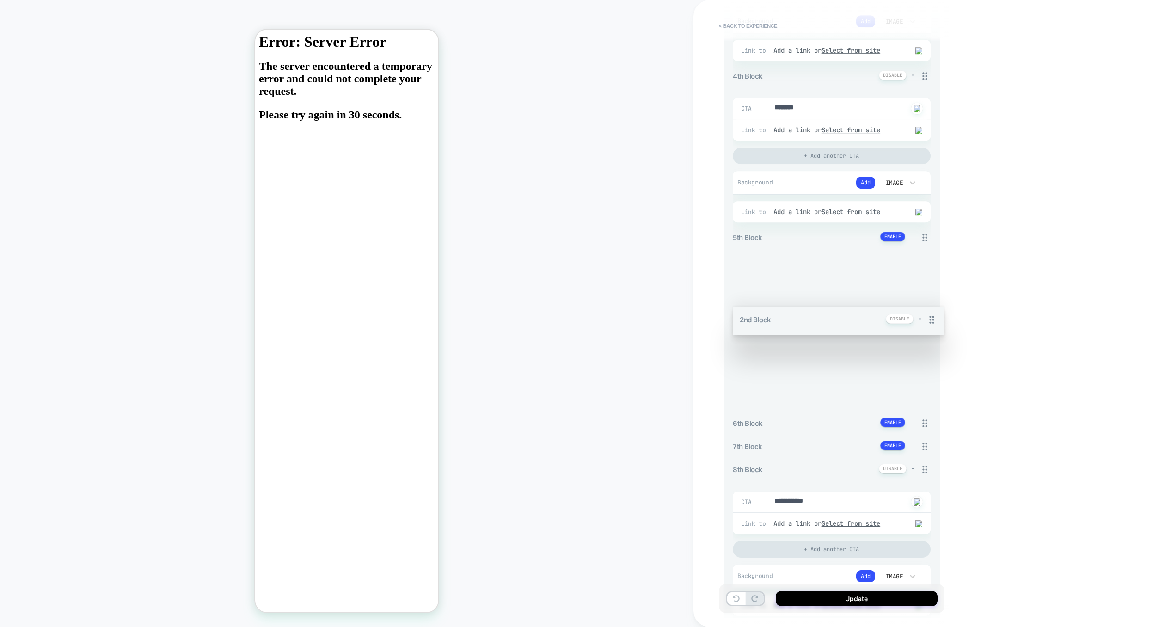
drag, startPoint x: 928, startPoint y: 273, endPoint x: 920, endPoint y: 350, distance: 78.1
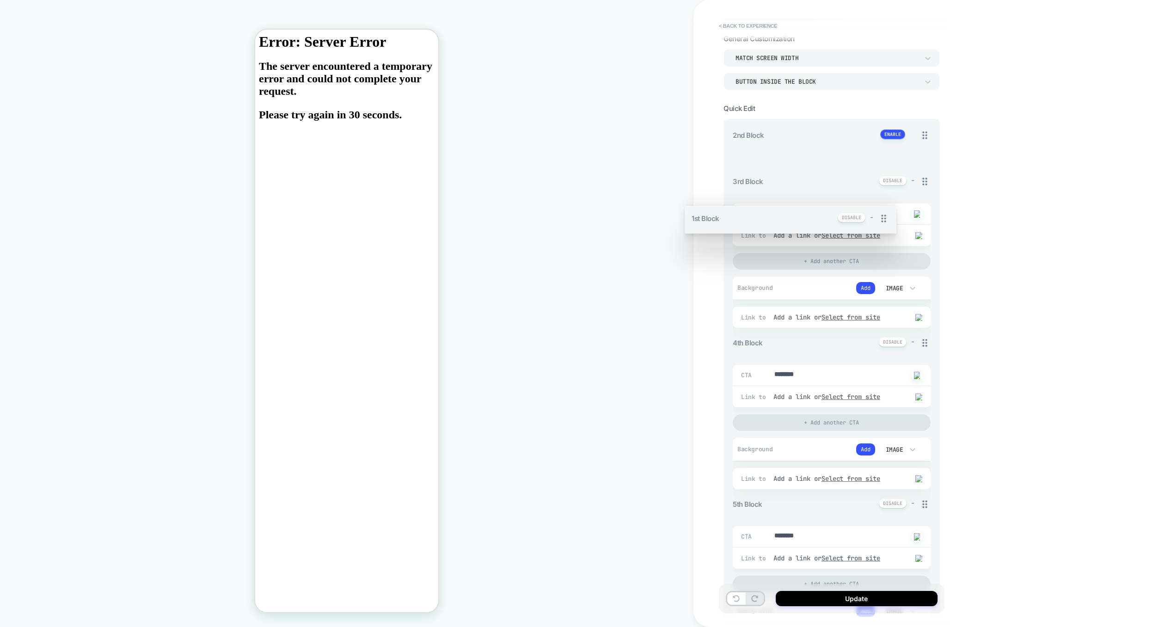
scroll to position [37, 0]
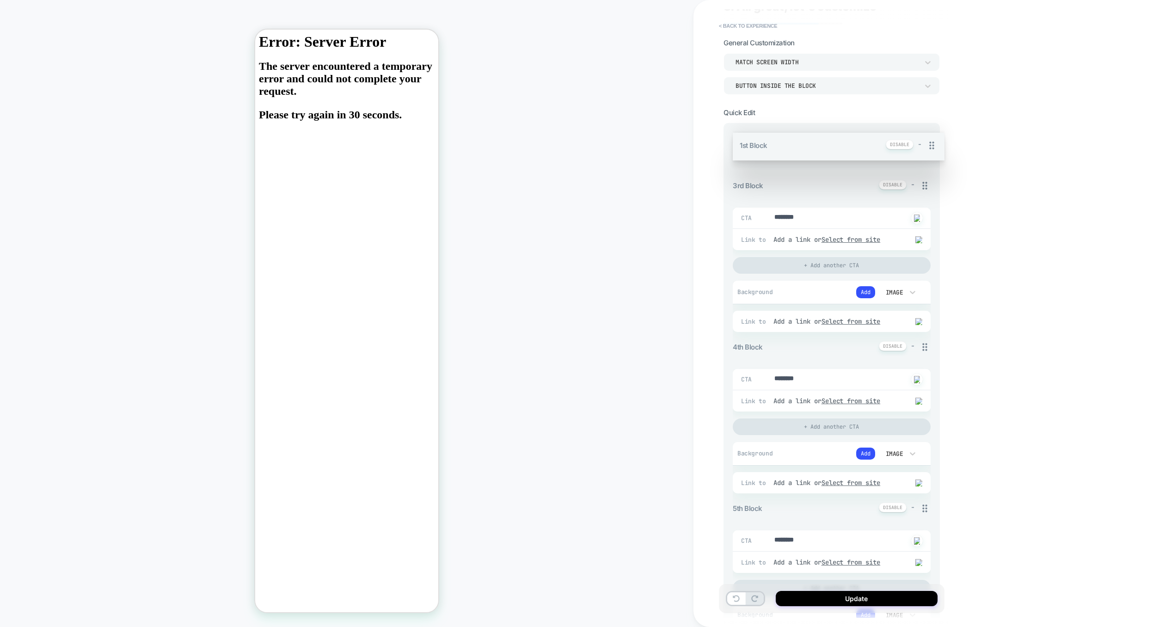
drag, startPoint x: 927, startPoint y: 125, endPoint x: 904, endPoint y: 146, distance: 31.4
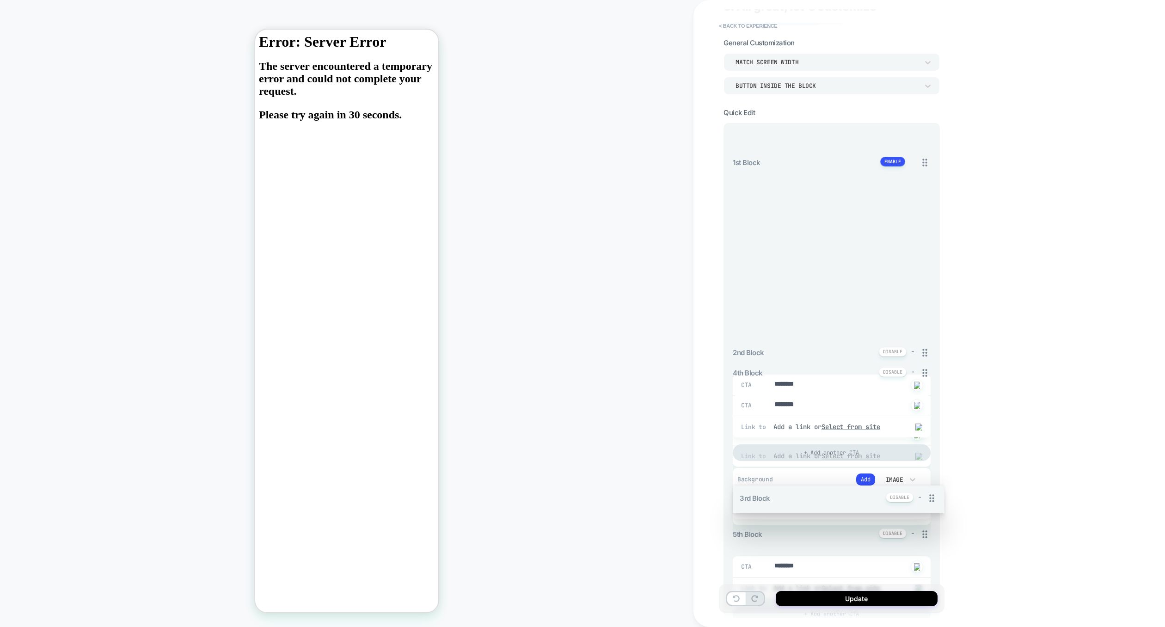
drag, startPoint x: 920, startPoint y: 349, endPoint x: 916, endPoint y: 144, distance: 204.9
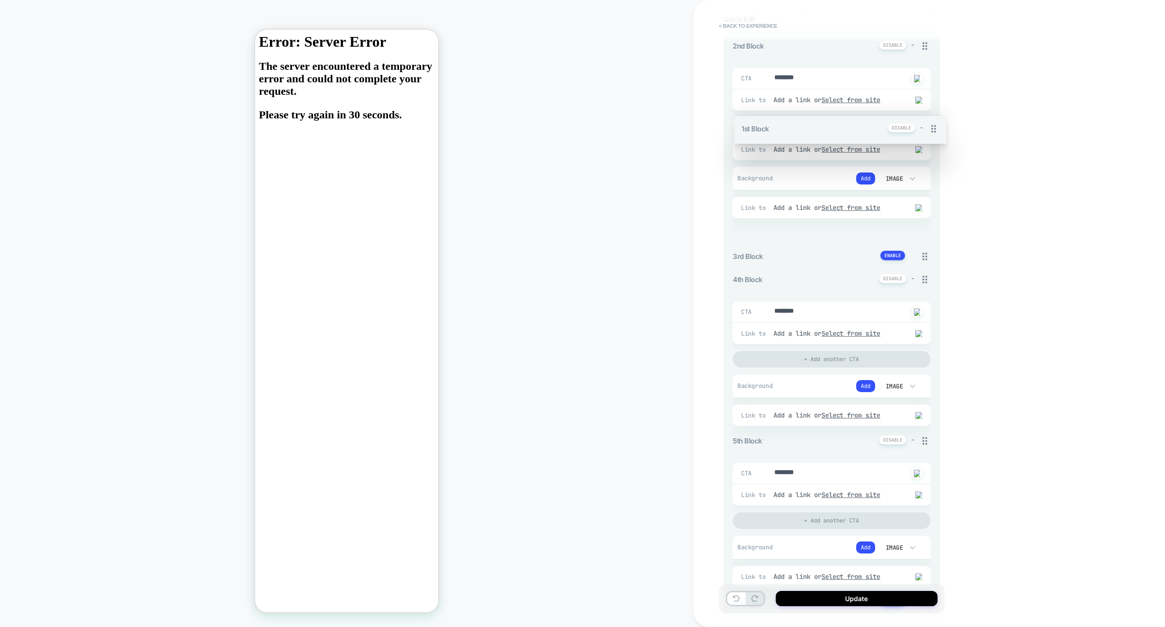
scroll to position [125, 0]
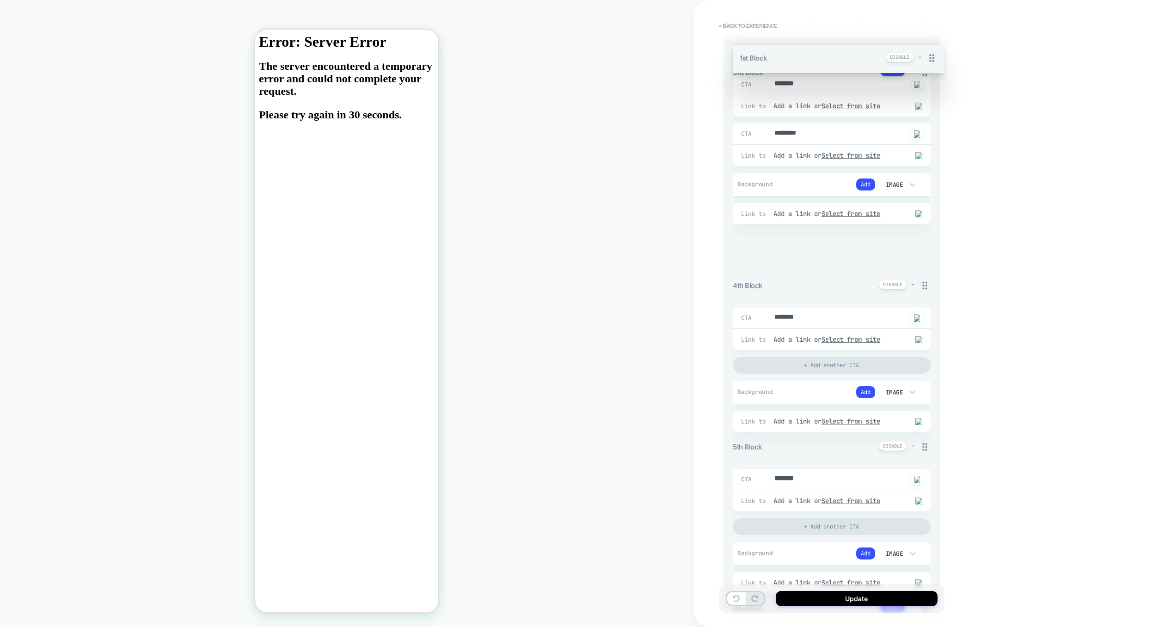
drag, startPoint x: 928, startPoint y: 140, endPoint x: 912, endPoint y: 214, distance: 75.6
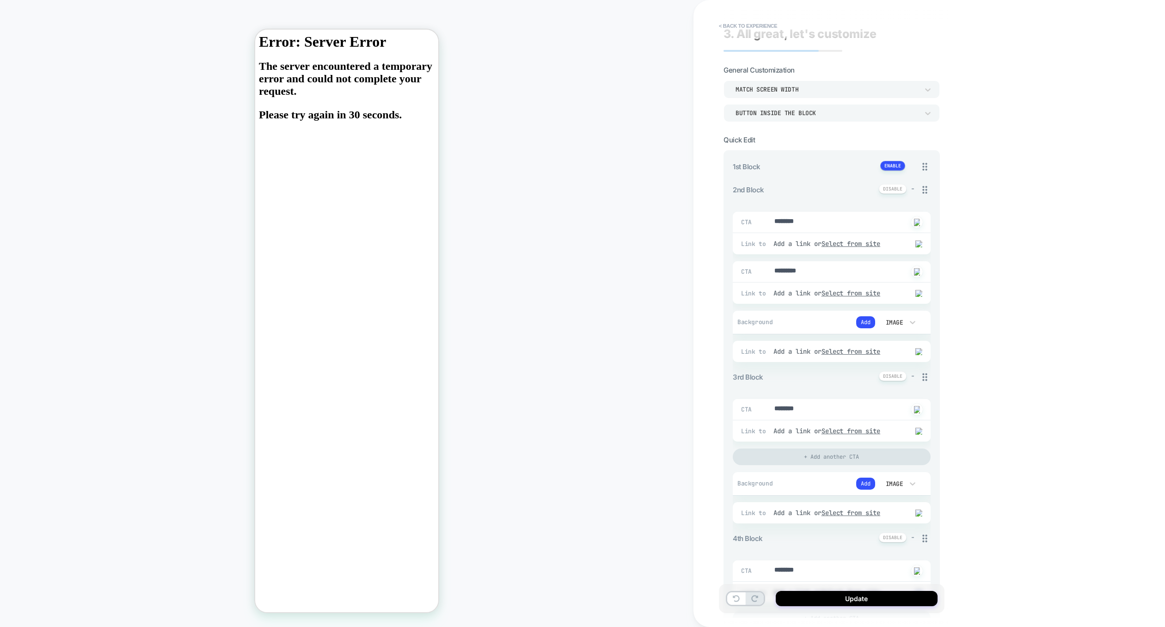
scroll to position [0, 0]
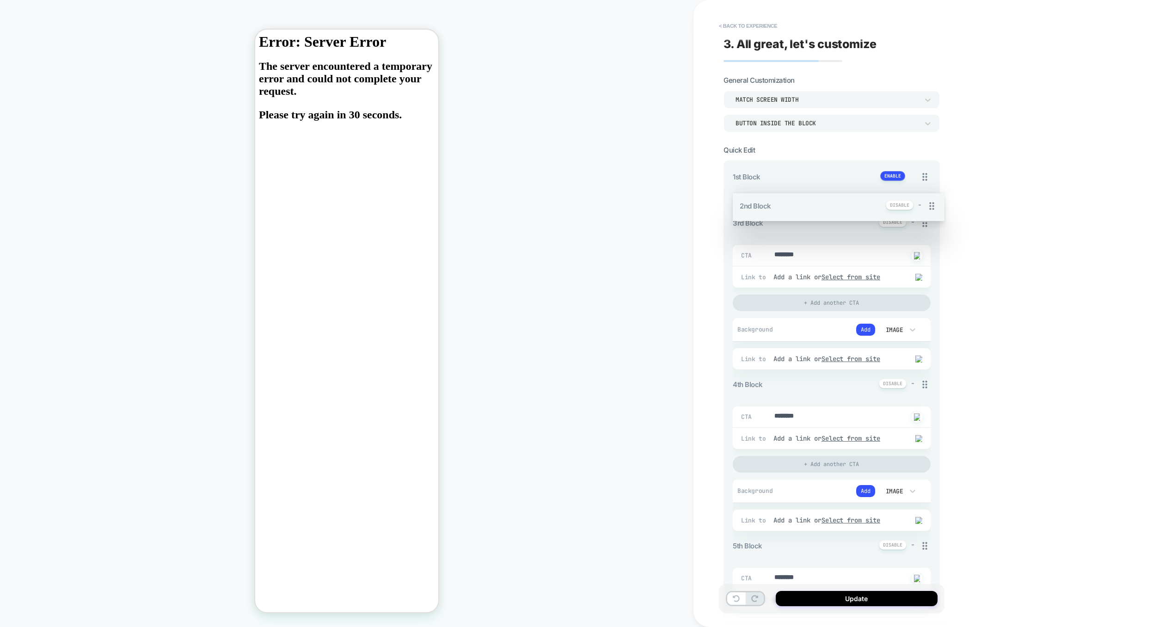
click at [922, 202] on div "1st Block + CTA ******** Click to change to alternative text Link to Add a link…" at bounding box center [832, 621] width 198 height 900
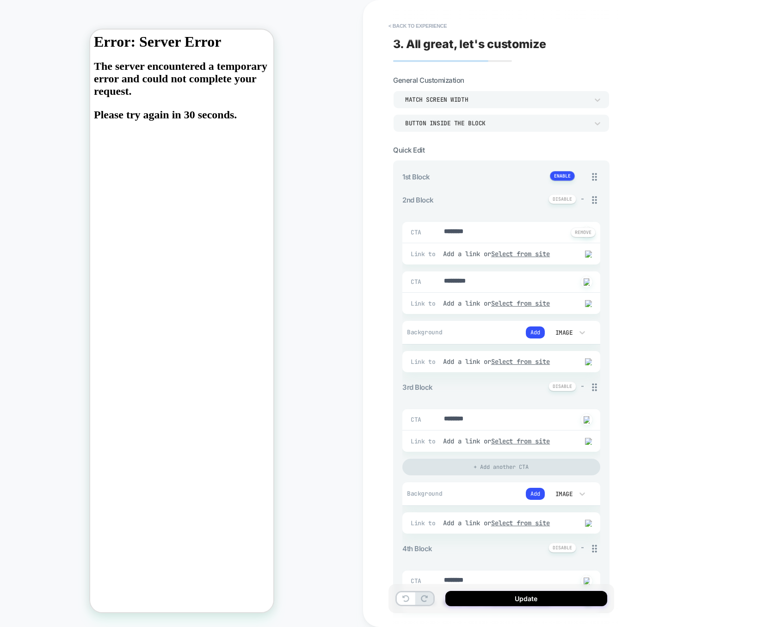
type textarea "*"
click at [428, 25] on button "< Back to experience" at bounding box center [418, 25] width 68 height 15
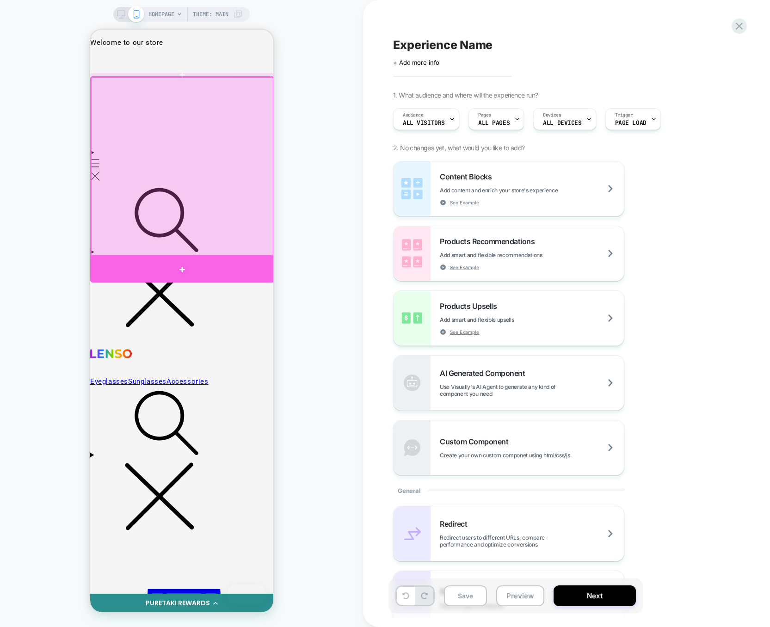
drag, startPoint x: 371, startPoint y: 178, endPoint x: 196, endPoint y: 272, distance: 198.6
click at [196, 272] on div at bounding box center [182, 270] width 184 height 26
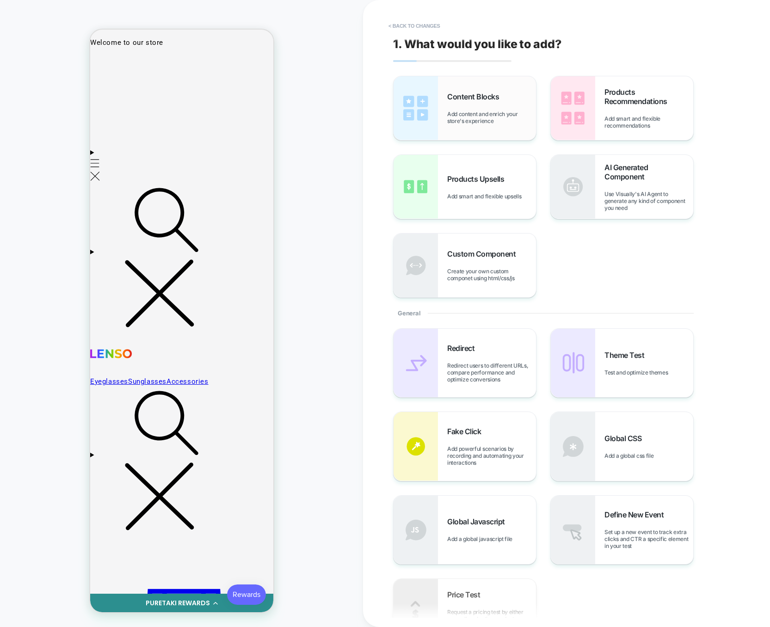
click at [514, 129] on div "Content Blocks Add content and enrich your store's experience" at bounding box center [464, 108] width 142 height 64
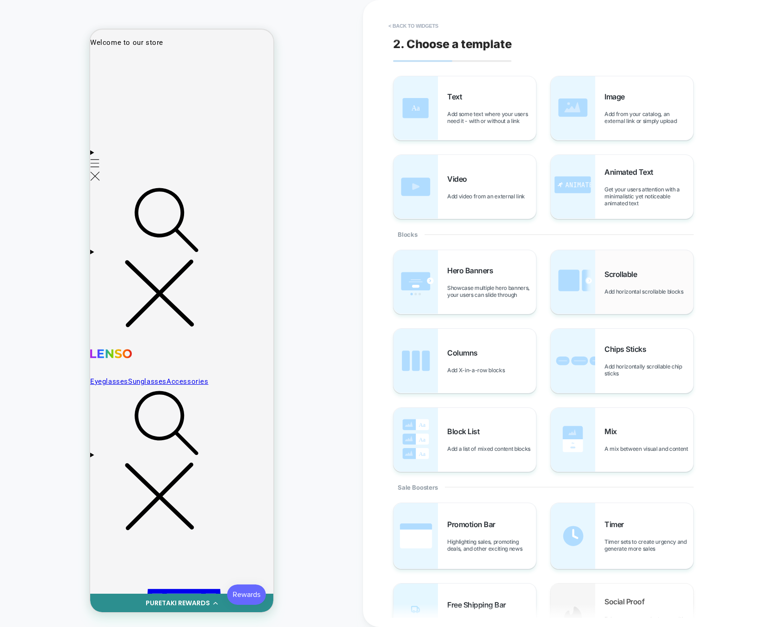
click at [601, 277] on div "Scrollable Add horizontal scrollable blocks" at bounding box center [622, 282] width 142 height 64
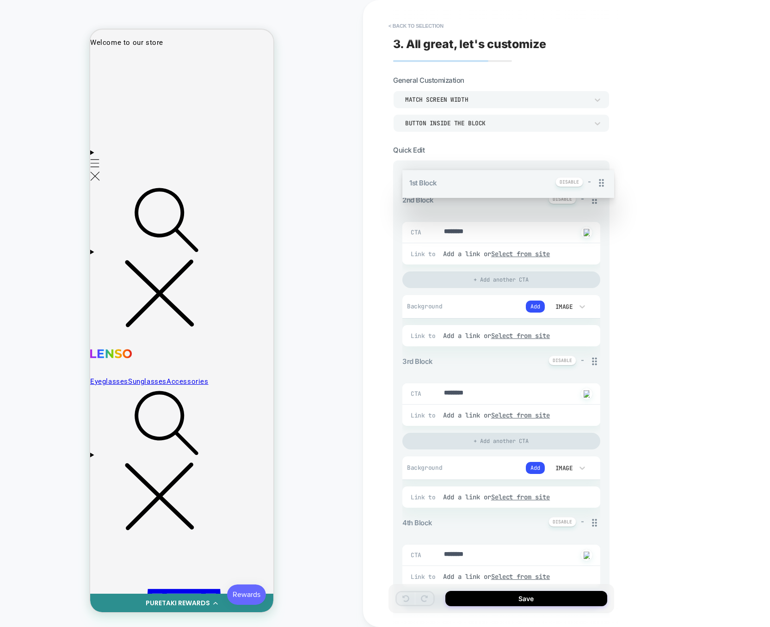
drag, startPoint x: 597, startPoint y: 178, endPoint x: 581, endPoint y: 186, distance: 18.0
click at [581, 186] on div "1st Block - CTA ******** Click to change to alternative text Link to Add a link…" at bounding box center [501, 552] width 198 height 762
click at [592, 175] on div "1st Block - CTA ******** Click to change to alternative text Link to Add a link…" at bounding box center [501, 552] width 198 height 762
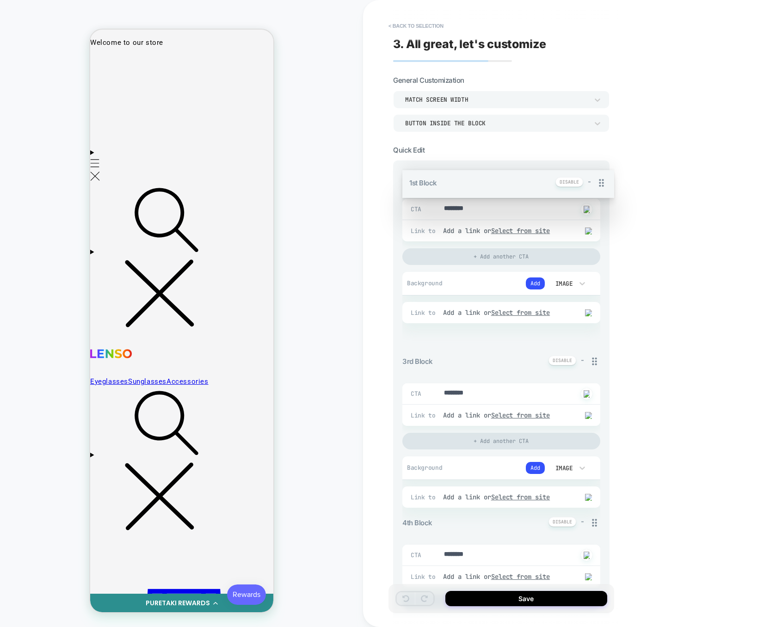
drag, startPoint x: 596, startPoint y: 174, endPoint x: 589, endPoint y: 145, distance: 29.5
click at [589, 171] on div "1st Block - CTA ******** Click to change to alternative text Link to Add a link…" at bounding box center [501, 552] width 198 height 762
drag, startPoint x: 596, startPoint y: 261, endPoint x: 590, endPoint y: 220, distance: 41.5
click at [590, 220] on div "1st Block - CTA ******** Click to change to alternative text Link to Add a link…" at bounding box center [501, 552] width 198 height 762
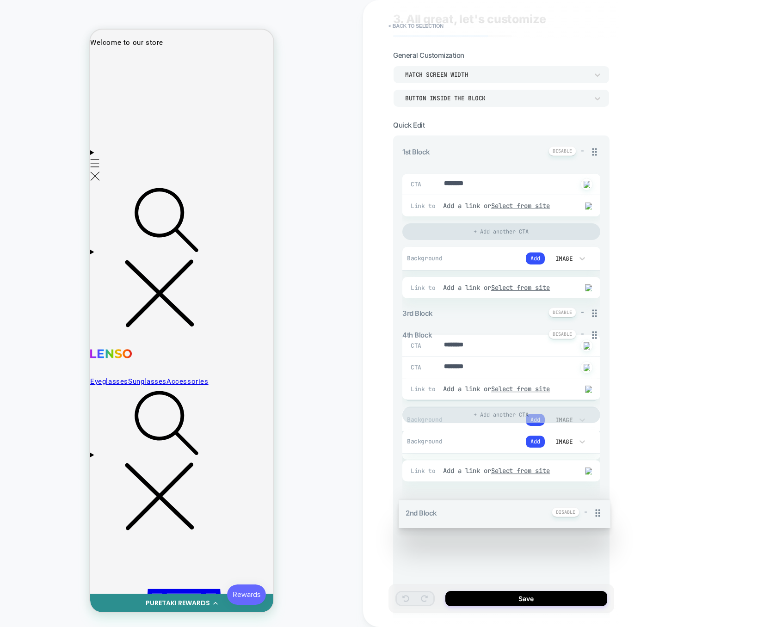
scroll to position [26, 0]
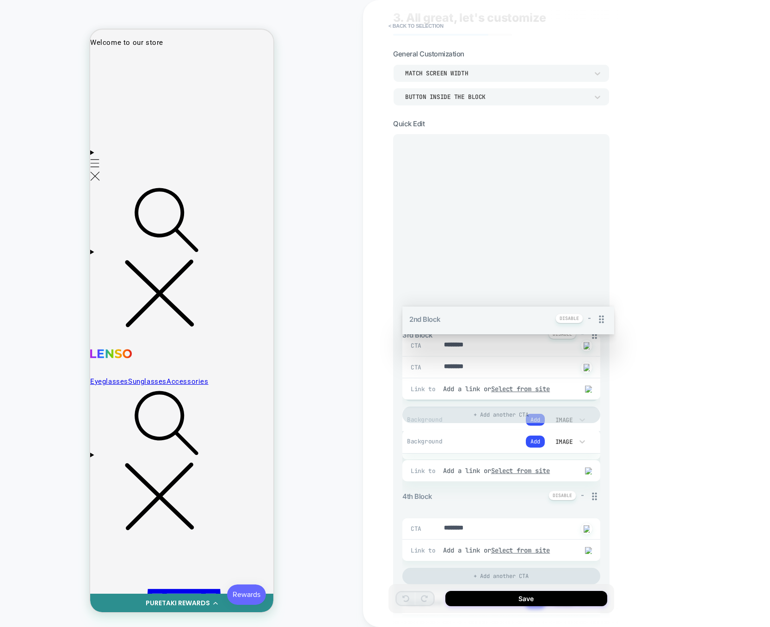
drag, startPoint x: 596, startPoint y: 339, endPoint x: 583, endPoint y: 200, distance: 140.2
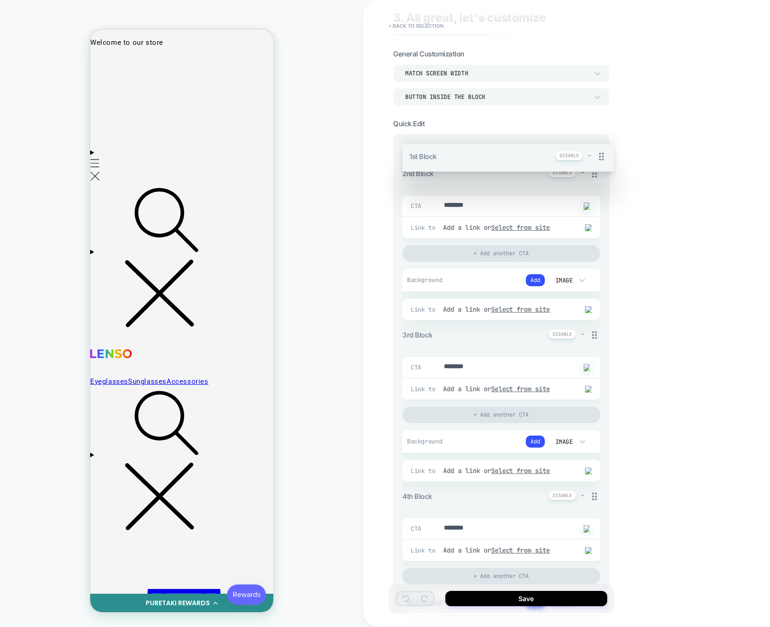
drag, startPoint x: 594, startPoint y: 153, endPoint x: 581, endPoint y: 180, distance: 30.2
click at [581, 179] on div "1st Block - CTA ******** Click to change to alternative text Link to Add a link…" at bounding box center [501, 526] width 198 height 762
drag, startPoint x: 590, startPoint y: 147, endPoint x: 573, endPoint y: 174, distance: 32.2
click at [573, 174] on div "1st Block - CTA ******** Click to change to alternative text Link to Add a link…" at bounding box center [501, 526] width 198 height 762
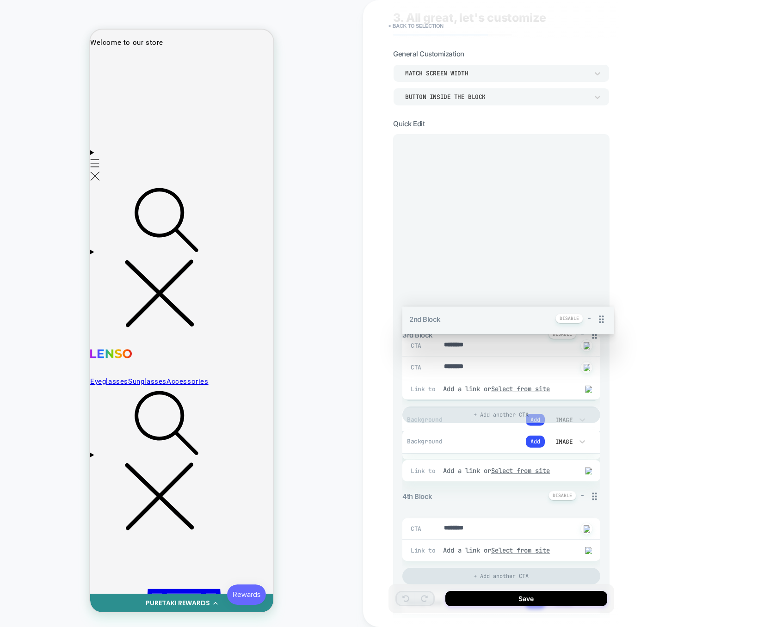
drag, startPoint x: 592, startPoint y: 302, endPoint x: 565, endPoint y: 173, distance: 131.8
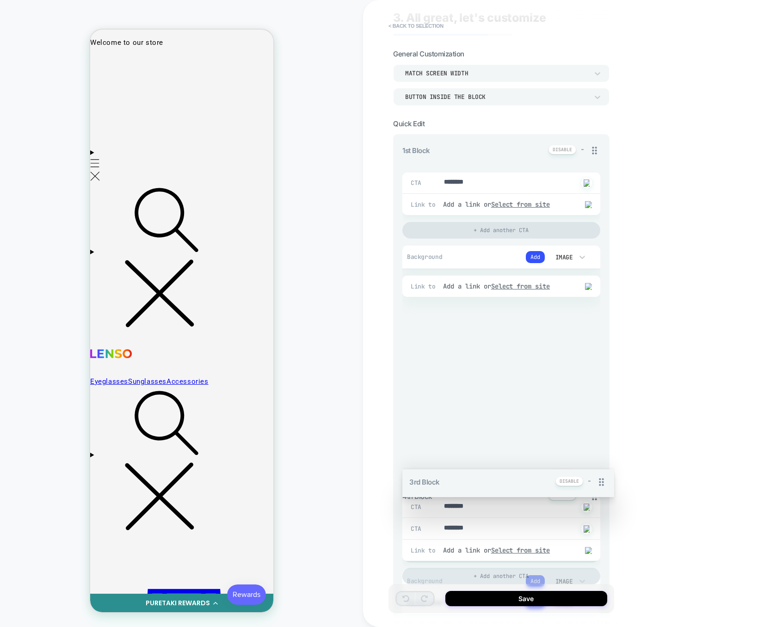
drag, startPoint x: 593, startPoint y: 478, endPoint x: 584, endPoint y: 368, distance: 110.0
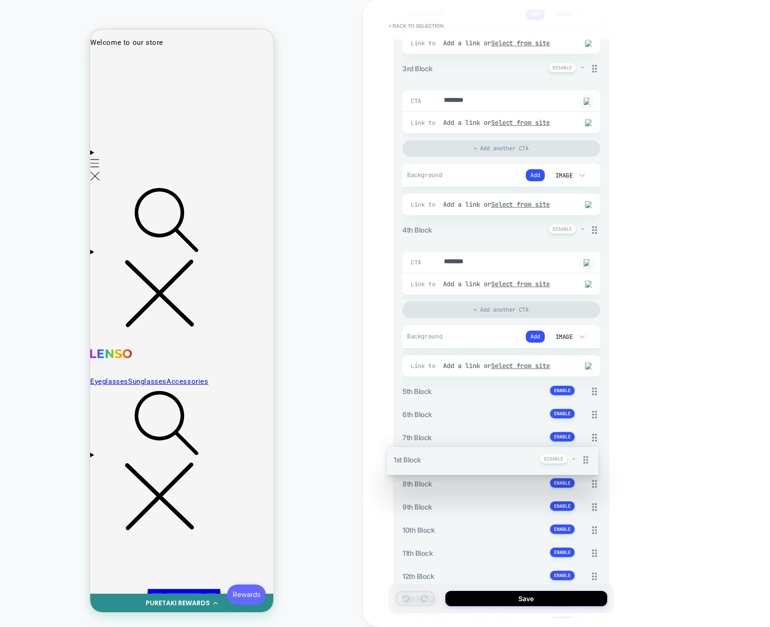
scroll to position [275, 0]
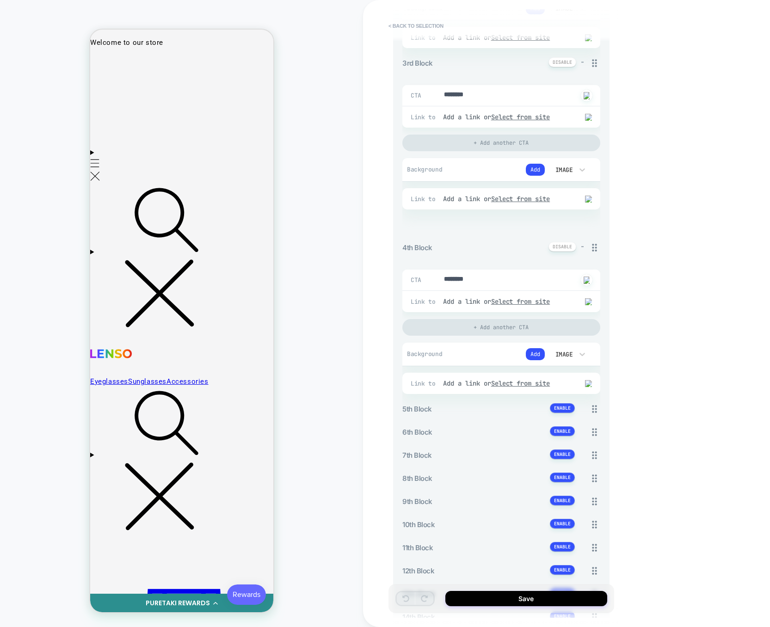
drag, startPoint x: 597, startPoint y: 146, endPoint x: 586, endPoint y: 217, distance: 72.5
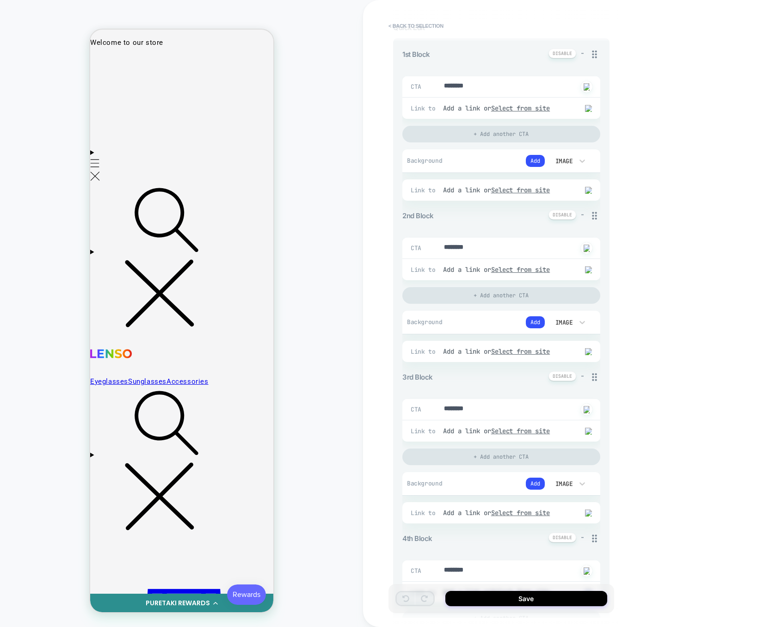
scroll to position [127, 0]
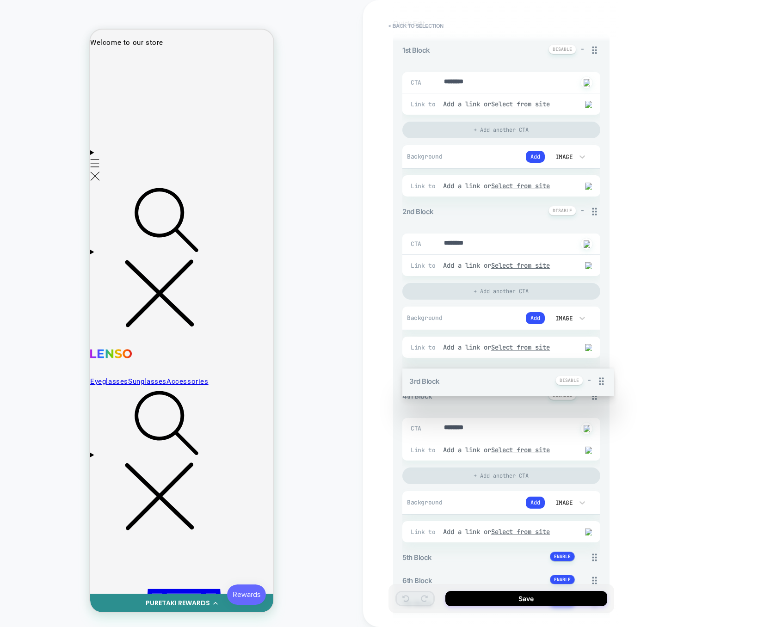
drag, startPoint x: 594, startPoint y: 374, endPoint x: 580, endPoint y: 369, distance: 14.3
click at [580, 369] on div "1st Block - CTA ******** Click to change to alternative text Link to Add a link…" at bounding box center [501, 425] width 198 height 762
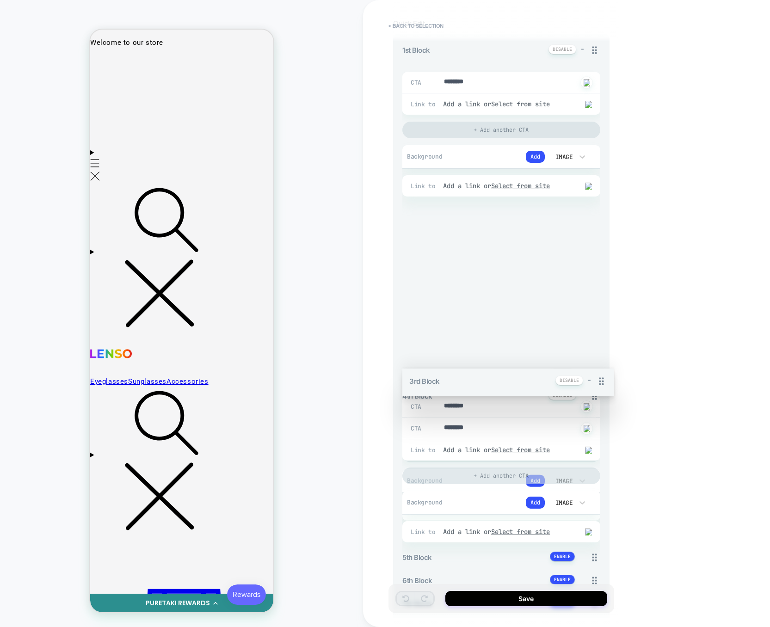
drag, startPoint x: 593, startPoint y: 374, endPoint x: 591, endPoint y: 276, distance: 98.5
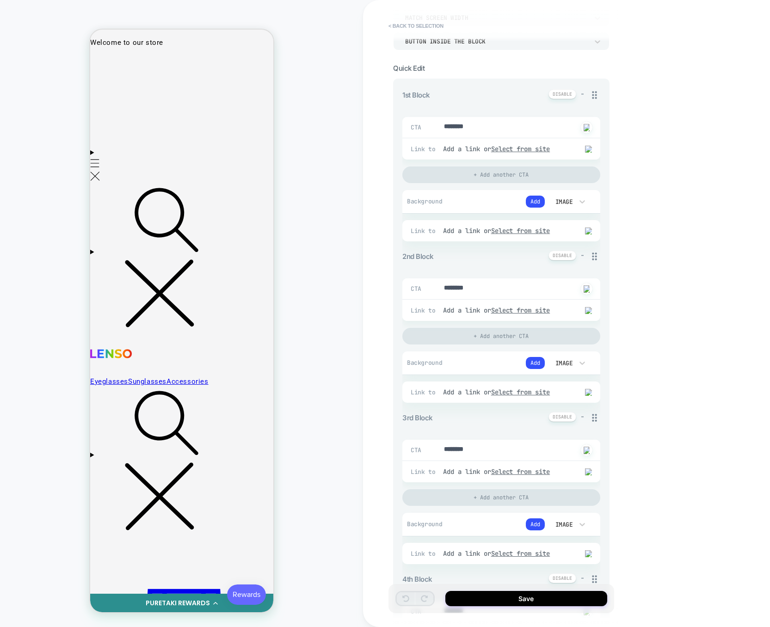
scroll to position [0, 0]
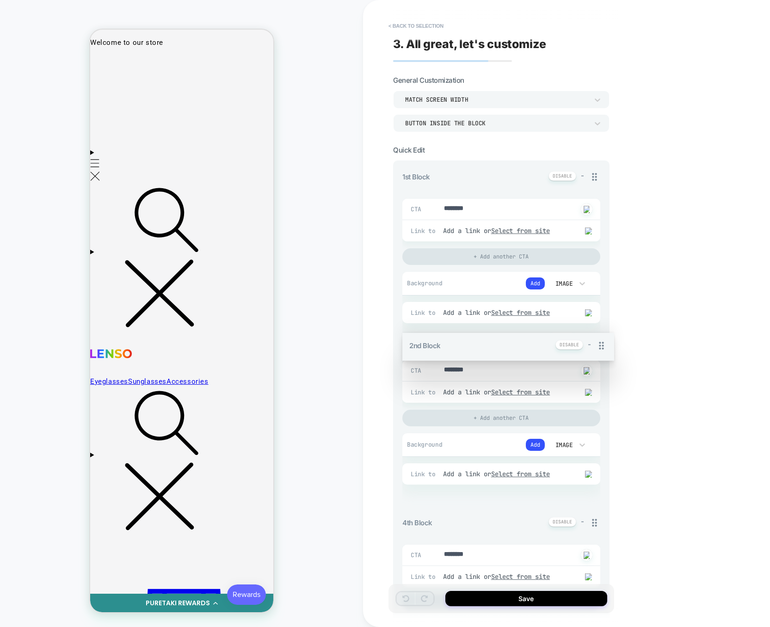
drag, startPoint x: 595, startPoint y: 341, endPoint x: 584, endPoint y: 475, distance: 134.5
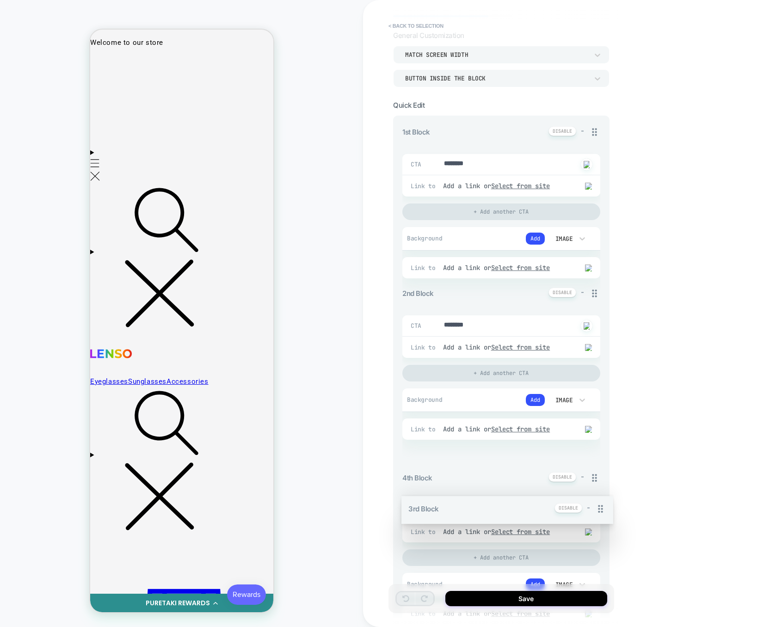
scroll to position [46, 0]
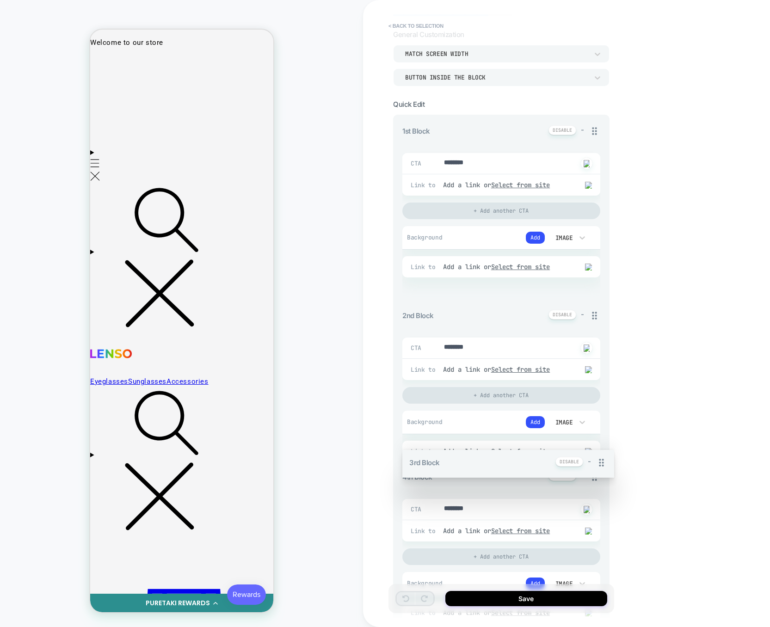
drag, startPoint x: 593, startPoint y: 506, endPoint x: 580, endPoint y: 329, distance: 177.6
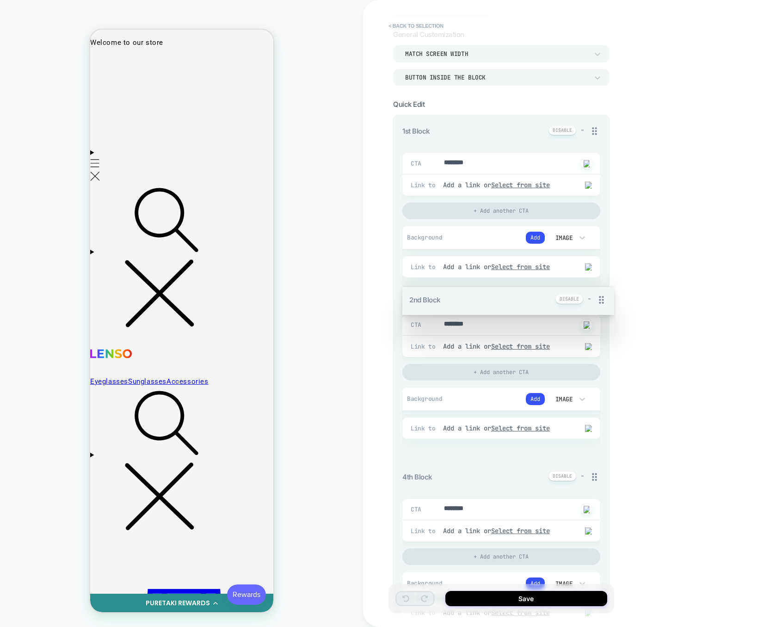
drag, startPoint x: 595, startPoint y: 295, endPoint x: 581, endPoint y: 451, distance: 156.9
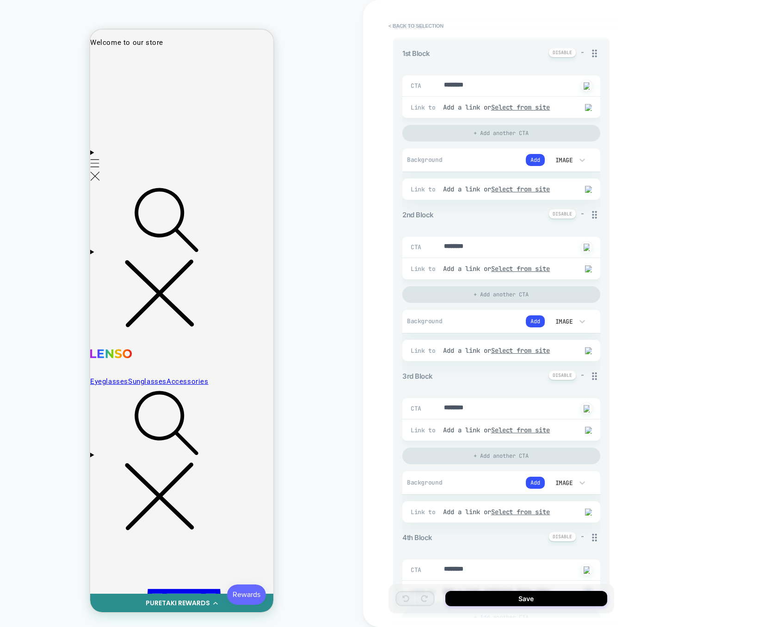
scroll to position [139, 0]
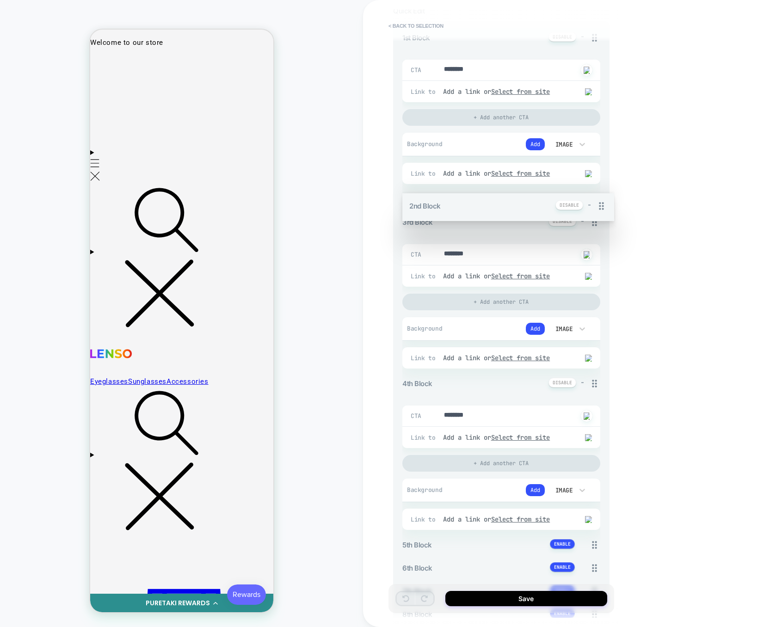
drag, startPoint x: 595, startPoint y: 203, endPoint x: 570, endPoint y: 208, distance: 25.6
click at [570, 208] on div "1st Block - CTA ******** Click to change to alternative text Link to Add a link…" at bounding box center [501, 413] width 198 height 762
type textarea "*"
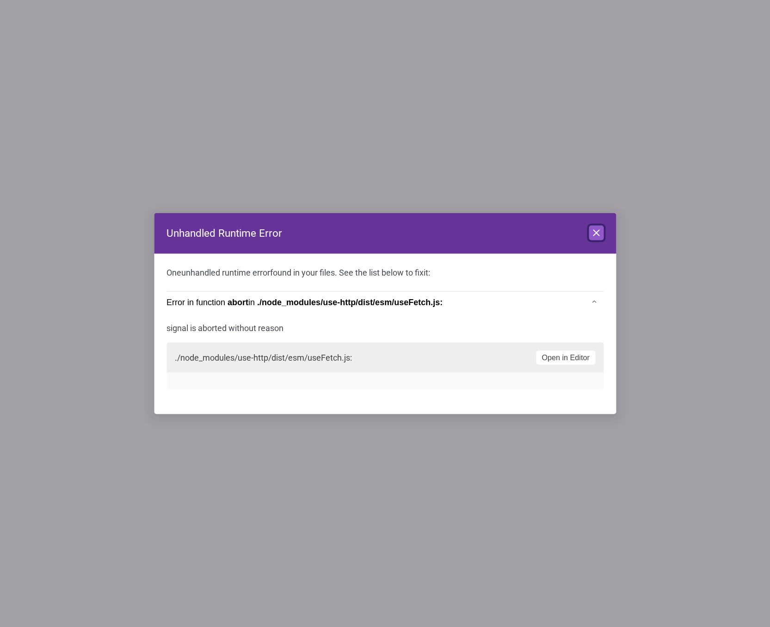
click at [598, 236] on icon at bounding box center [596, 233] width 6 height 6
click at [599, 235] on icon at bounding box center [595, 232] width 11 height 11
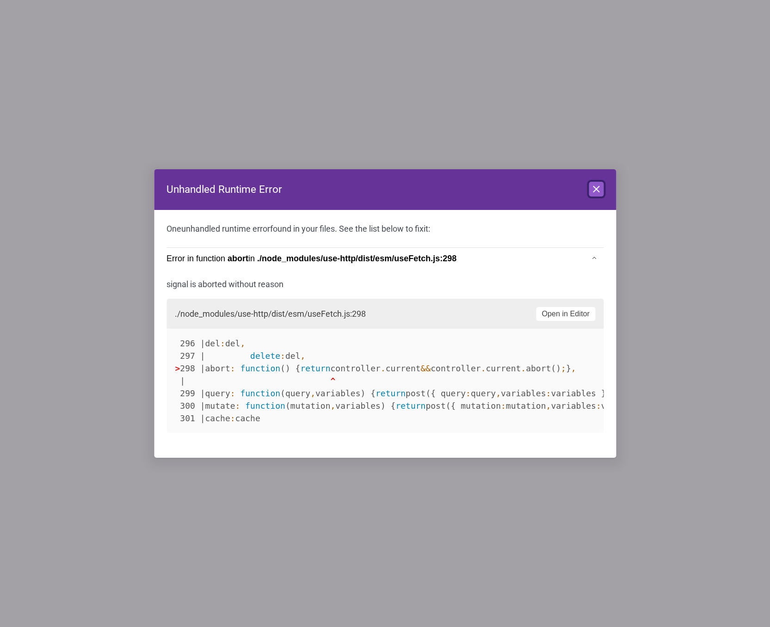
click at [599, 192] on icon at bounding box center [595, 189] width 11 height 11
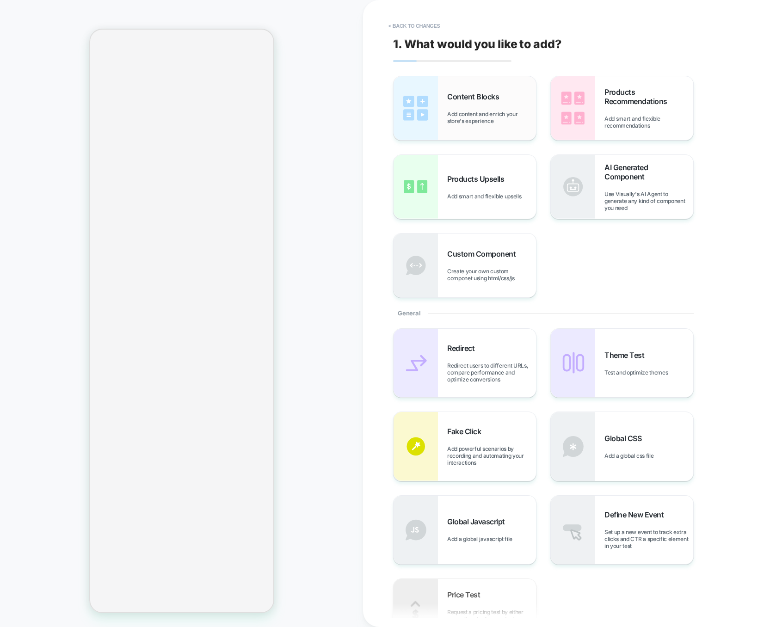
click at [486, 109] on div "Content Blocks Add content and enrich your store's experience" at bounding box center [491, 108] width 89 height 32
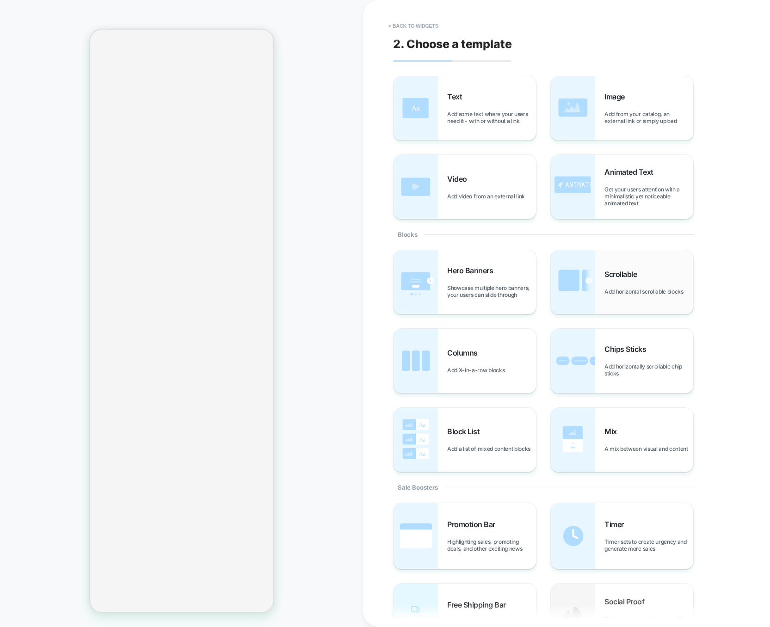
click at [593, 273] on img at bounding box center [573, 282] width 44 height 64
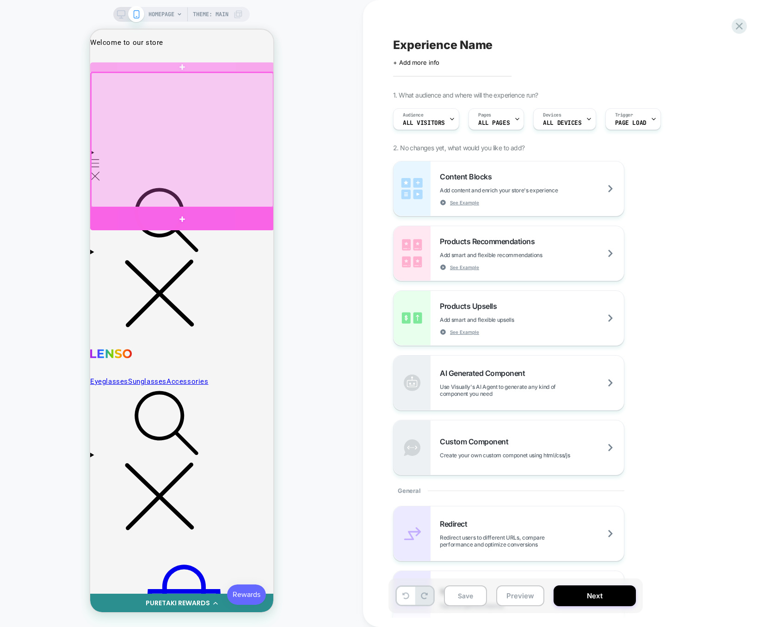
click at [237, 218] on div at bounding box center [182, 219] width 184 height 23
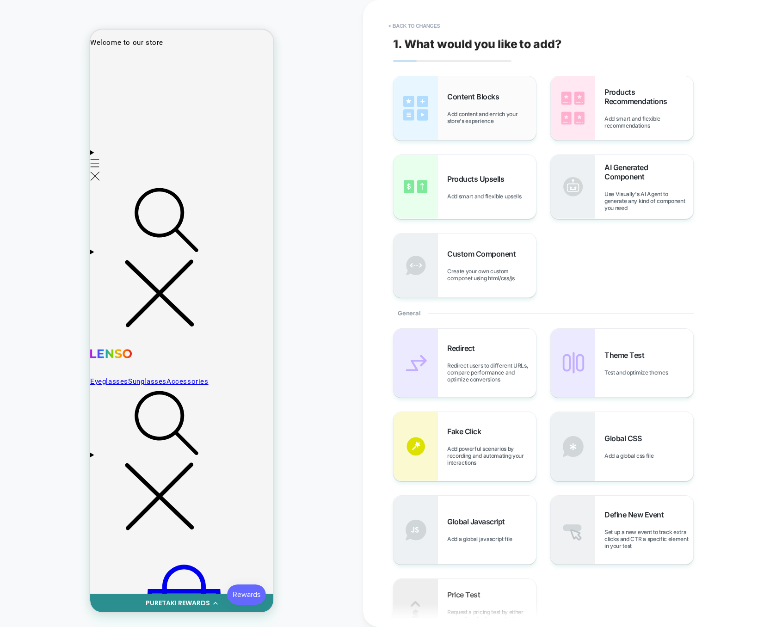
click at [451, 98] on span "Content Blocks" at bounding box center [475, 96] width 56 height 9
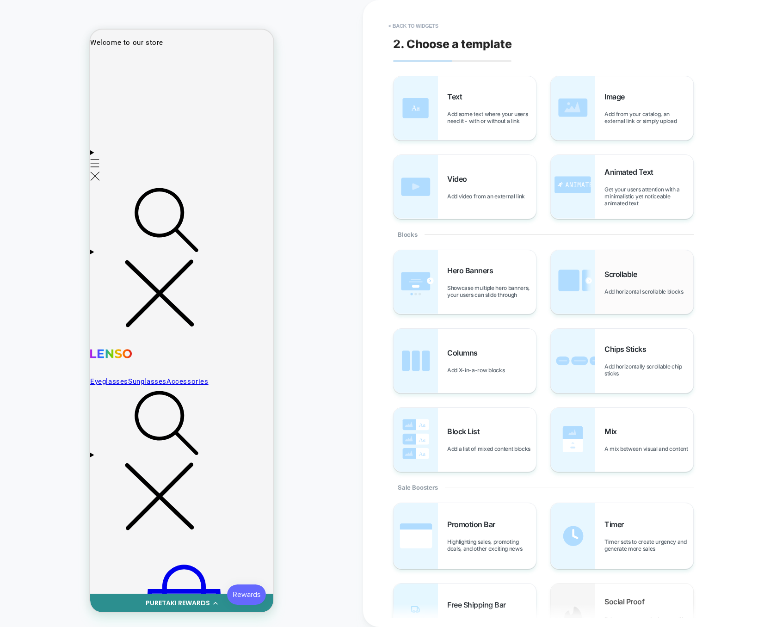
click at [584, 298] on img at bounding box center [573, 282] width 44 height 64
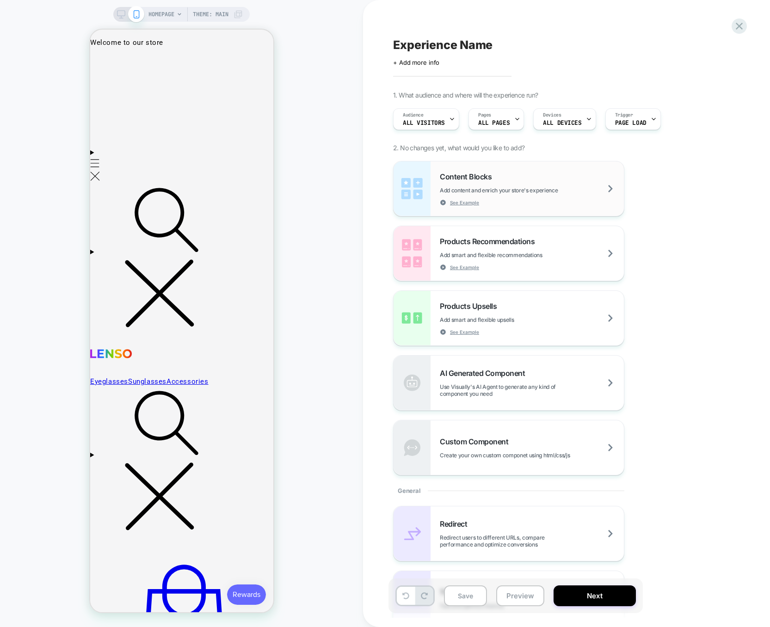
click at [537, 204] on div "Content Blocks Add content and enrich your store's experience See Example" at bounding box center [532, 189] width 184 height 34
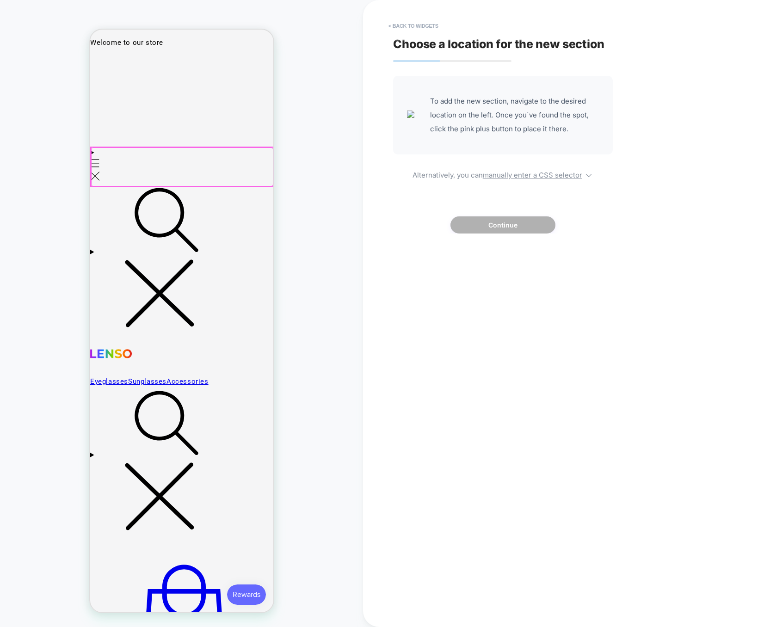
click at [185, 185] on div at bounding box center [182, 166] width 182 height 39
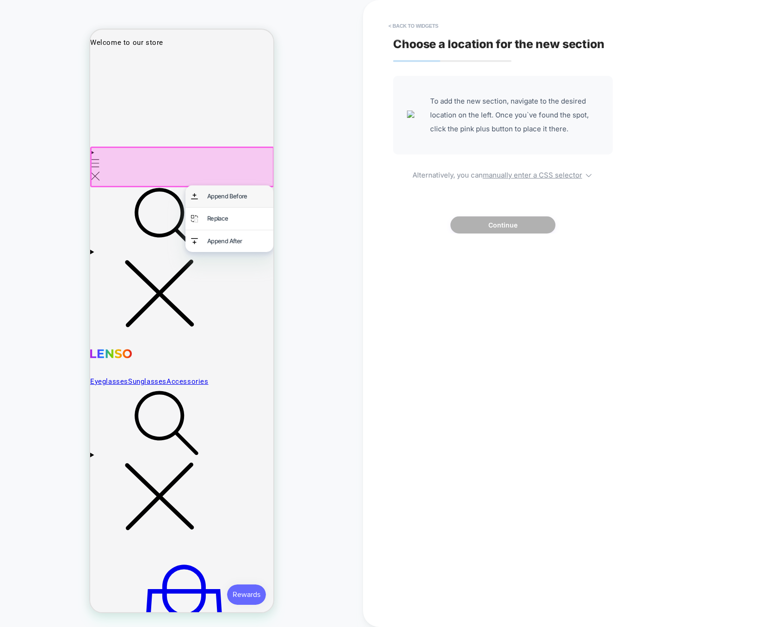
click at [210, 197] on div "Append Before" at bounding box center [237, 196] width 61 height 11
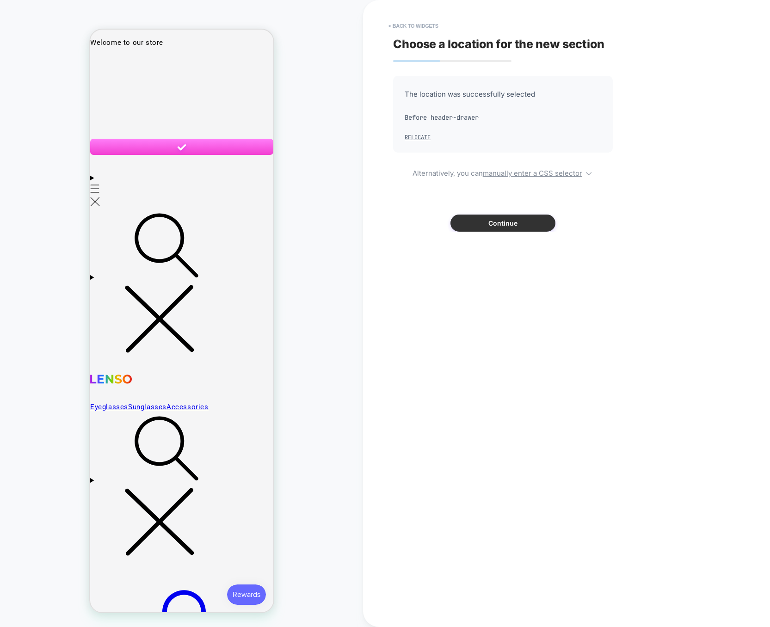
click at [498, 220] on button "Continue" at bounding box center [502, 223] width 105 height 17
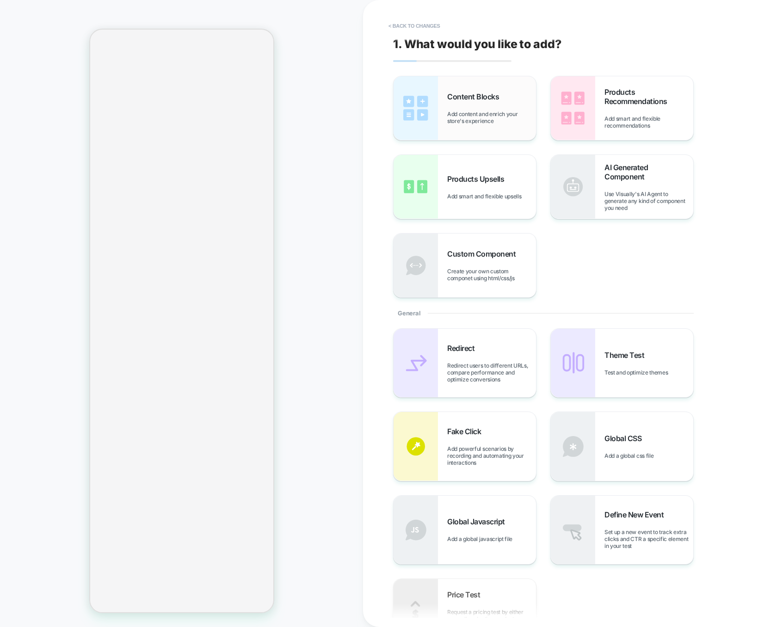
click at [499, 104] on div "Content Blocks Add content and enrich your store's experience" at bounding box center [491, 108] width 89 height 32
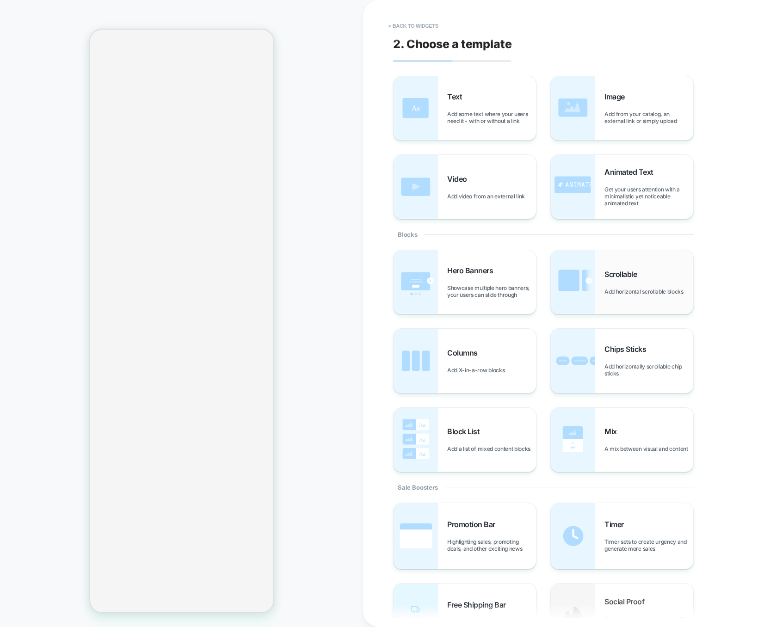
click at [632, 270] on span "Scrollable" at bounding box center [622, 274] width 37 height 9
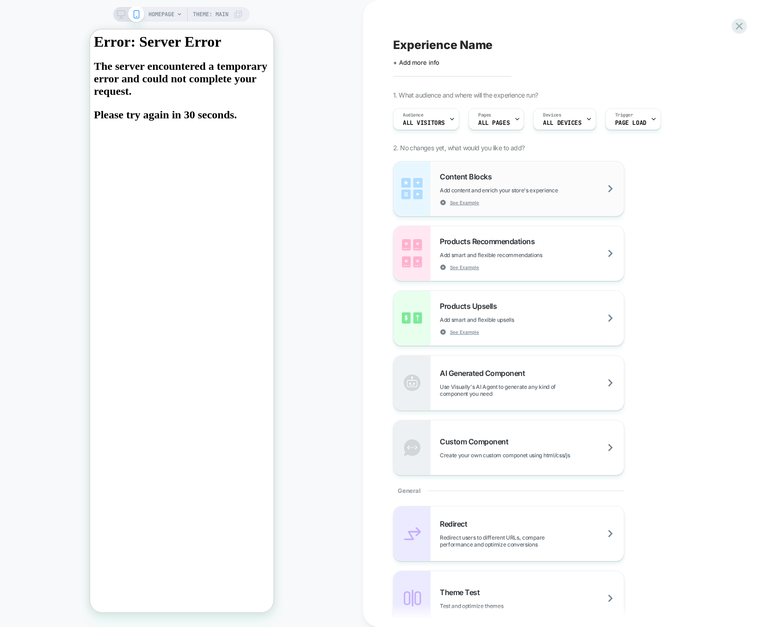
click at [541, 173] on div "Content Blocks Add content and enrich your store's experience See Example" at bounding box center [532, 189] width 184 height 34
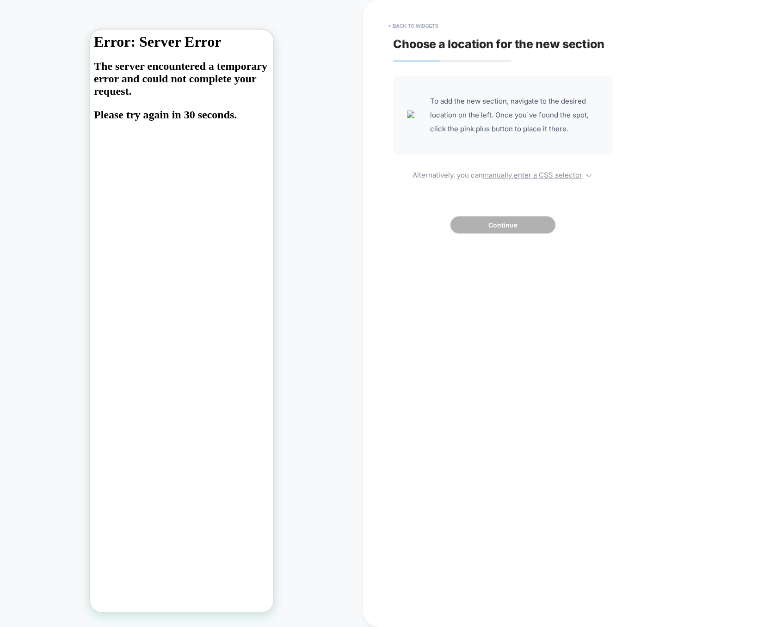
click at [262, 146] on body "Error: Server Error The server encountered a temporary error and could not comp…" at bounding box center [181, 317] width 176 height 568
click at [206, 132] on body "Error: Server Error The server encountered a temporary error and could not comp…" at bounding box center [181, 317] width 176 height 568
click at [552, 179] on div "To add the new section, navigate to the desired location on the left. Once you`…" at bounding box center [503, 155] width 220 height 158
click at [553, 179] on div "To add the new section, navigate to the desired location on the left. Once you`…" at bounding box center [503, 155] width 220 height 158
click at [555, 179] on div "To add the new section, navigate to the desired location on the left. Once you`…" at bounding box center [503, 155] width 220 height 158
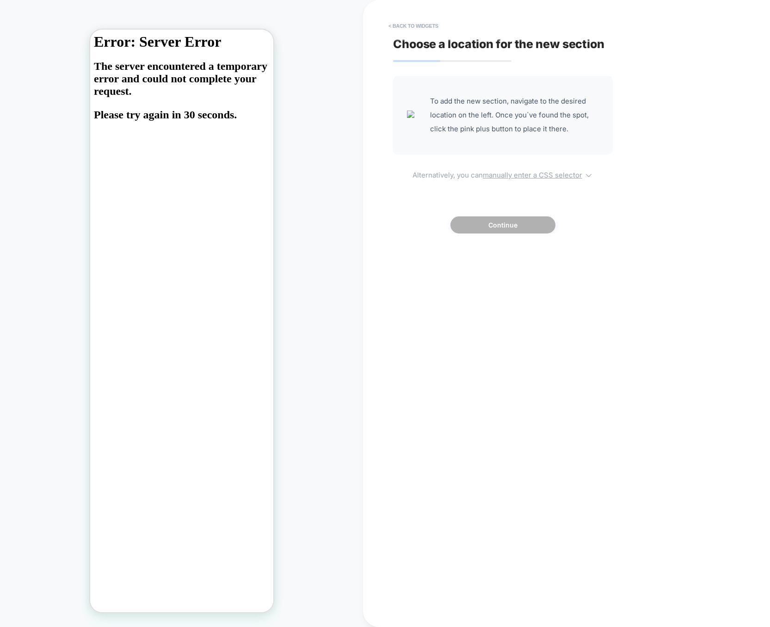
click at [555, 177] on u "manually enter a CSS selector" at bounding box center [532, 175] width 99 height 9
select select "*******"
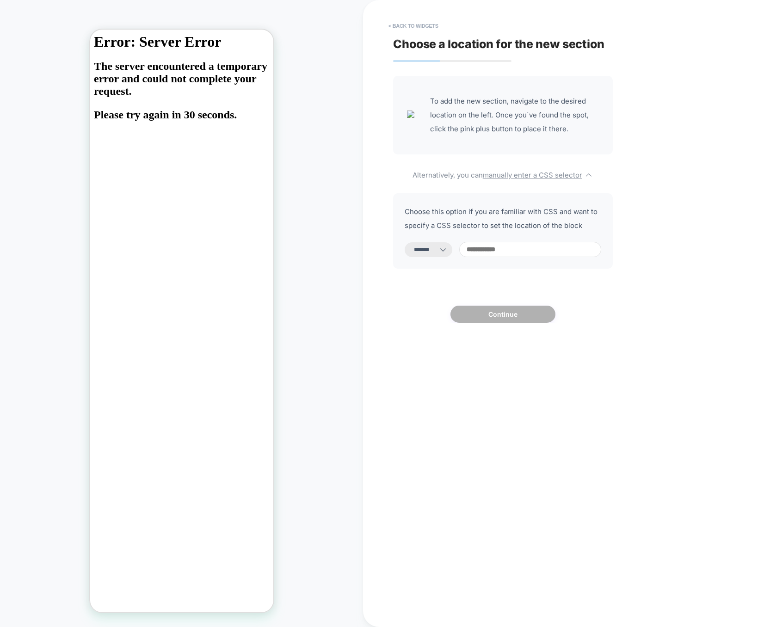
click at [483, 246] on input at bounding box center [530, 249] width 142 height 15
type input "****"
select select "*********"
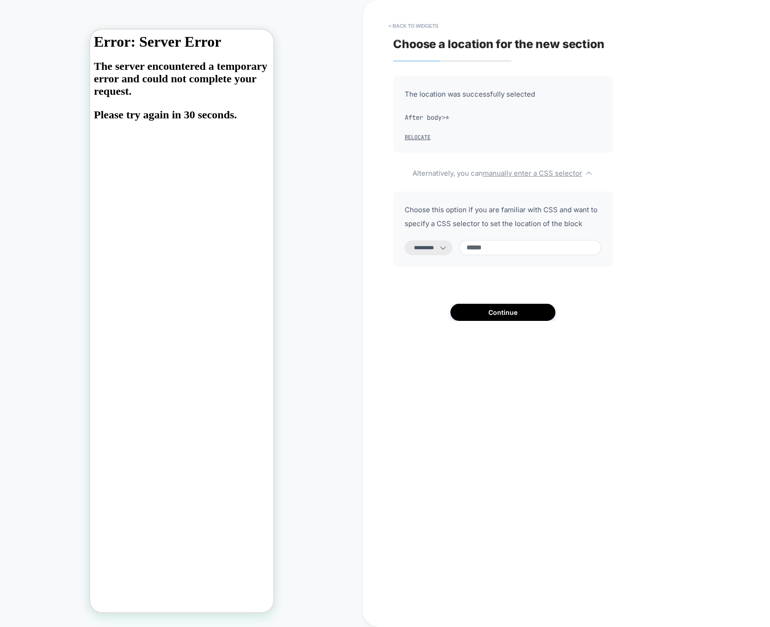
type input "******"
click at [499, 323] on div "**********" at bounding box center [561, 313] width 347 height 608
click at [511, 313] on button "Continue" at bounding box center [502, 312] width 105 height 17
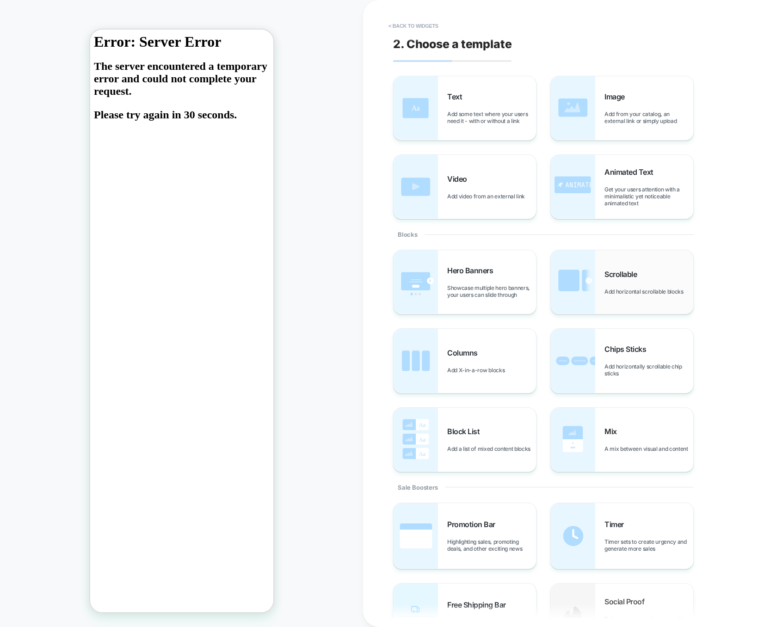
click at [583, 270] on img at bounding box center [573, 282] width 44 height 64
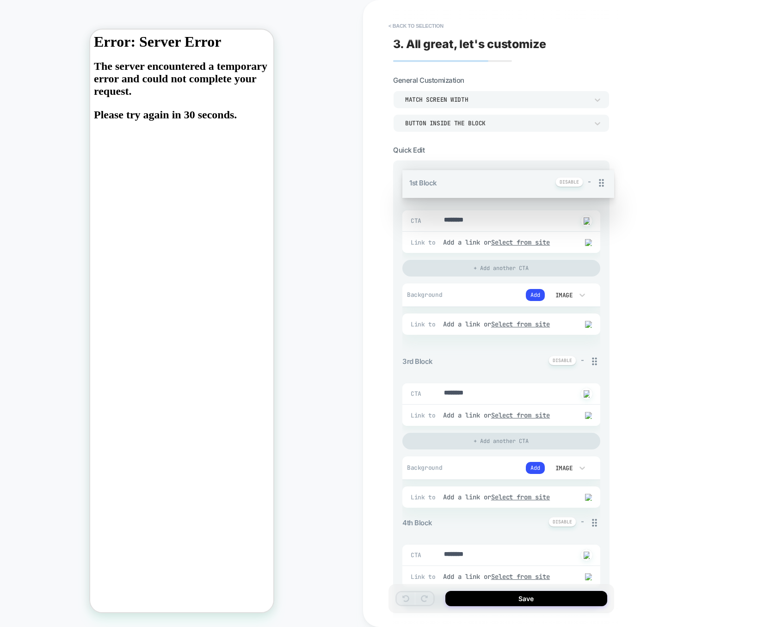
drag, startPoint x: 597, startPoint y: 174, endPoint x: 588, endPoint y: 315, distance: 141.4
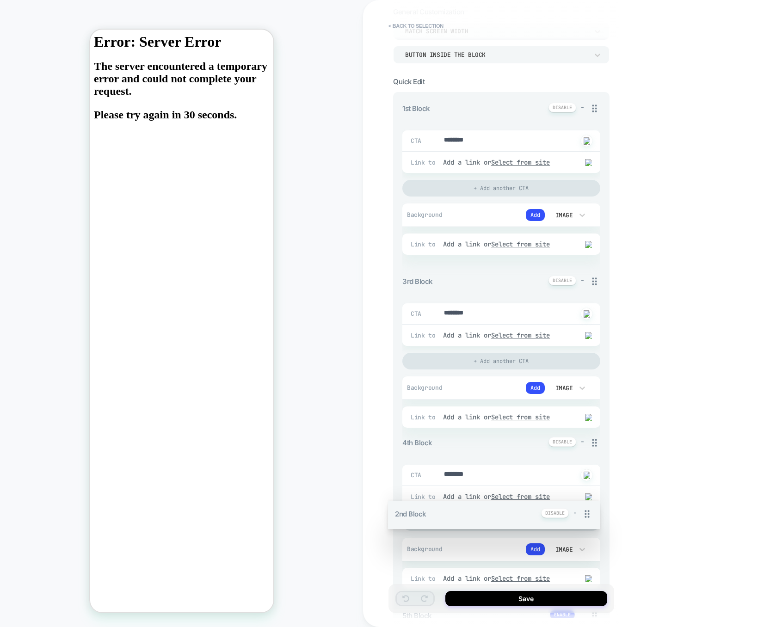
scroll to position [73, 0]
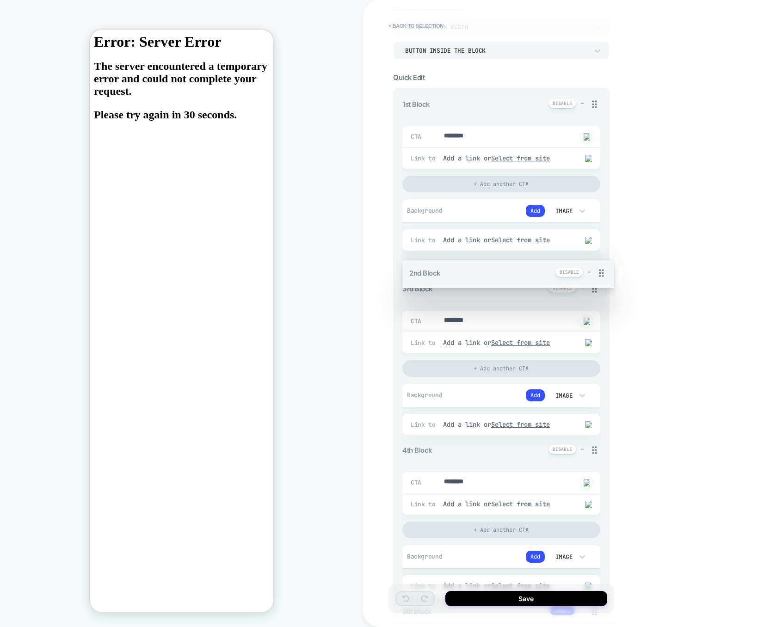
drag, startPoint x: 596, startPoint y: 343, endPoint x: 584, endPoint y: 295, distance: 48.8
click at [584, 295] on div "1st Block - CTA ******** Click to change to alternative text Link to Add a link…" at bounding box center [501, 479] width 198 height 762
drag, startPoint x: 598, startPoint y: 269, endPoint x: 589, endPoint y: 264, distance: 10.6
click at [589, 264] on div "1st Block - CTA ******** Click to change to alternative text Link to Add a link…" at bounding box center [501, 479] width 198 height 762
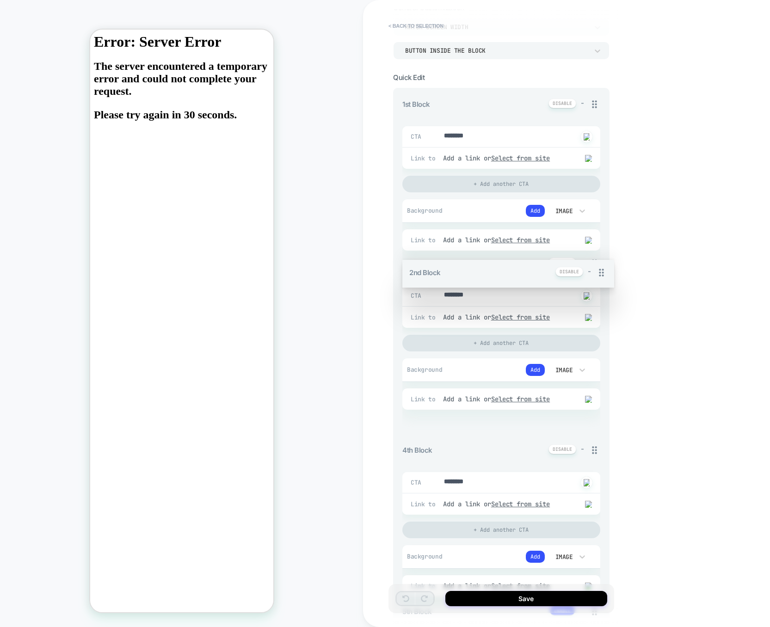
drag, startPoint x: 593, startPoint y: 227, endPoint x: 592, endPoint y: 409, distance: 182.6
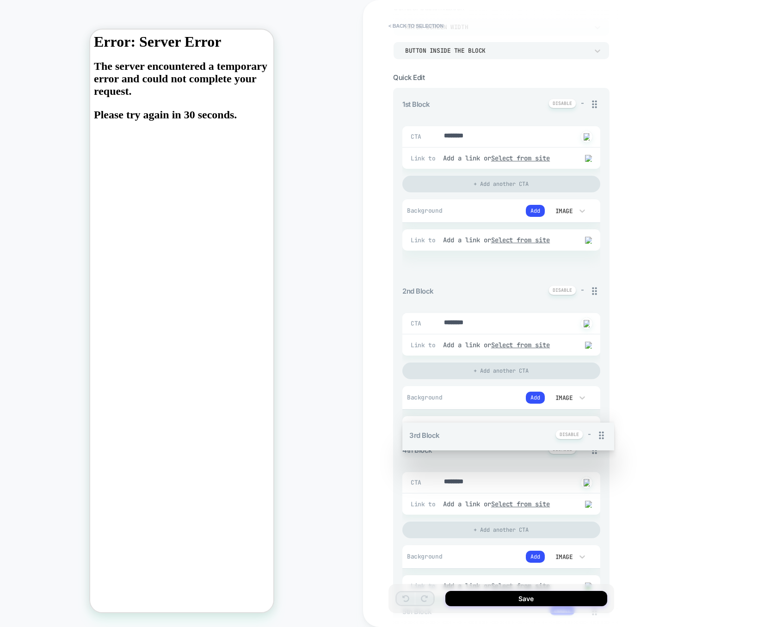
drag, startPoint x: 597, startPoint y: 427, endPoint x: 592, endPoint y: 260, distance: 167.5
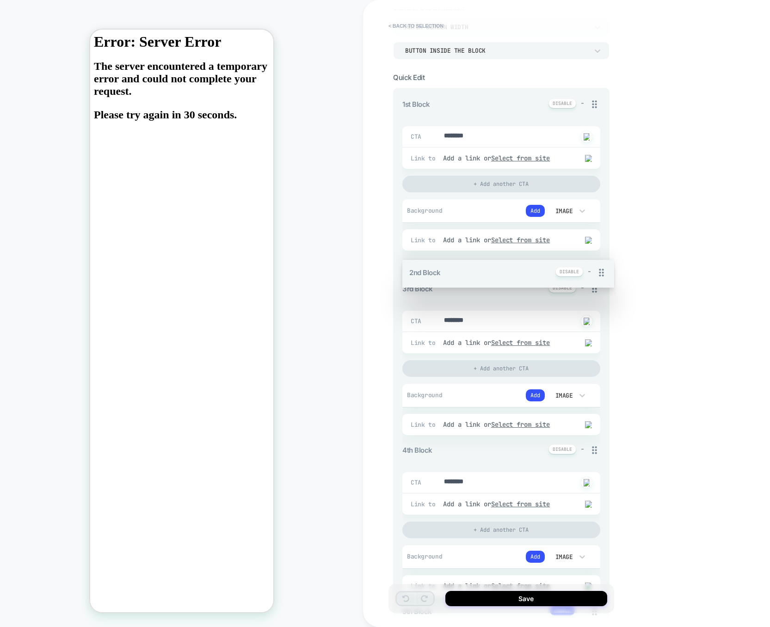
drag, startPoint x: 592, startPoint y: 266, endPoint x: 592, endPoint y: 289, distance: 22.2
click at [592, 289] on div "1st Block - CTA ******** Click to change to alternative text Link to Add a link…" at bounding box center [501, 479] width 198 height 762
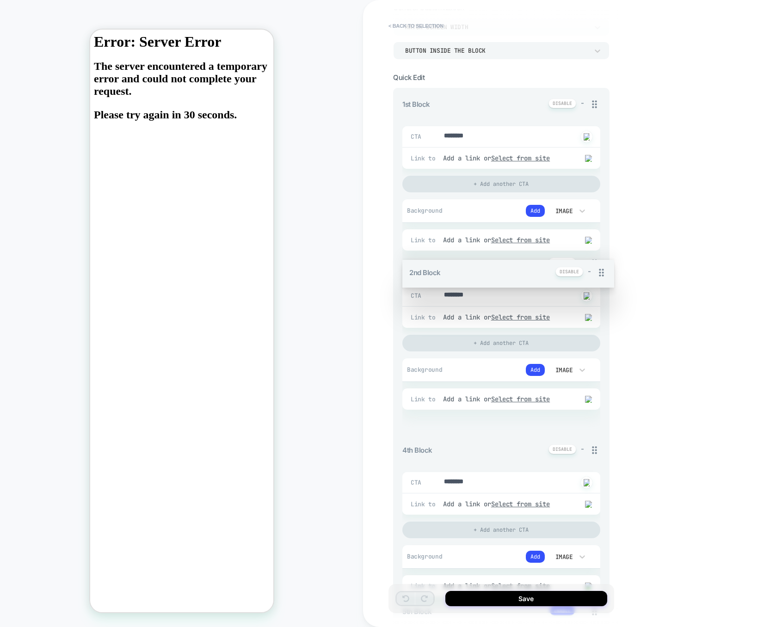
drag, startPoint x: 596, startPoint y: 270, endPoint x: 575, endPoint y: 430, distance: 161.8
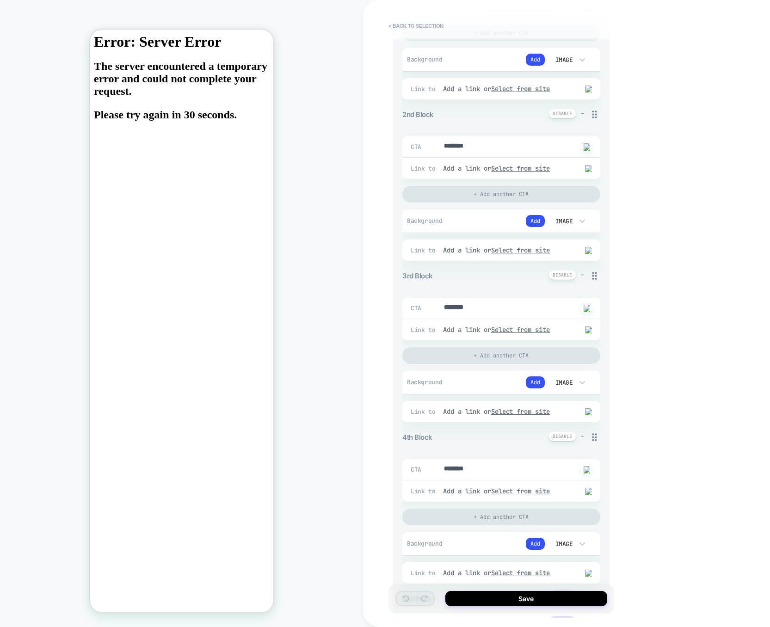
scroll to position [236, 0]
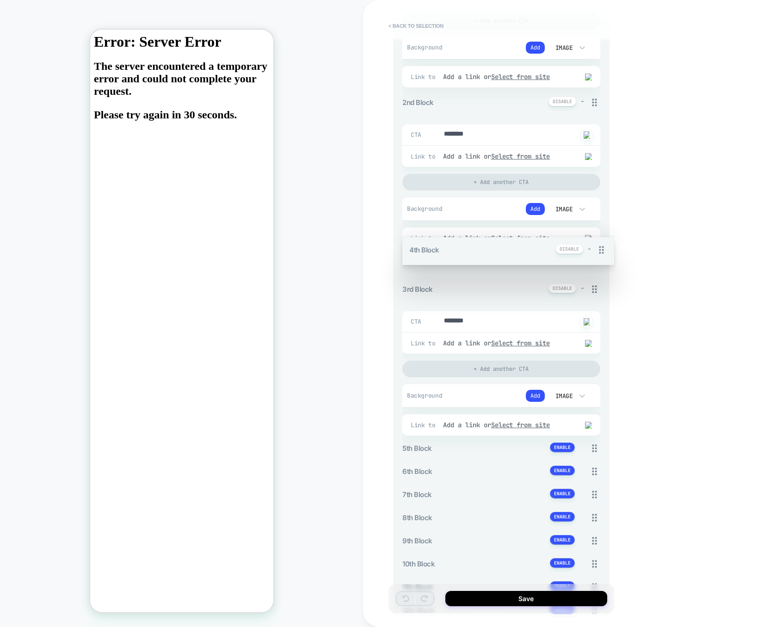
drag, startPoint x: 590, startPoint y: 432, endPoint x: 571, endPoint y: 298, distance: 135.4
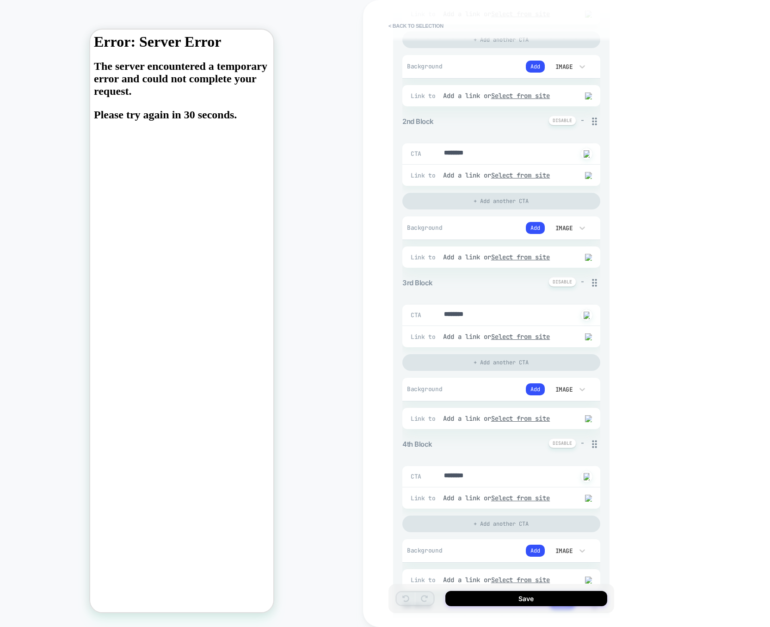
scroll to position [0, 0]
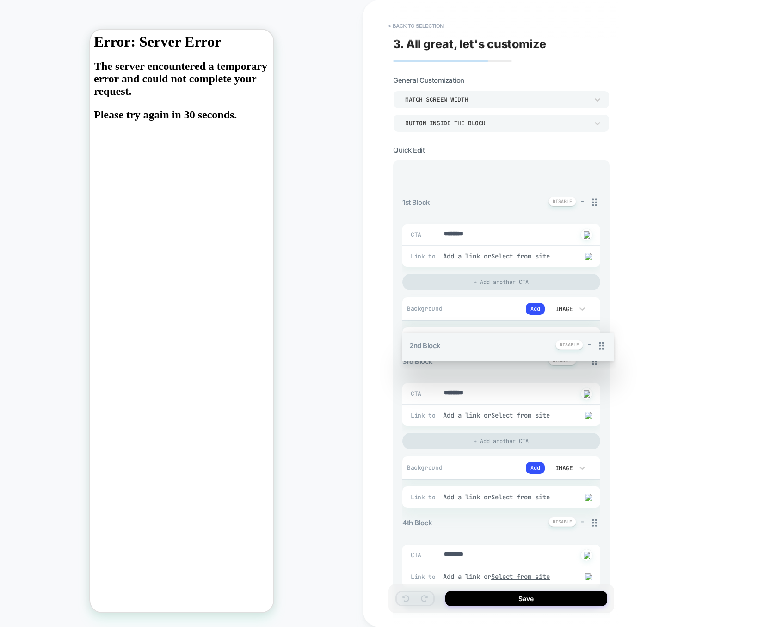
drag, startPoint x: 593, startPoint y: 336, endPoint x: 572, endPoint y: 169, distance: 167.7
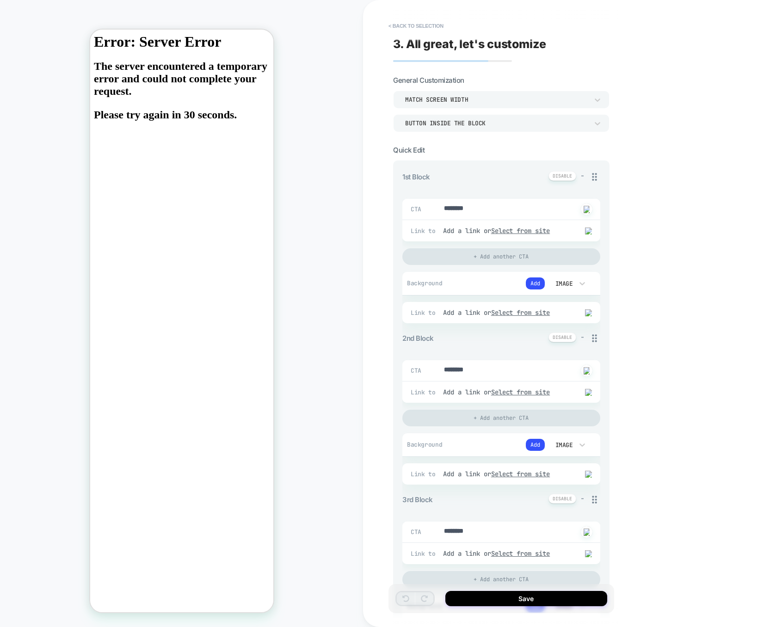
type textarea "*"
